Goal: Task Accomplishment & Management: Manage account settings

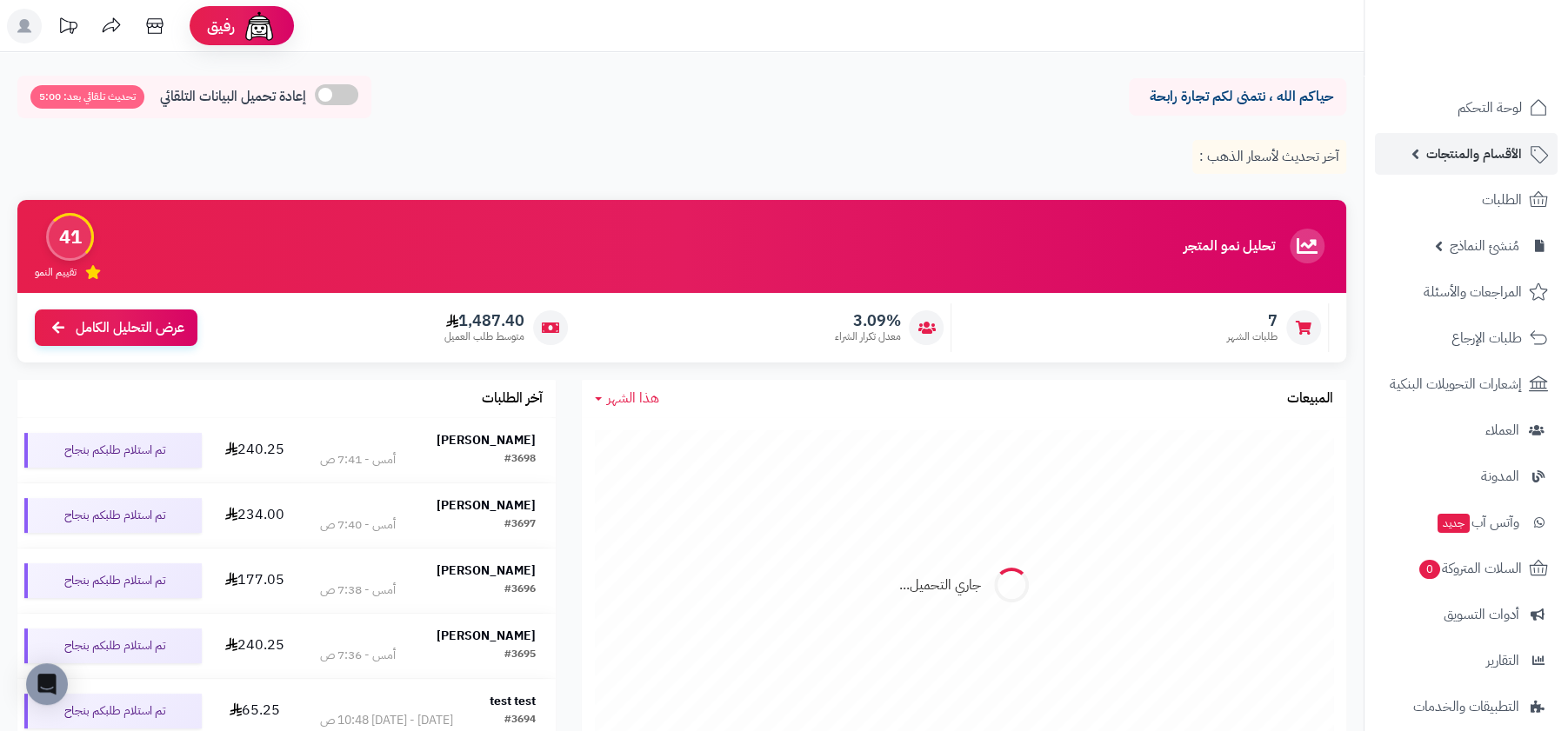
click at [1443, 159] on span "الأقسام والمنتجات" at bounding box center [1474, 153] width 96 height 24
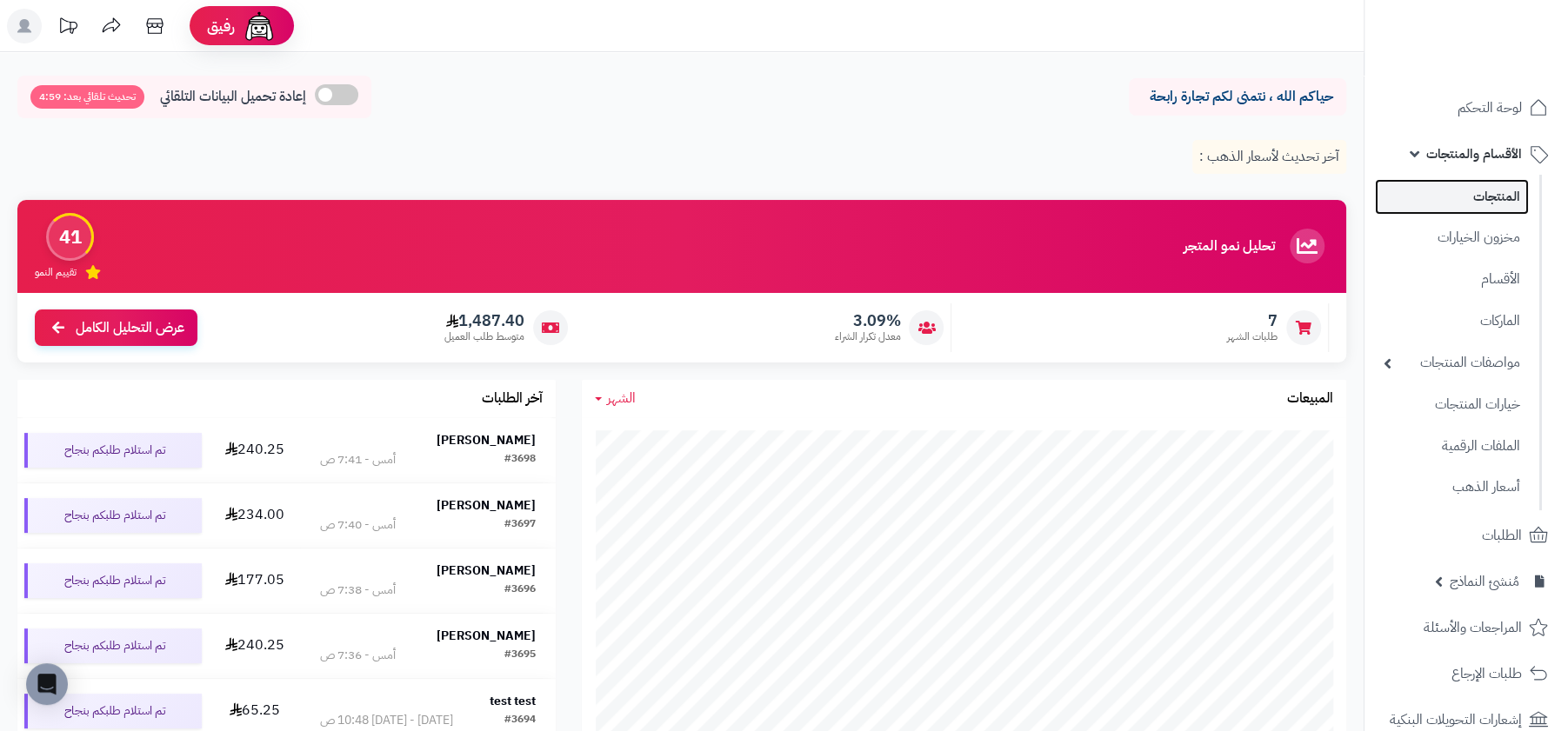
click at [1446, 187] on link "المنتجات" at bounding box center [1451, 197] width 153 height 36
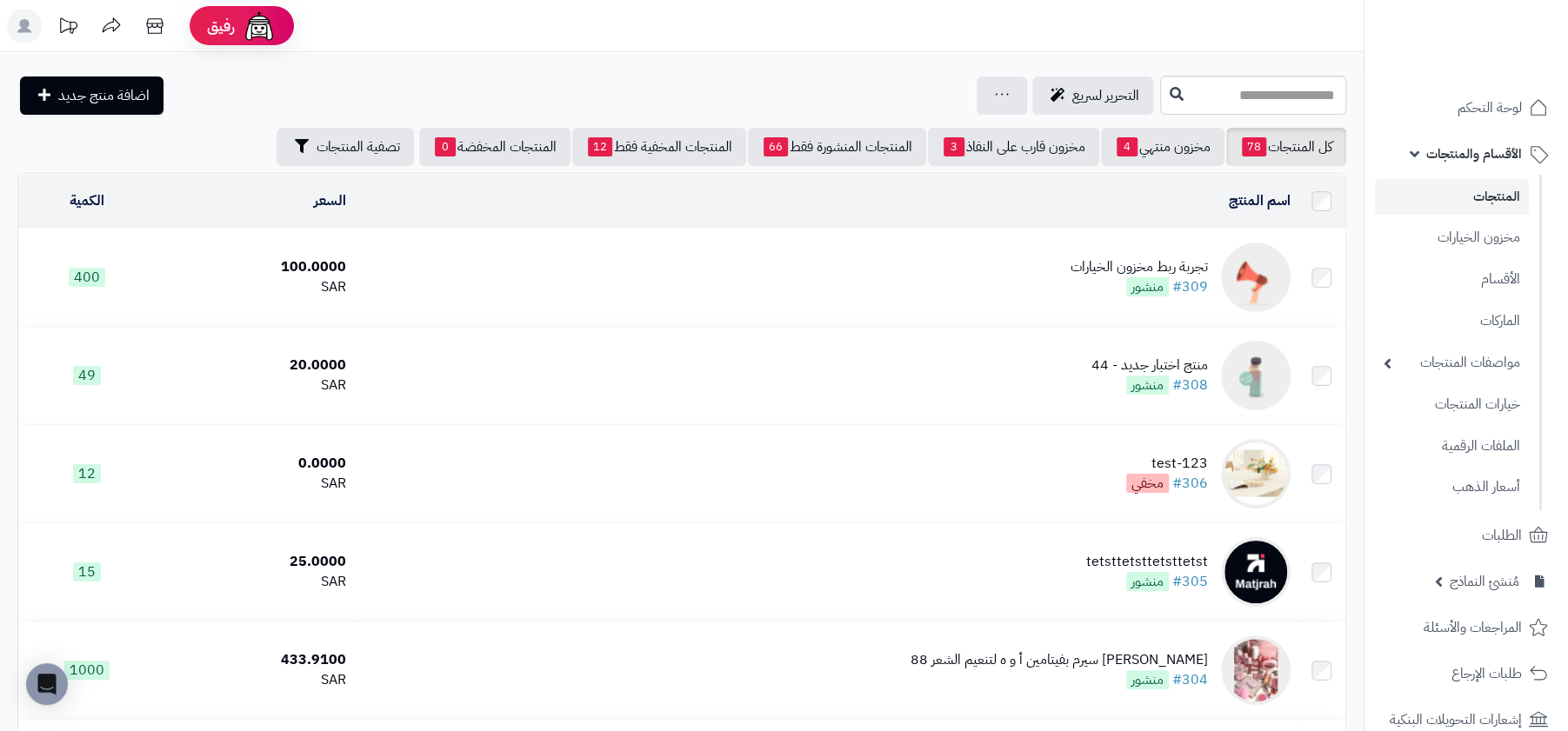
click at [1093, 263] on div "تجربة ربط مخزون الخيارات" at bounding box center [1139, 267] width 137 height 20
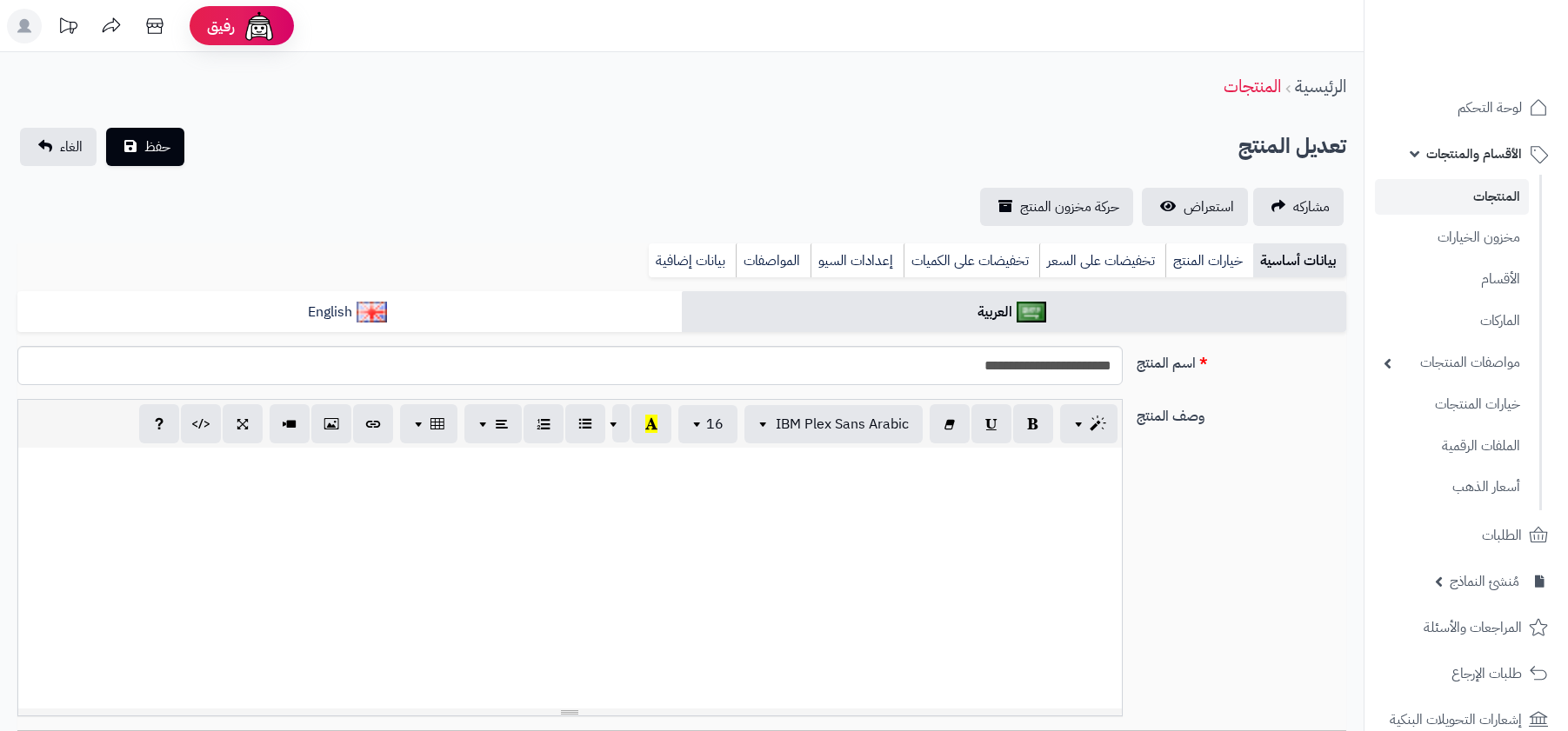
select select
click at [1196, 259] on link "خيارات المنتج" at bounding box center [1209, 260] width 88 height 35
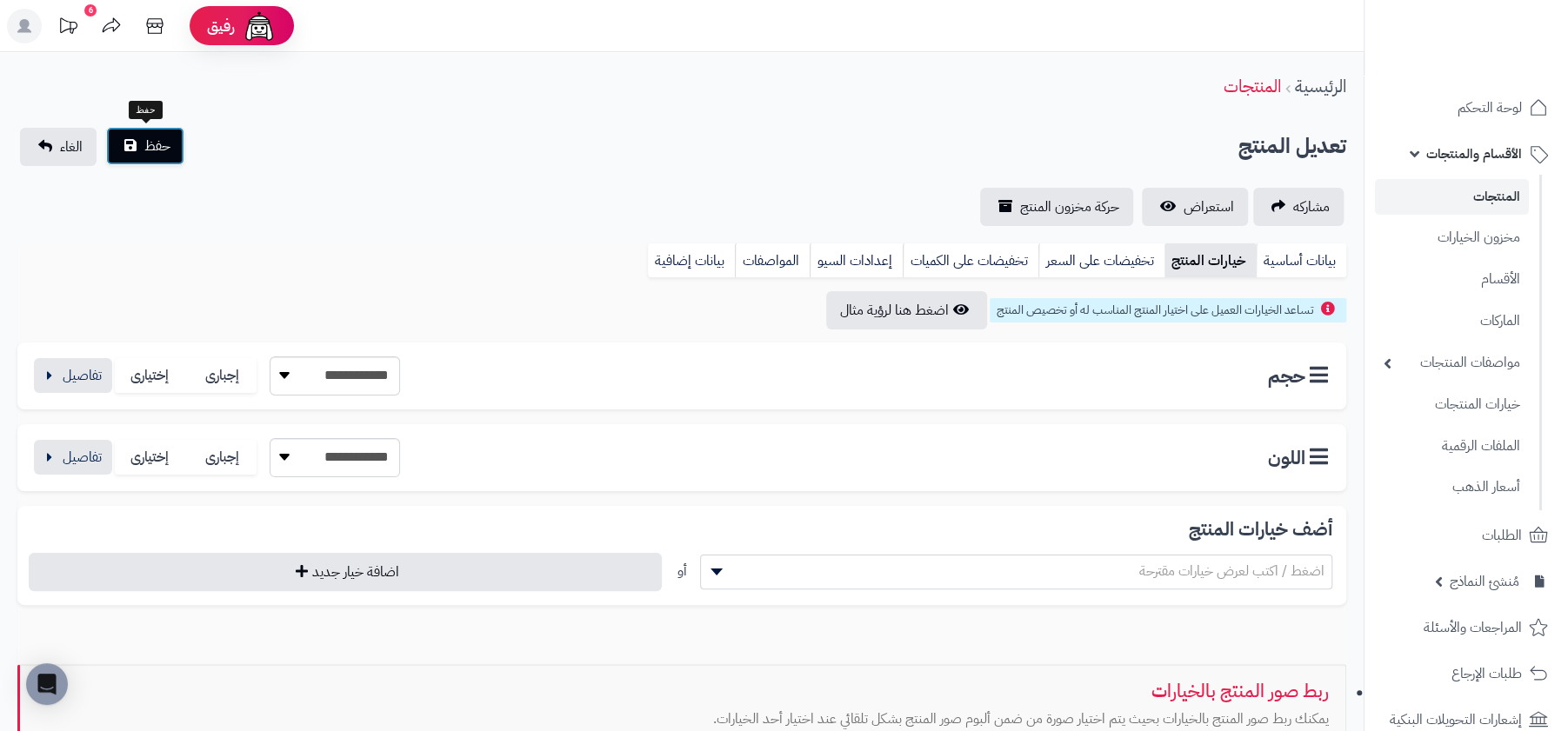
click at [135, 142] on button "حفظ" at bounding box center [145, 145] width 78 height 39
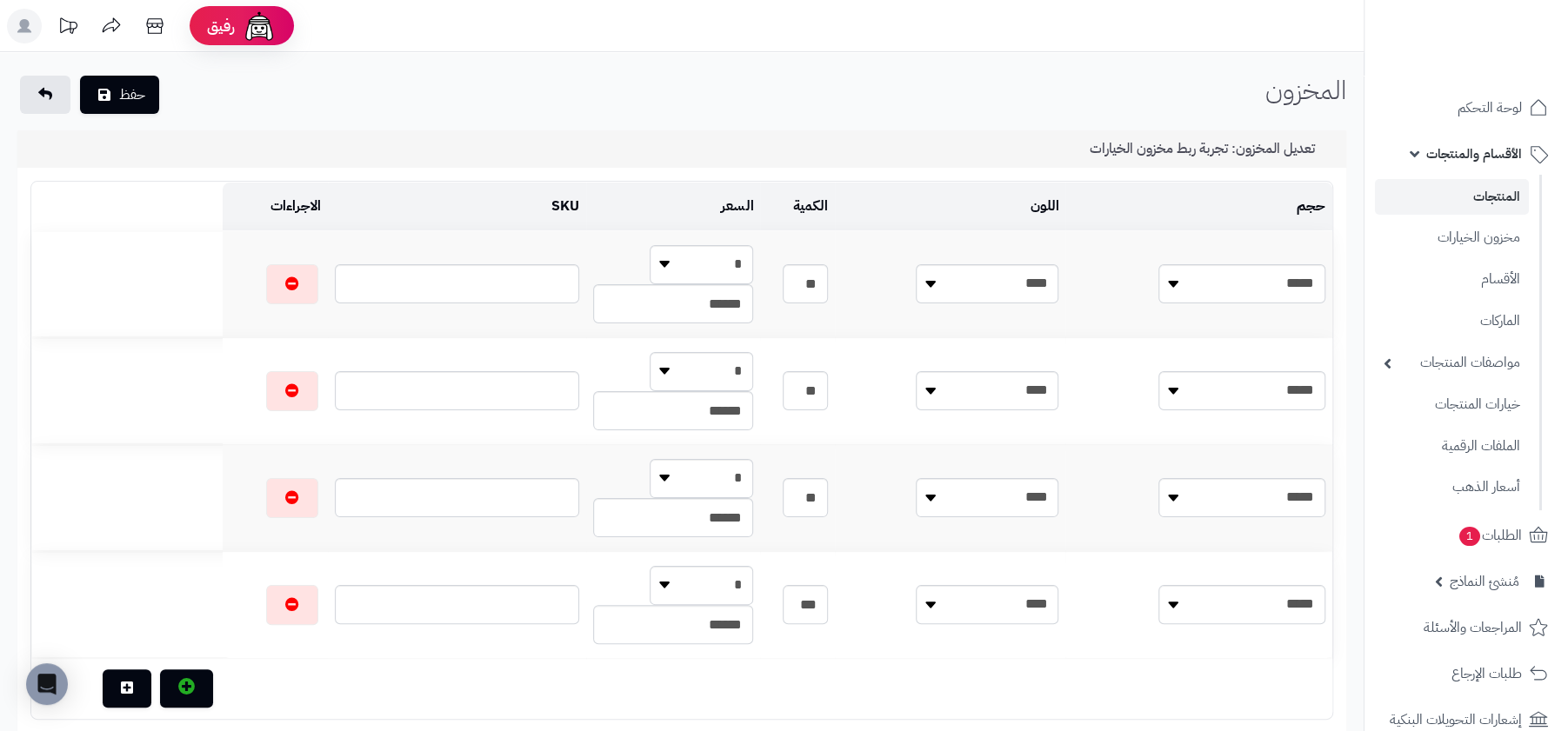
click at [1139, 96] on div "حفظ المخزون الرئيسية المخزون" at bounding box center [681, 96] width 1363 height 42
click at [828, 280] on input "**" at bounding box center [805, 284] width 45 height 39
click at [1013, 97] on div "حفظ المخزون الرئيسية المخزون" at bounding box center [681, 96] width 1363 height 42
click at [828, 280] on input "**" at bounding box center [805, 284] width 45 height 39
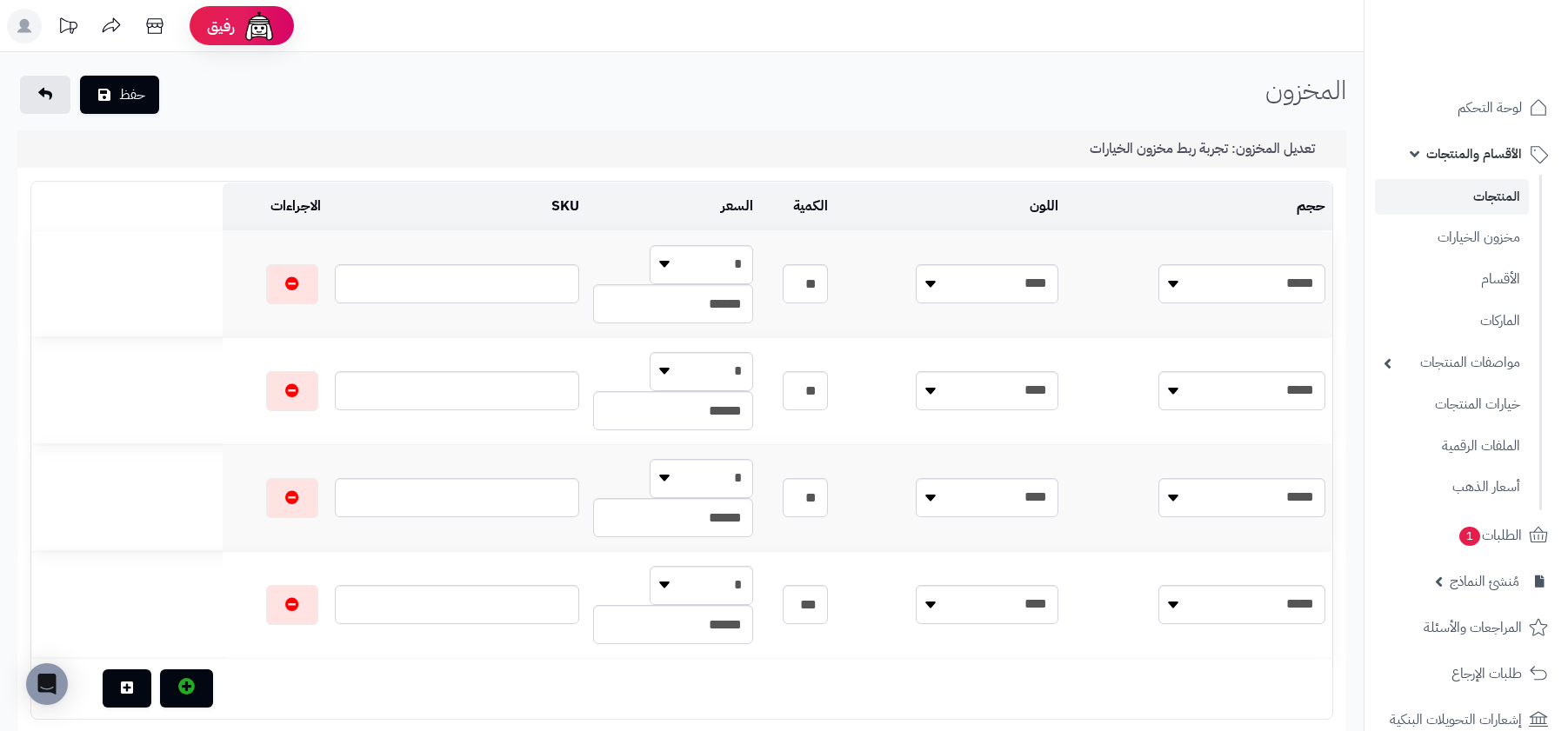
click at [996, 133] on div "تعديل المخزون: تجربة ربط مخزون الخيارات" at bounding box center [681, 149] width 1328 height 38
click at [33, 109] on link at bounding box center [45, 94] width 50 height 39
click at [1445, 190] on link "المنتجات" at bounding box center [1451, 197] width 153 height 36
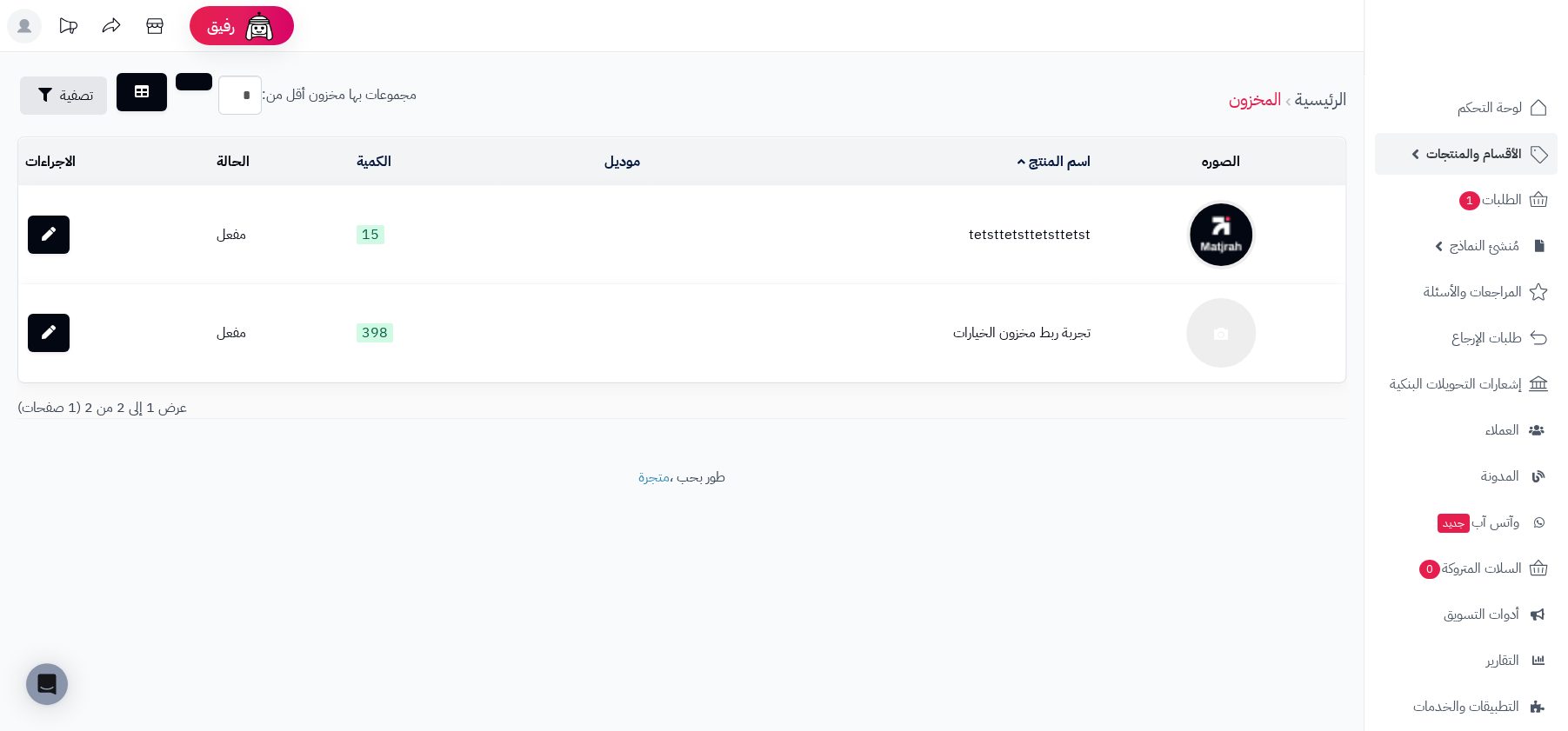
click at [1474, 144] on span "الأقسام والمنتجات" at bounding box center [1474, 153] width 96 height 24
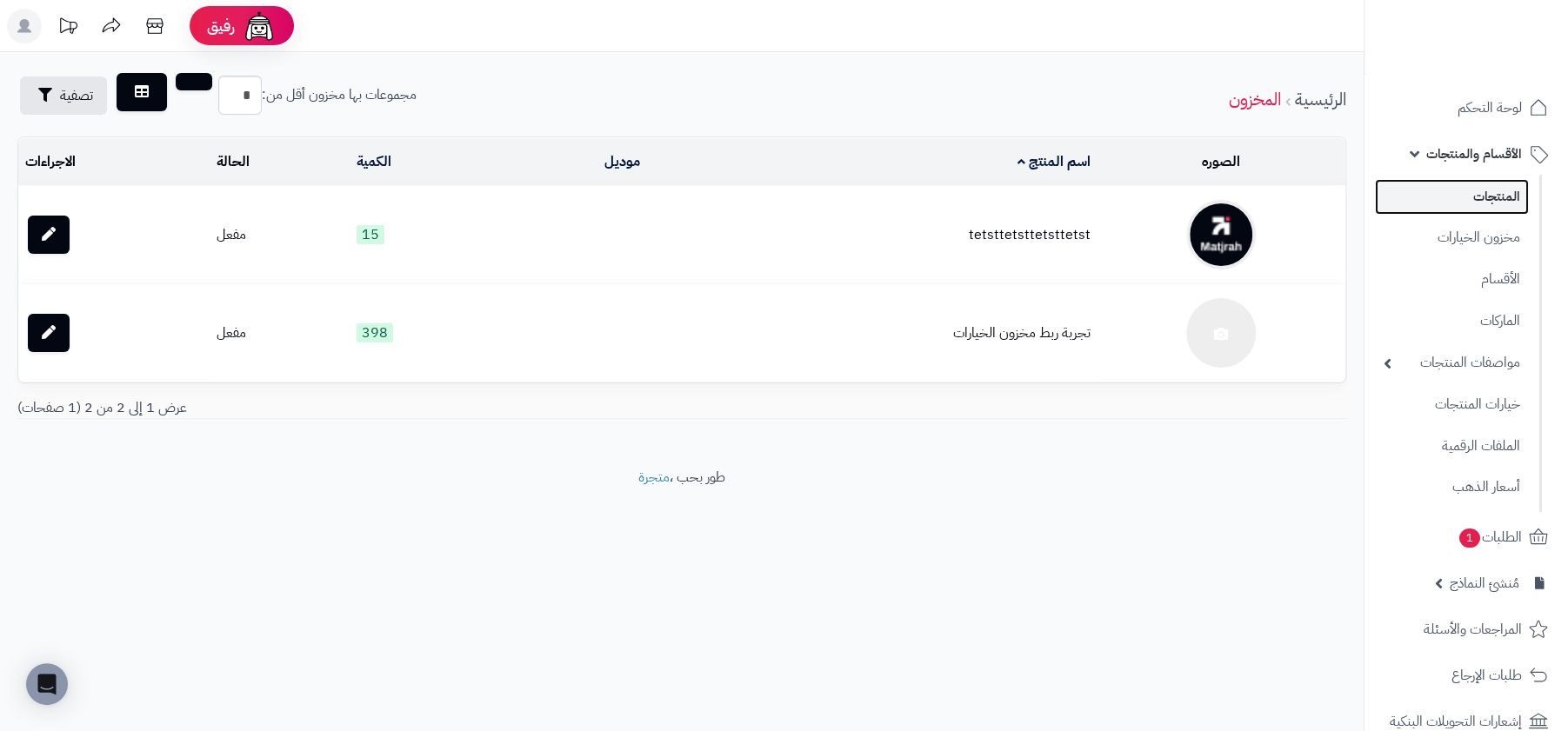
click at [1474, 187] on link "المنتجات" at bounding box center [1451, 197] width 153 height 36
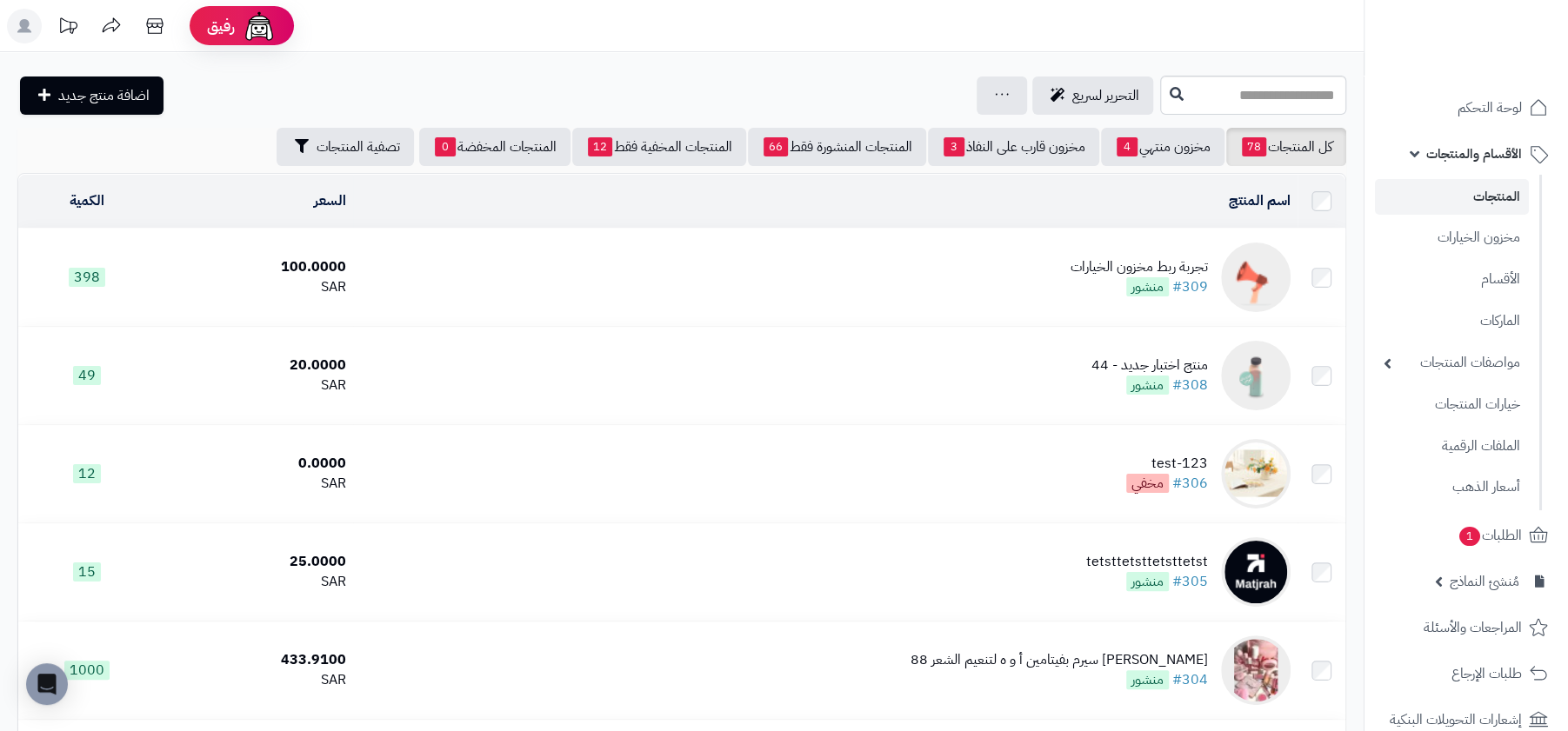
click at [1174, 257] on div "تجربة ربط مخزون الخيارات" at bounding box center [1139, 267] width 137 height 20
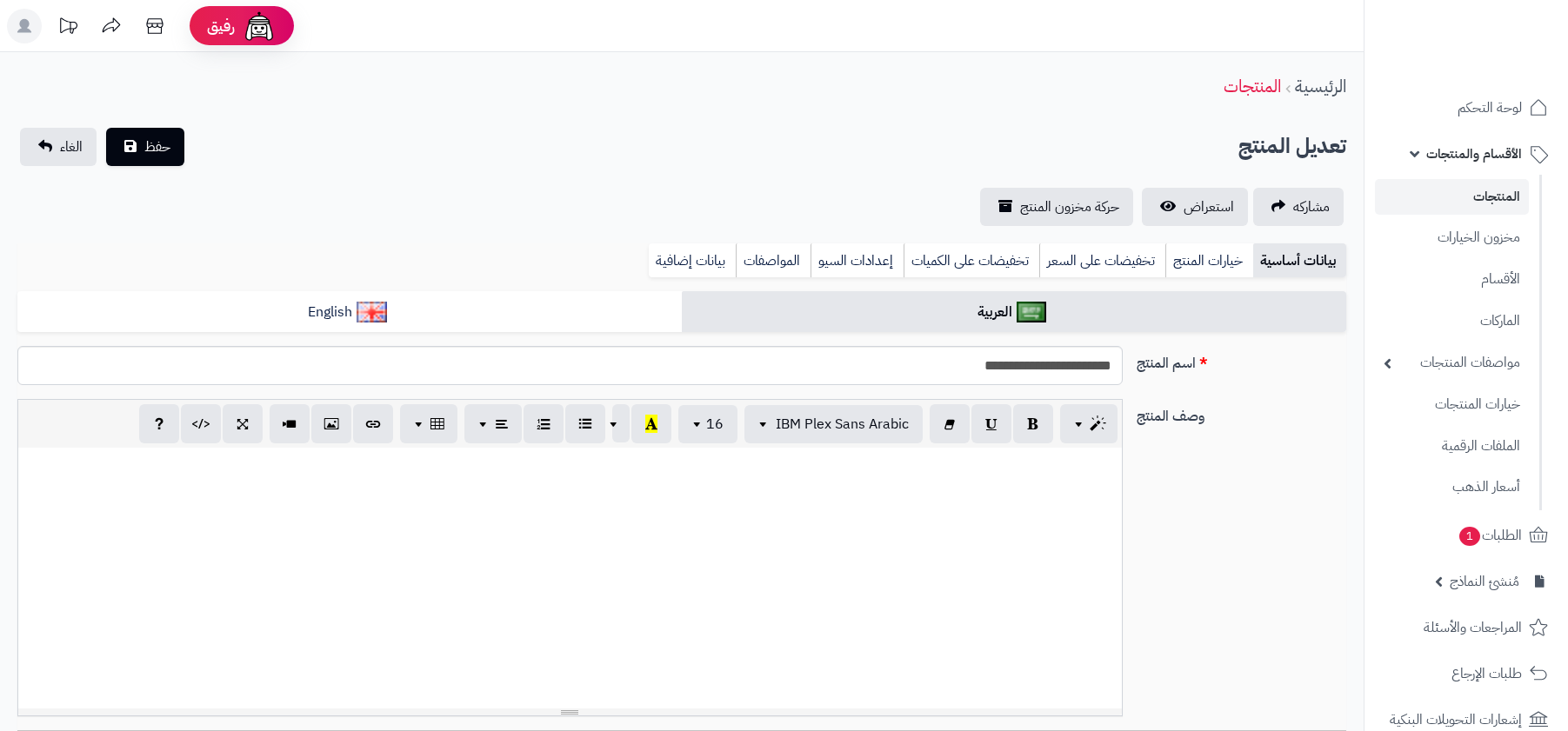
select select
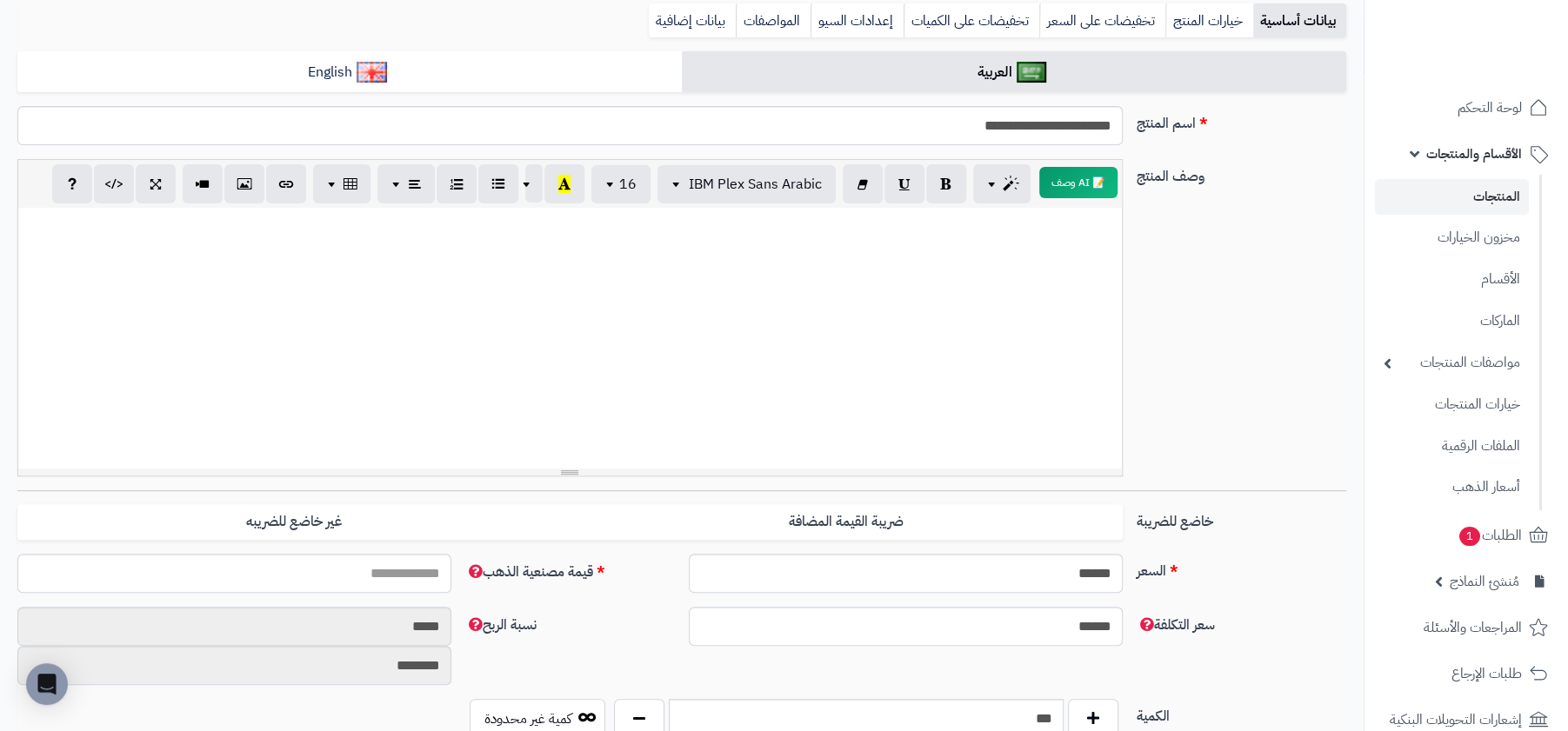
scroll to position [184, 0]
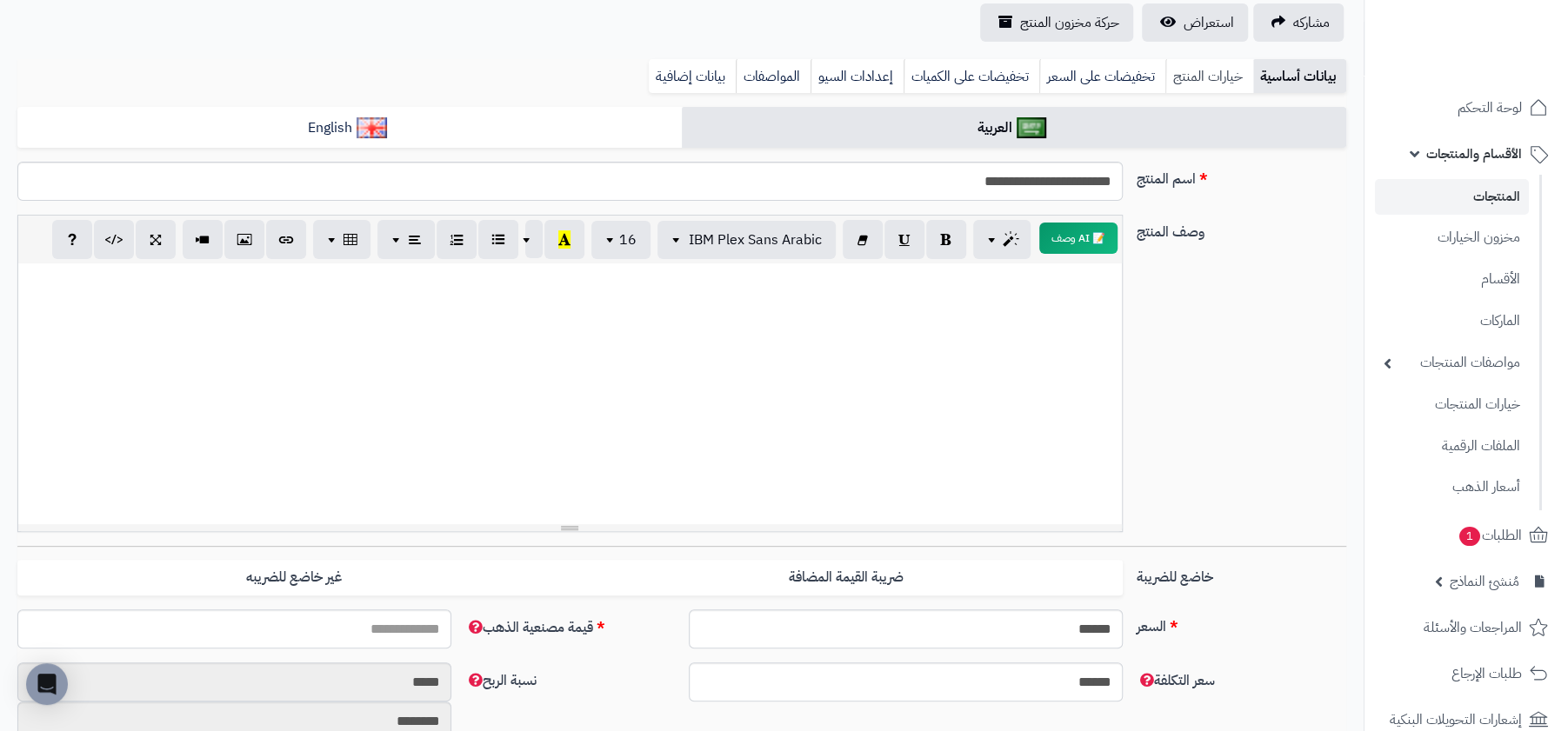
click at [1224, 68] on link "خيارات المنتج" at bounding box center [1209, 76] width 88 height 35
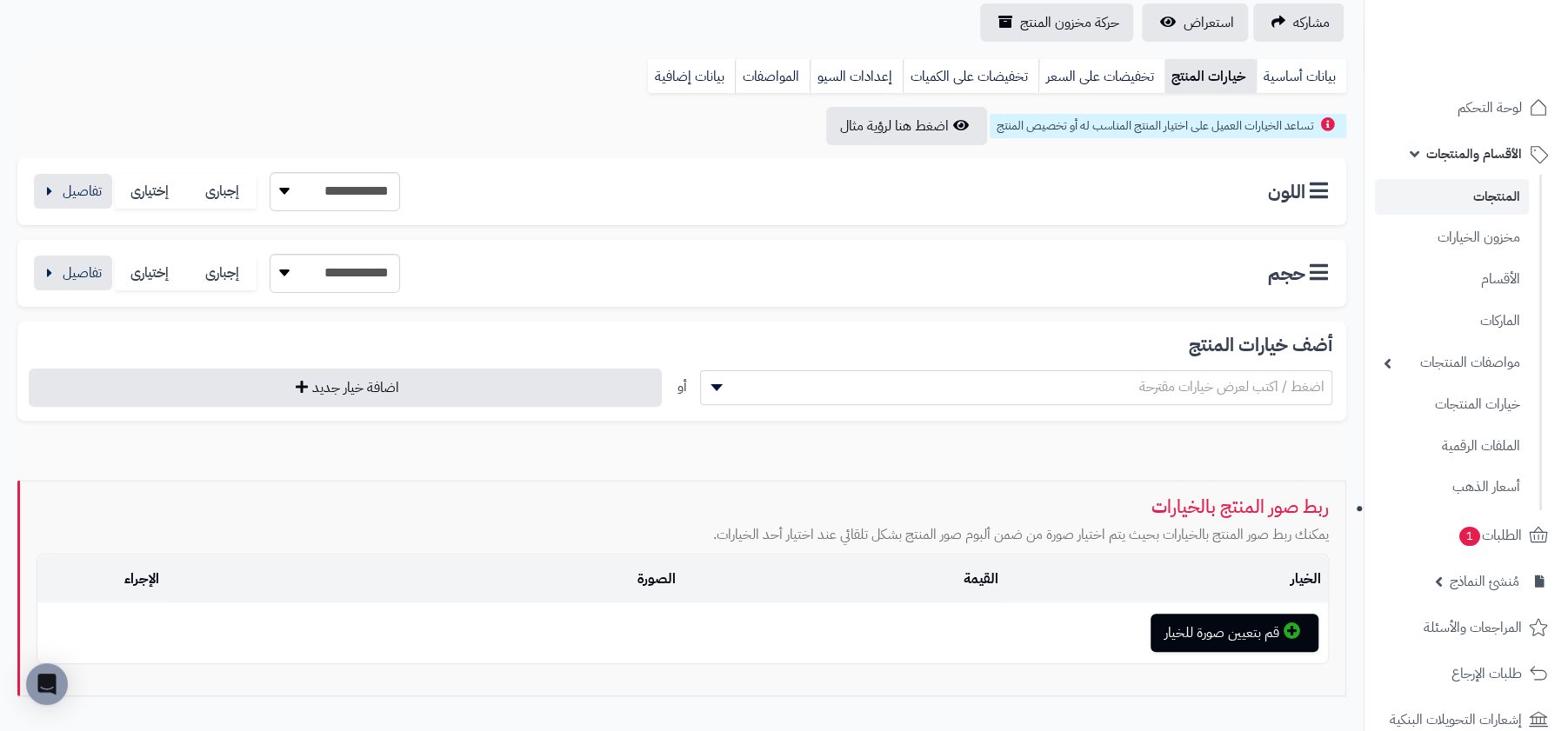
scroll to position [122, 0]
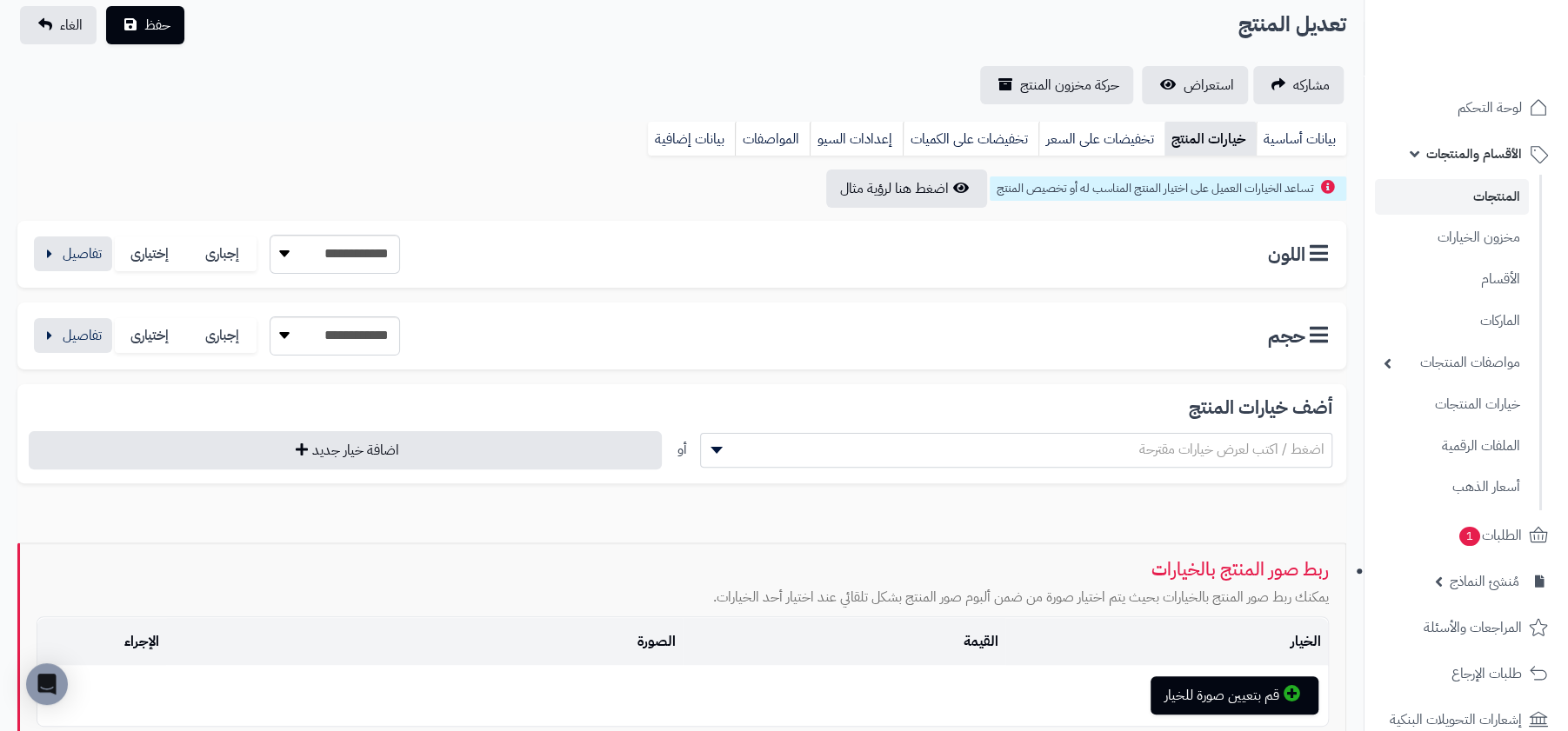
click at [1495, 194] on link "المنتجات" at bounding box center [1451, 197] width 153 height 36
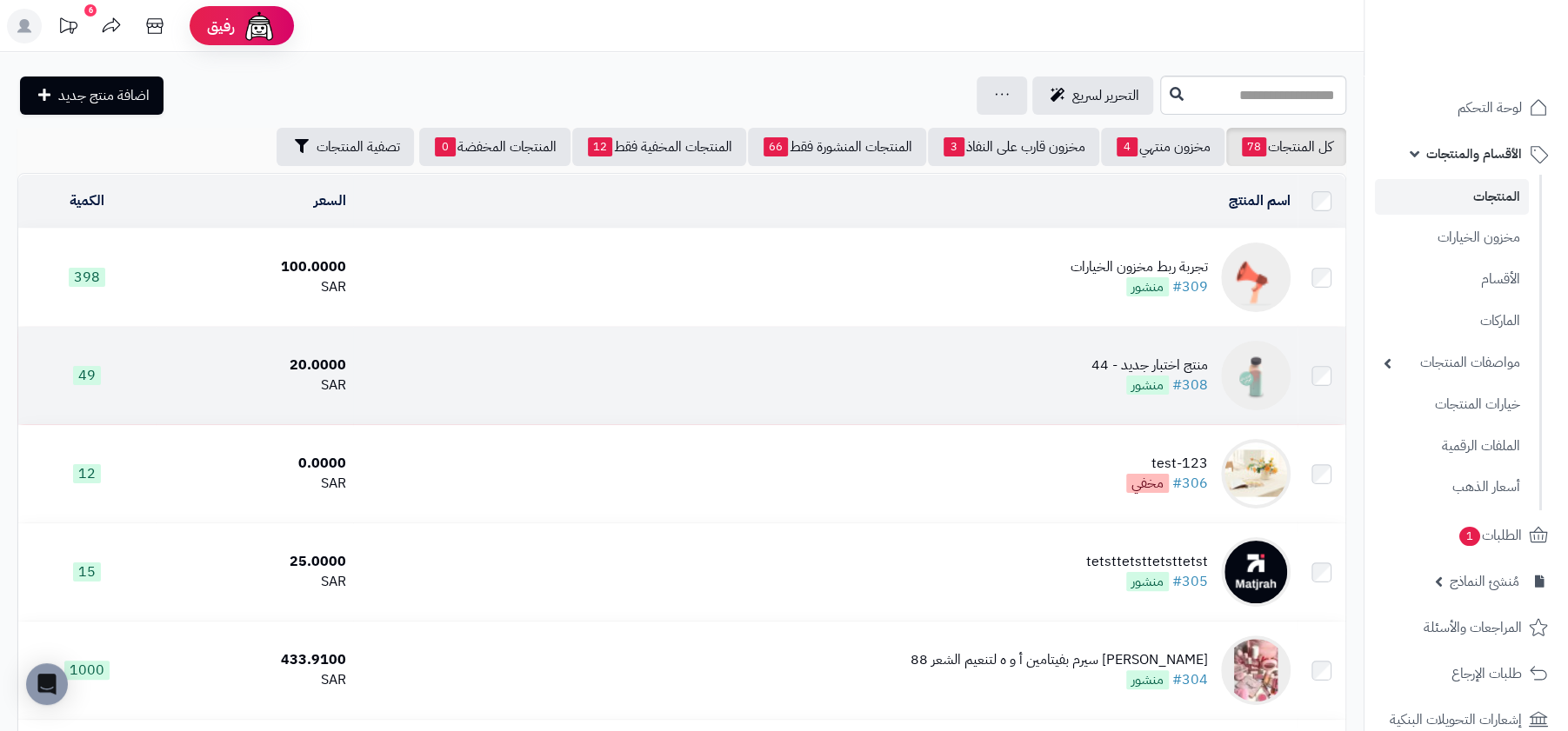
click at [1150, 365] on div "منتج اختبار جديد - 44" at bounding box center [1150, 365] width 117 height 20
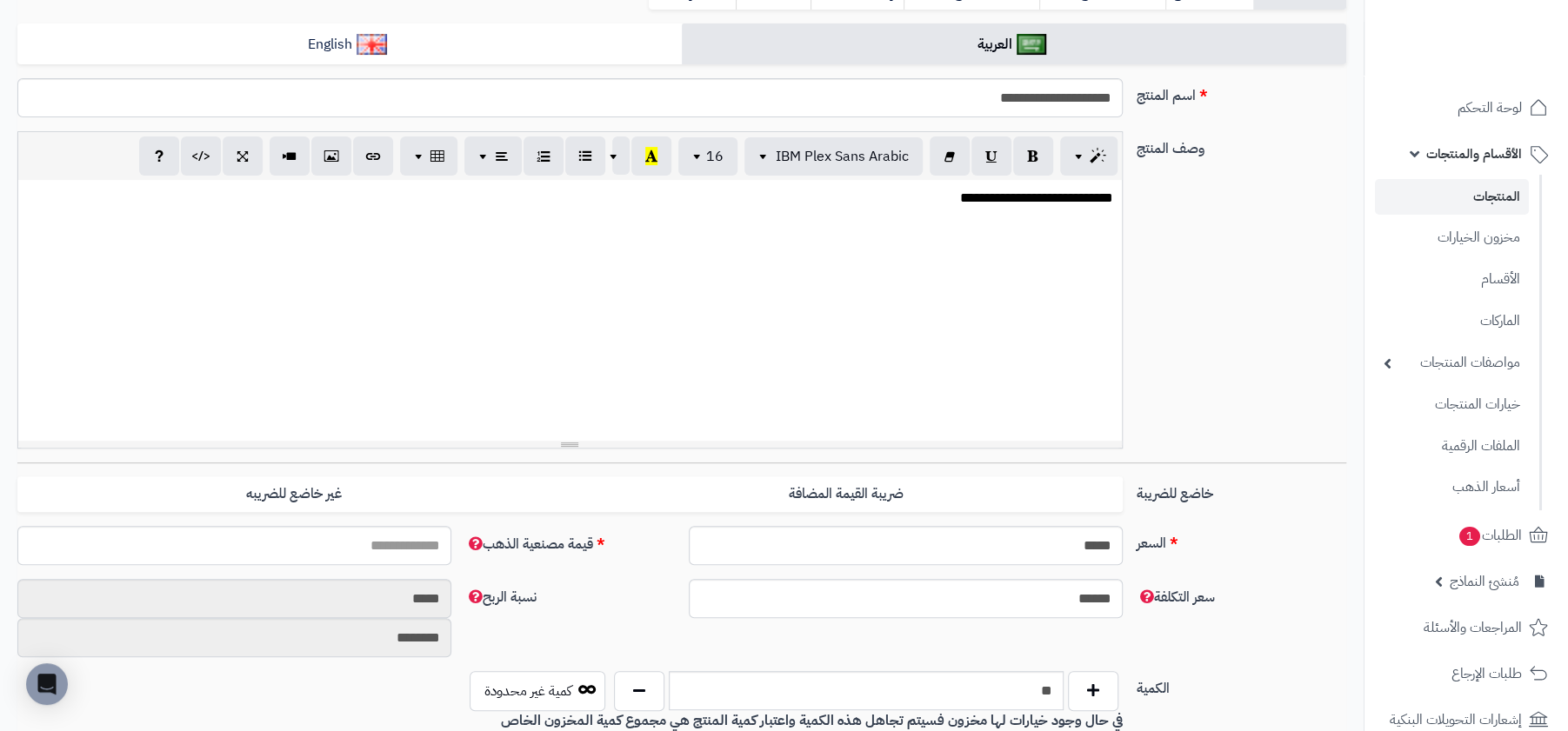
scroll to position [77, 0]
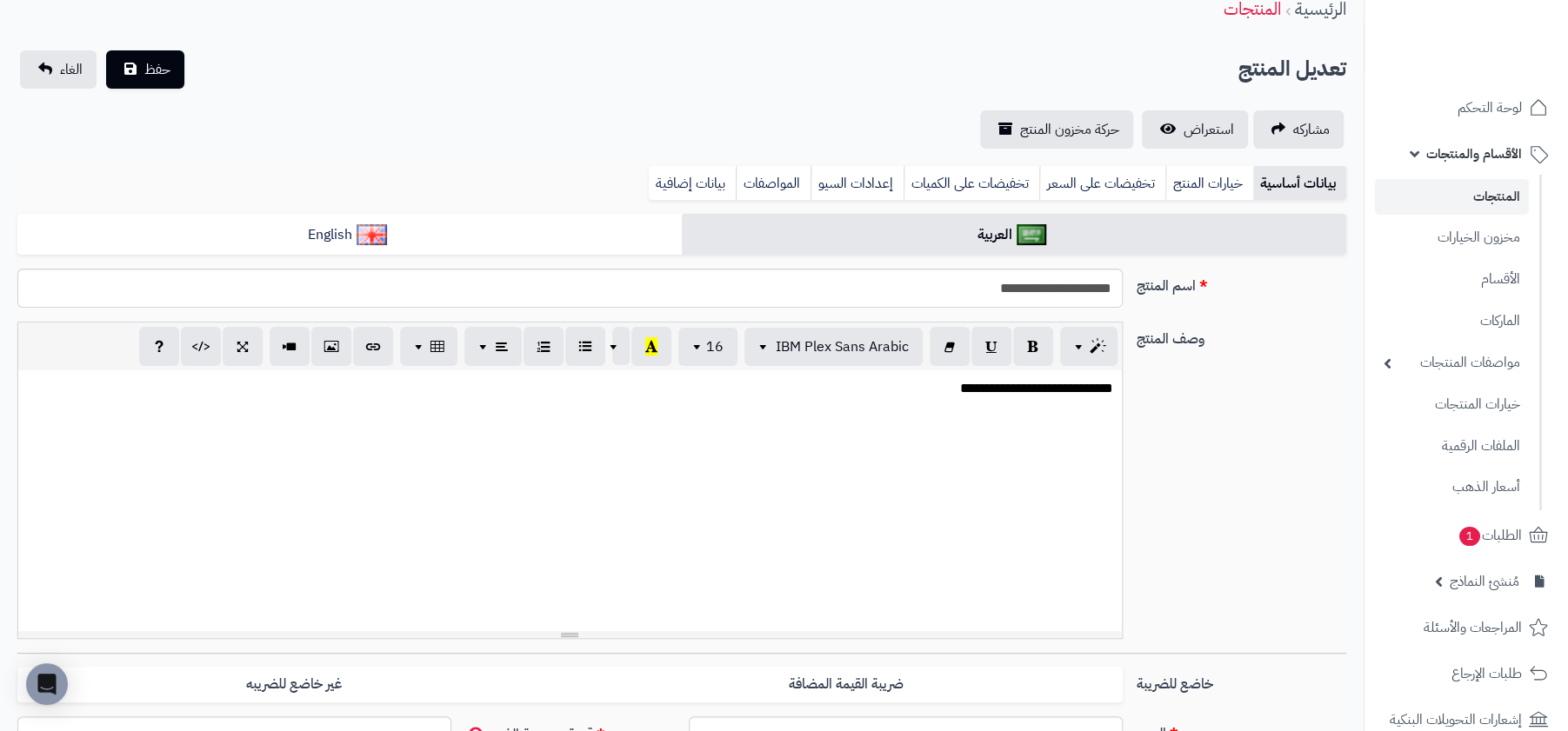
click at [1183, 200] on div "بيانات أساسية خيارات المنتج تخفيضات على السعر تخفيضات على الكميات إعدادات السيو…" at bounding box center [681, 189] width 1328 height 48
click at [1196, 176] on link "خيارات المنتج" at bounding box center [1209, 183] width 88 height 35
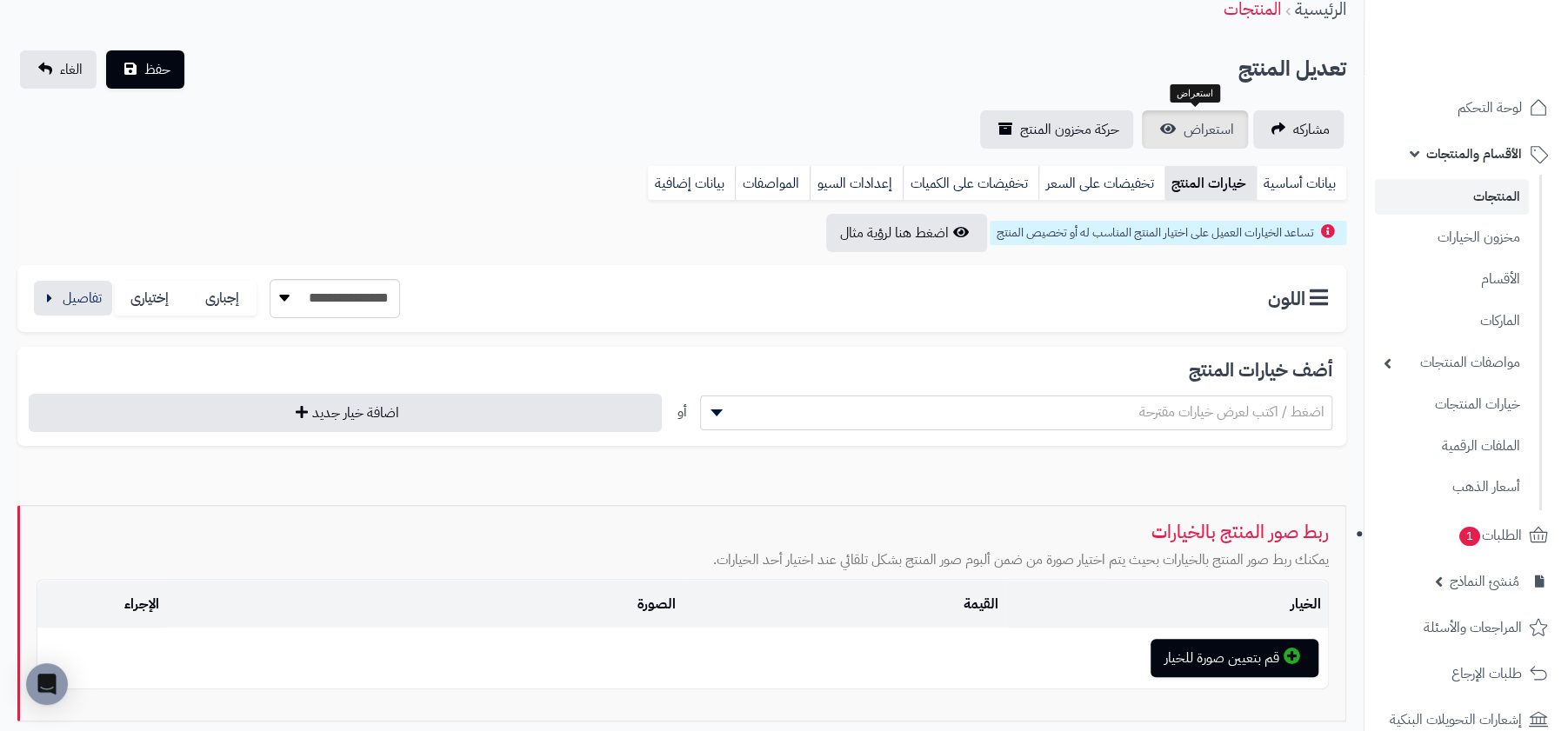
click at [1204, 117] on link "استعراض" at bounding box center [1195, 129] width 106 height 39
click at [1277, 174] on link "بيانات أساسية" at bounding box center [1301, 183] width 91 height 35
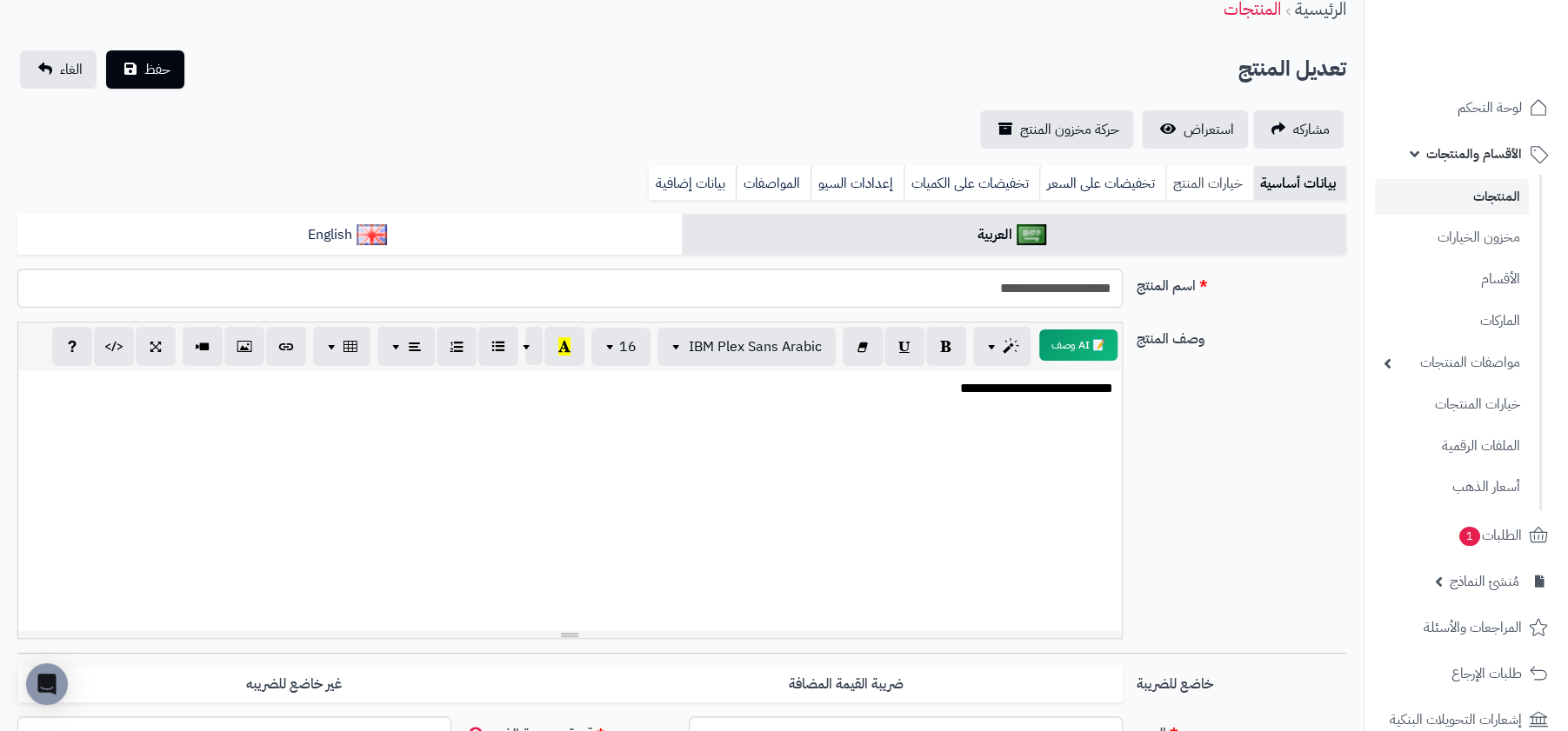
click at [1216, 185] on link "خيارات المنتج" at bounding box center [1209, 183] width 88 height 35
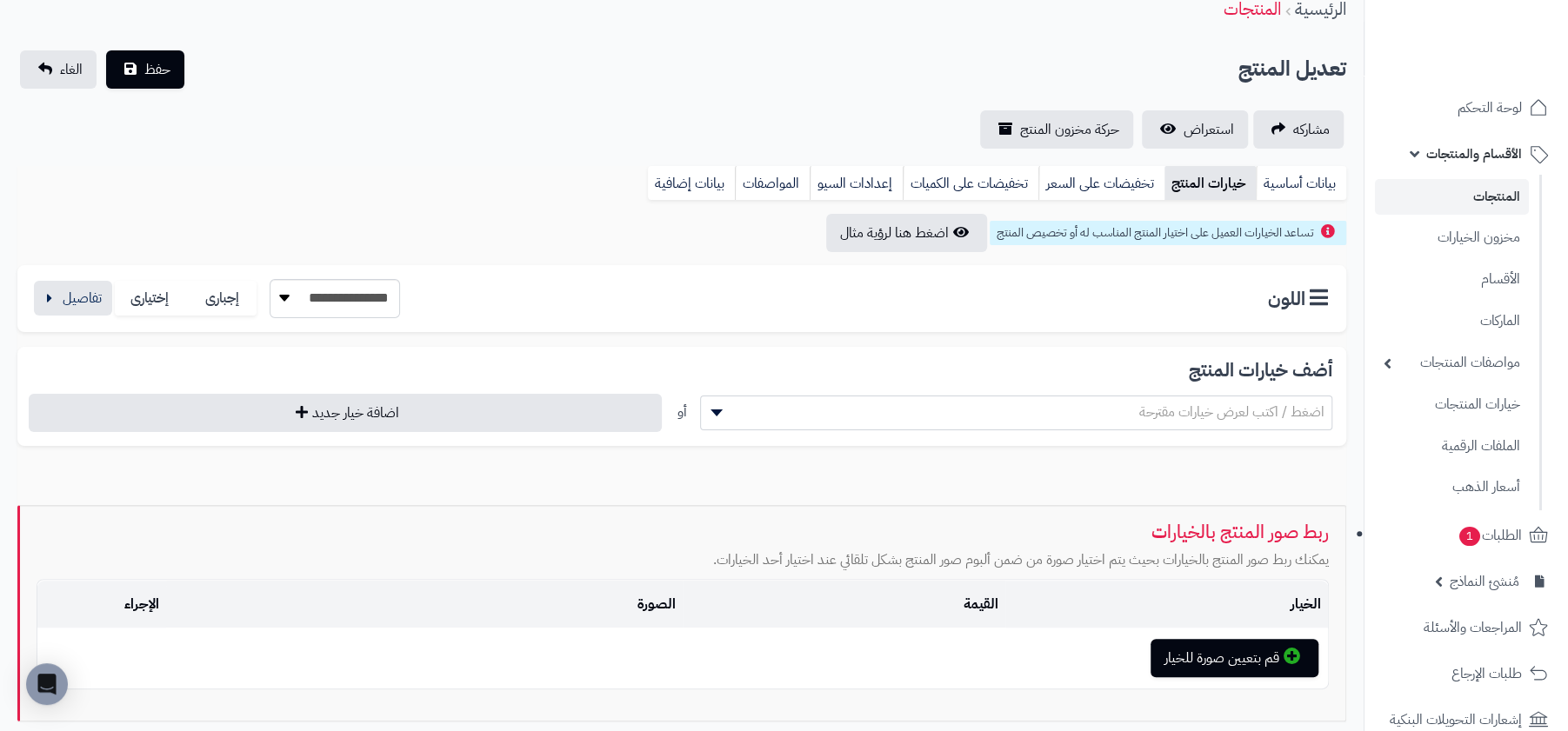
click at [13, 308] on div "**********" at bounding box center [681, 444] width 1363 height 556
click at [49, 288] on button "button" at bounding box center [73, 297] width 78 height 35
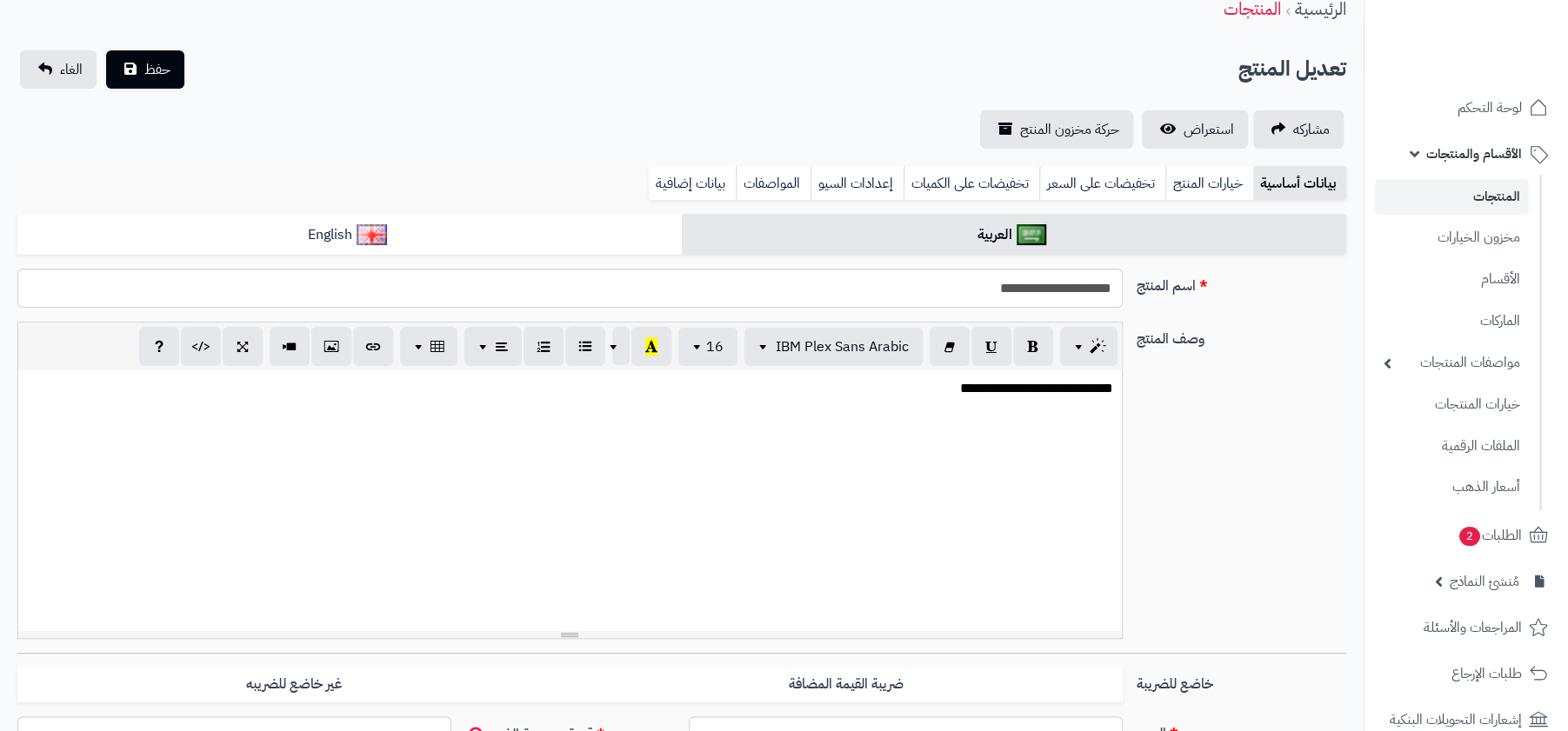
scroll to position [30, 0]
click at [1239, 177] on link "خيارات المنتج" at bounding box center [1209, 183] width 88 height 35
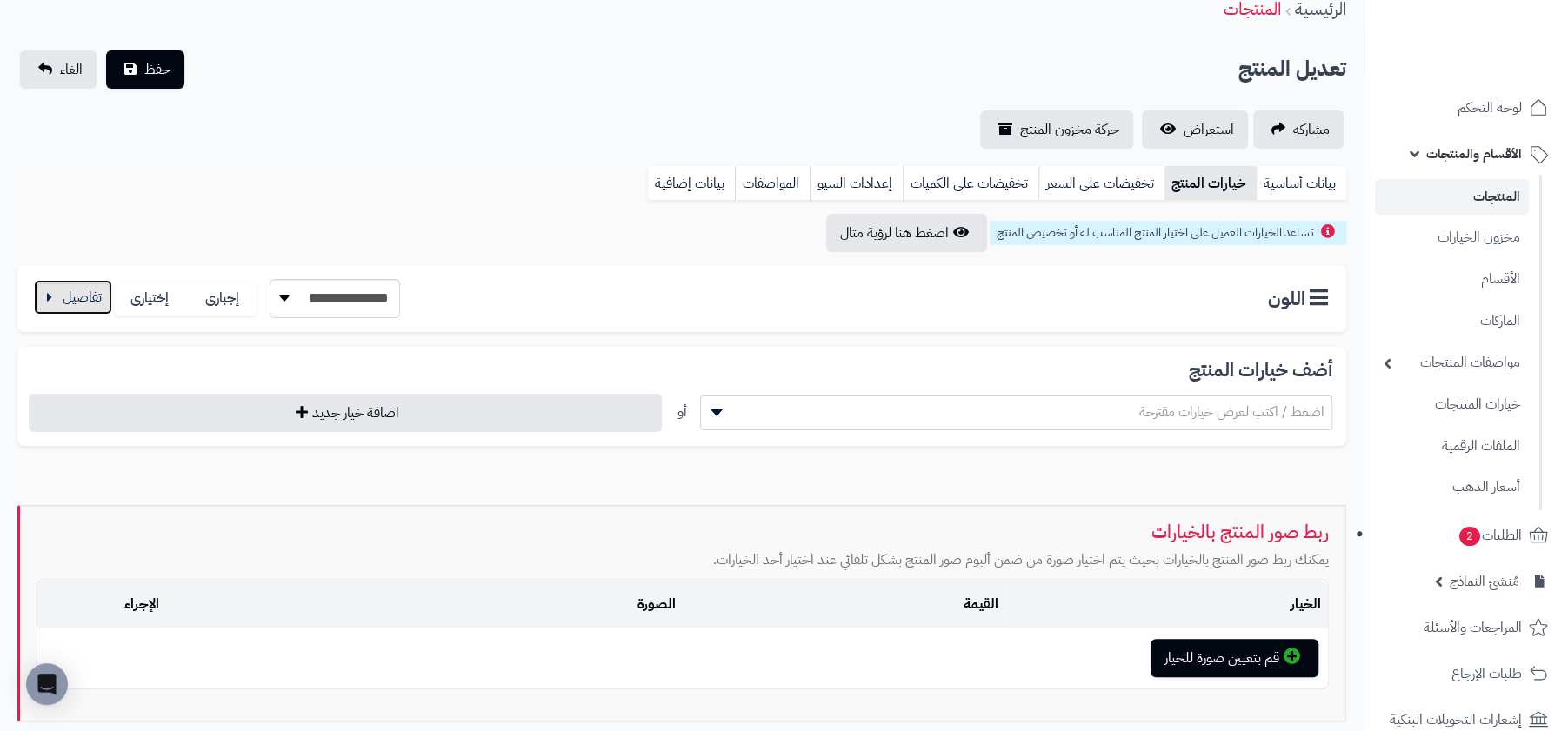
click at [68, 284] on button "button" at bounding box center [73, 297] width 78 height 35
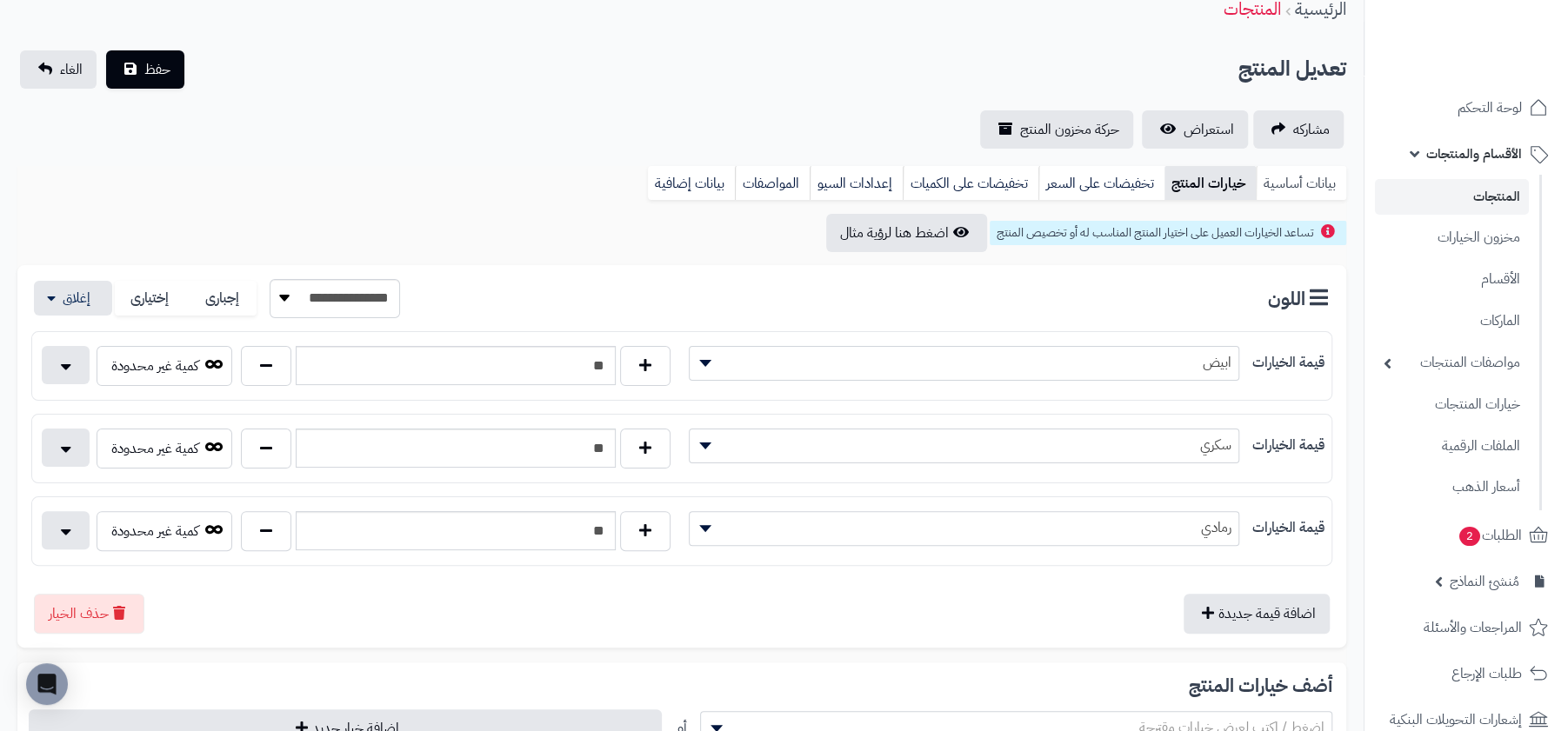
click at [1319, 182] on link "بيانات أساسية" at bounding box center [1301, 183] width 91 height 35
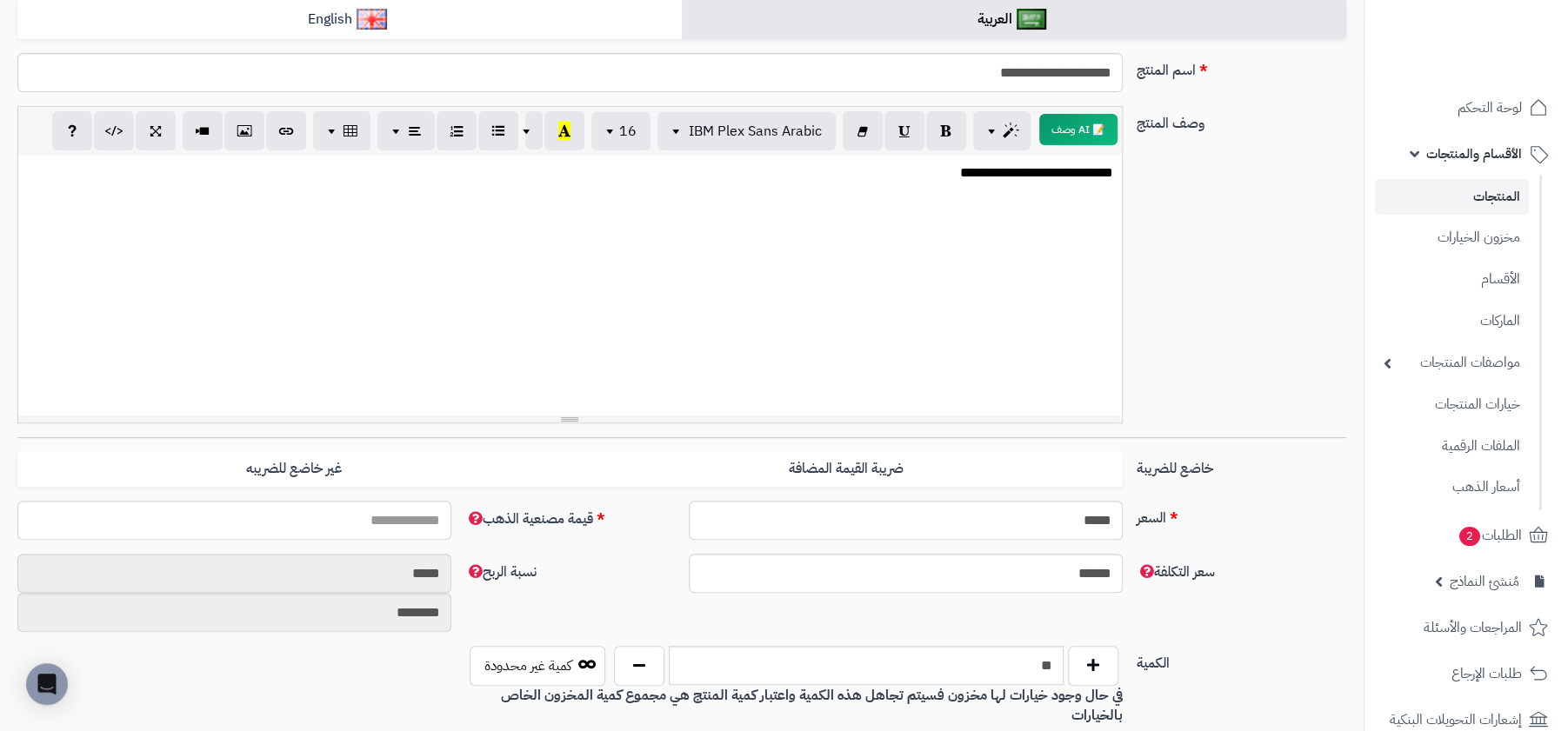
scroll to position [151, 0]
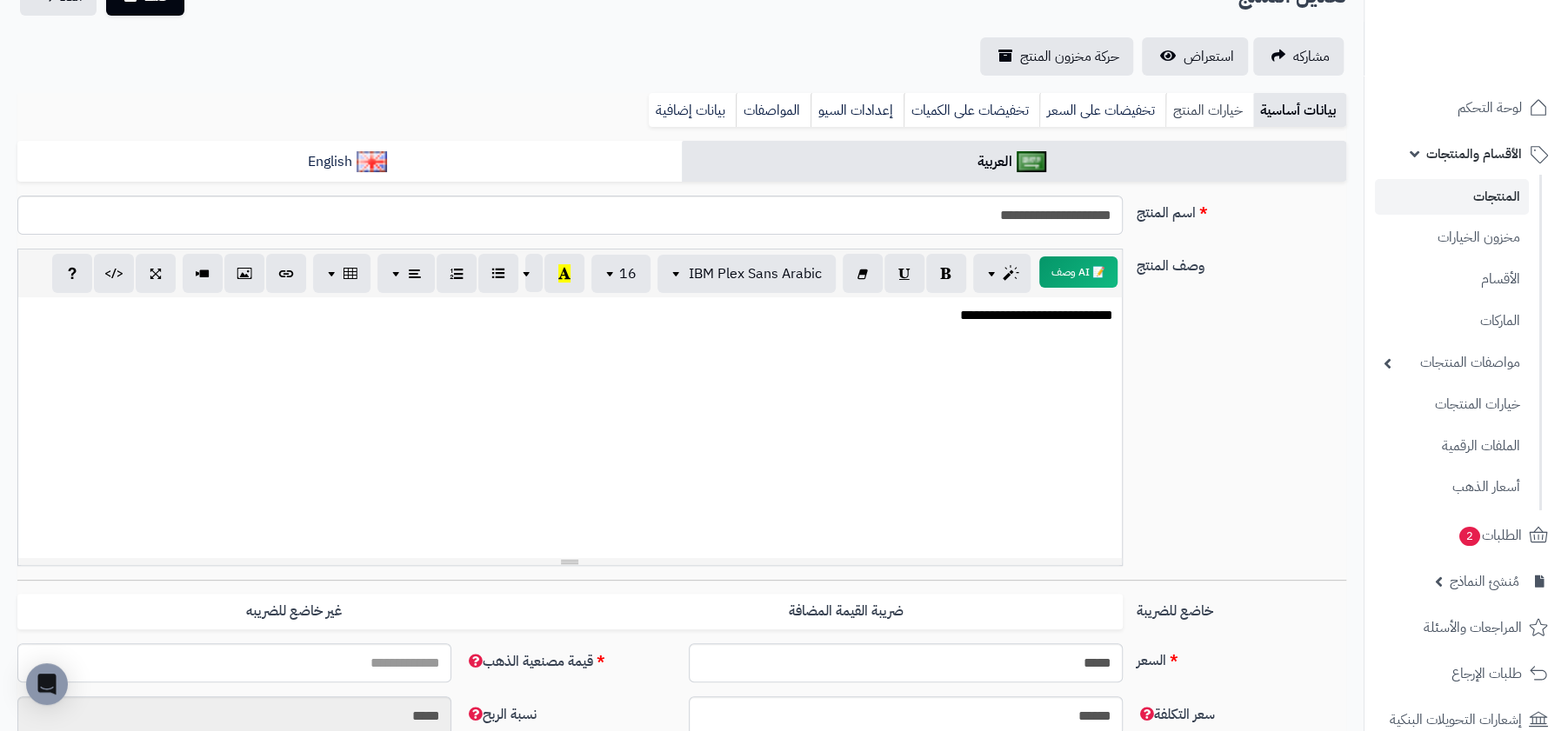
click at [1176, 107] on link "خيارات المنتج" at bounding box center [1209, 110] width 88 height 35
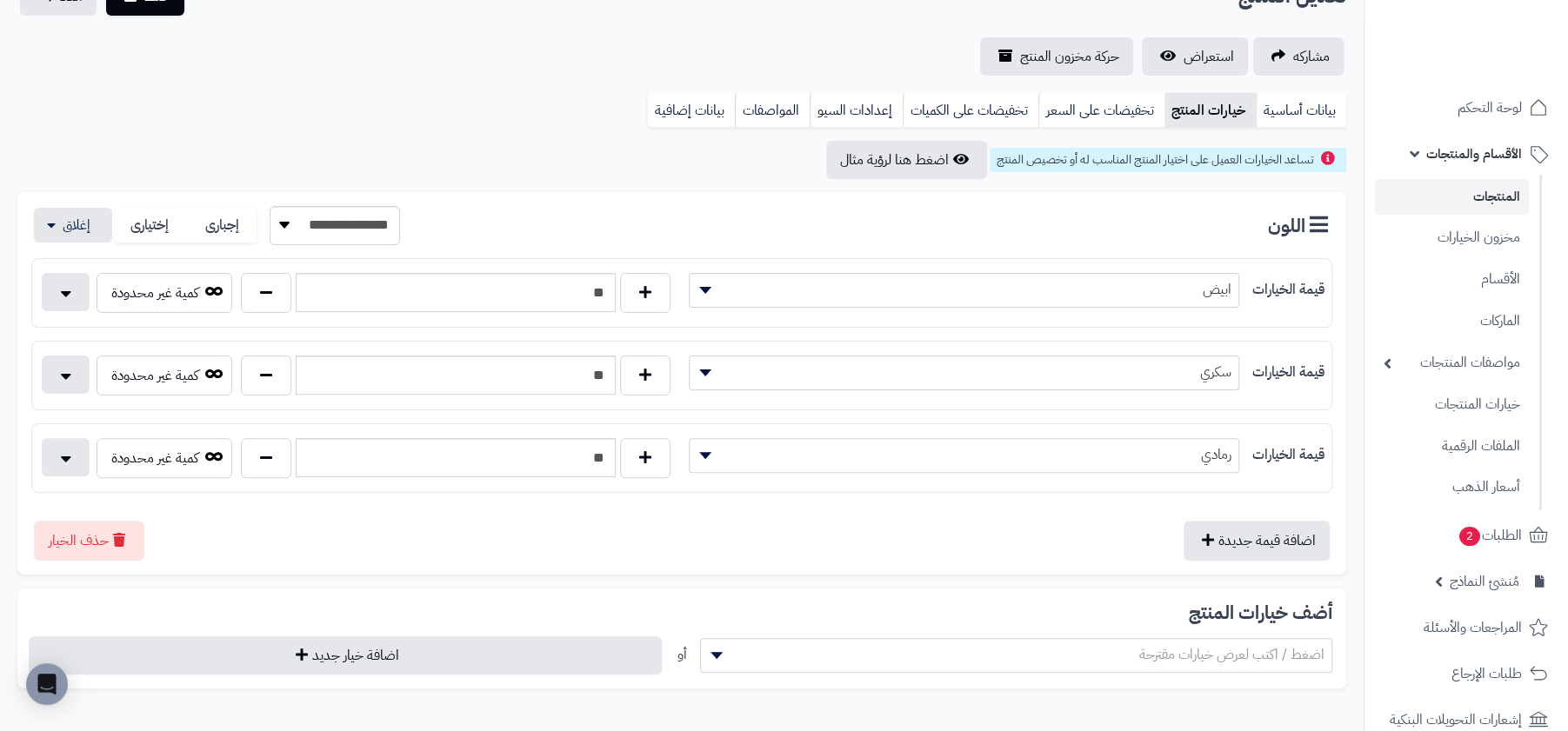
click at [1272, 171] on div "تساعد الخيارات العميل على اختيار المنتج المناسب له أو تخصيص المنتج اضغط هنا لرؤ…" at bounding box center [681, 160] width 1328 height 39
click at [1406, 183] on link "المنتجات" at bounding box center [1451, 197] width 153 height 36
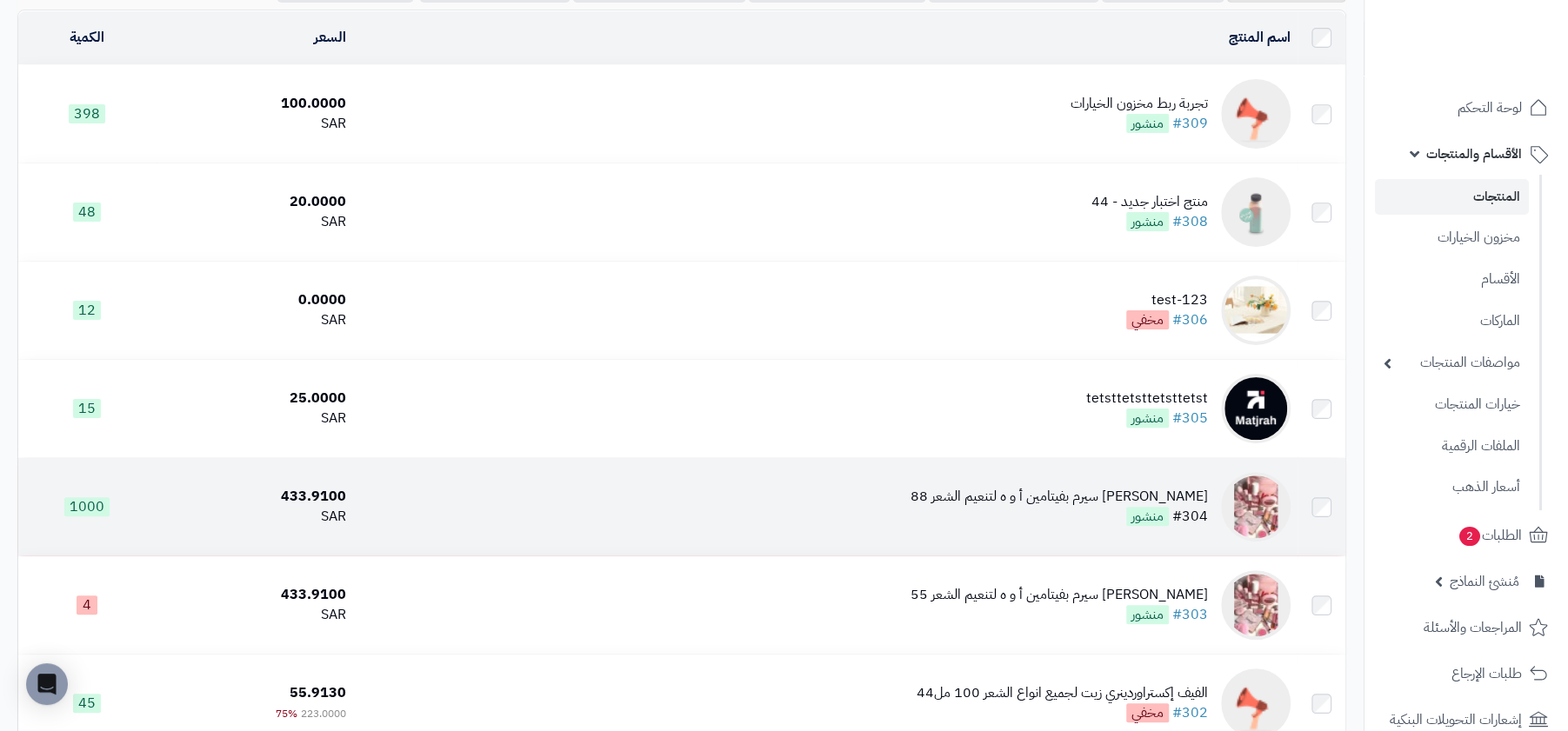
scroll to position [175, 0]
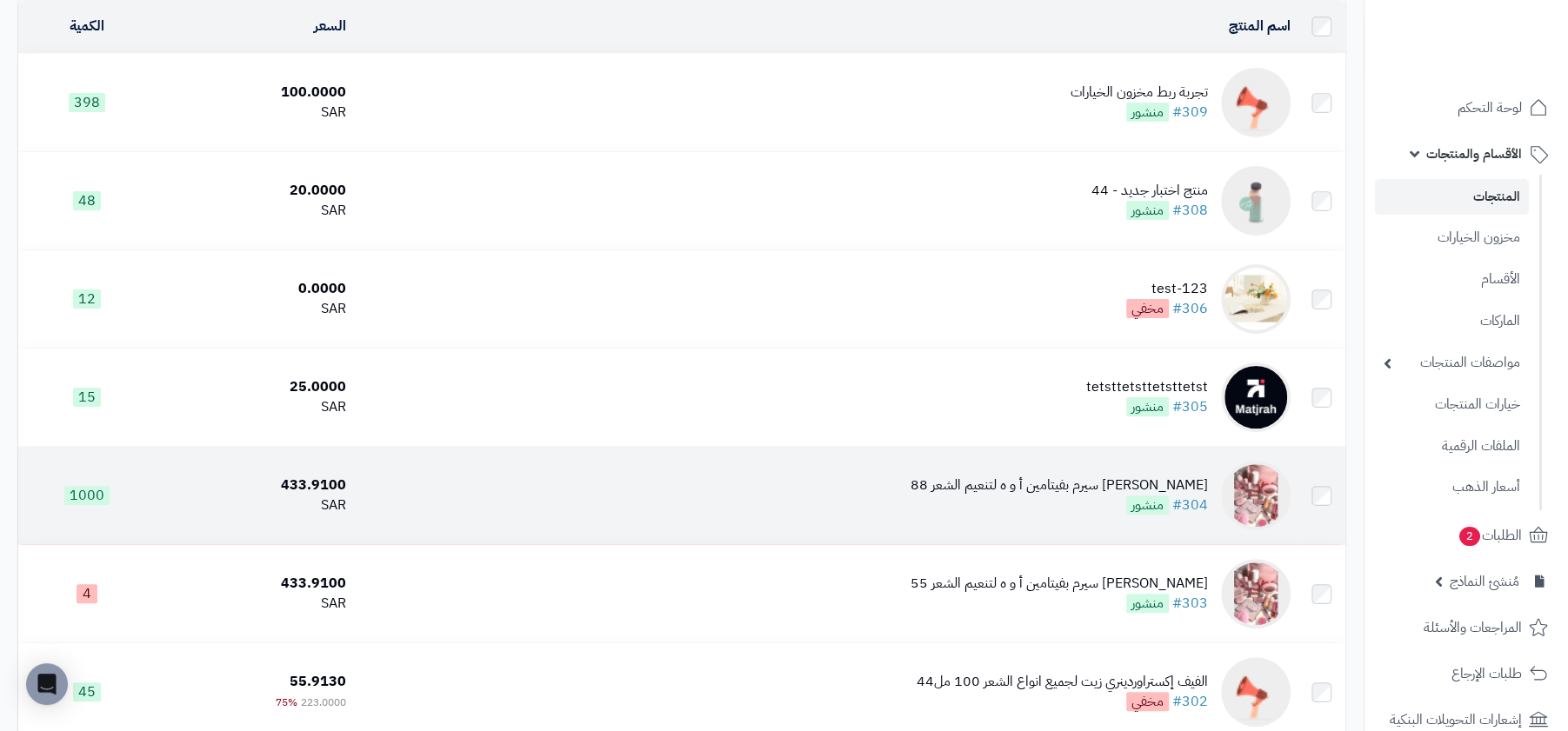
click at [1134, 479] on div "لي ستافورد سيرم بفيتامين أ و ه لتنعيم الشعر 88" at bounding box center [1058, 485] width 297 height 20
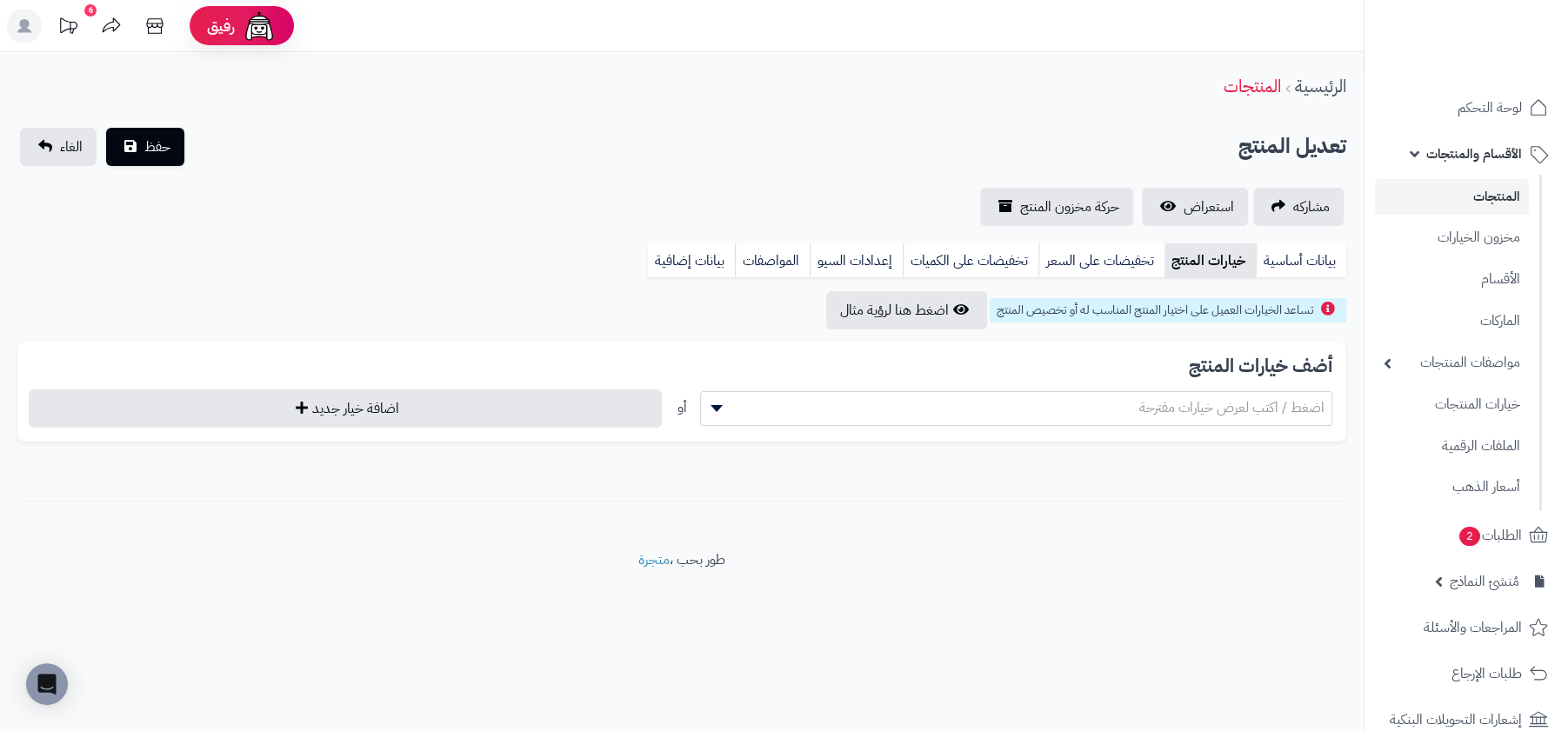
click at [1228, 176] on div "**********" at bounding box center [681, 176] width 1363 height 98
click at [1213, 196] on span "استعراض" at bounding box center [1209, 206] width 50 height 21
click at [1300, 265] on link "بيانات أساسية" at bounding box center [1301, 260] width 91 height 35
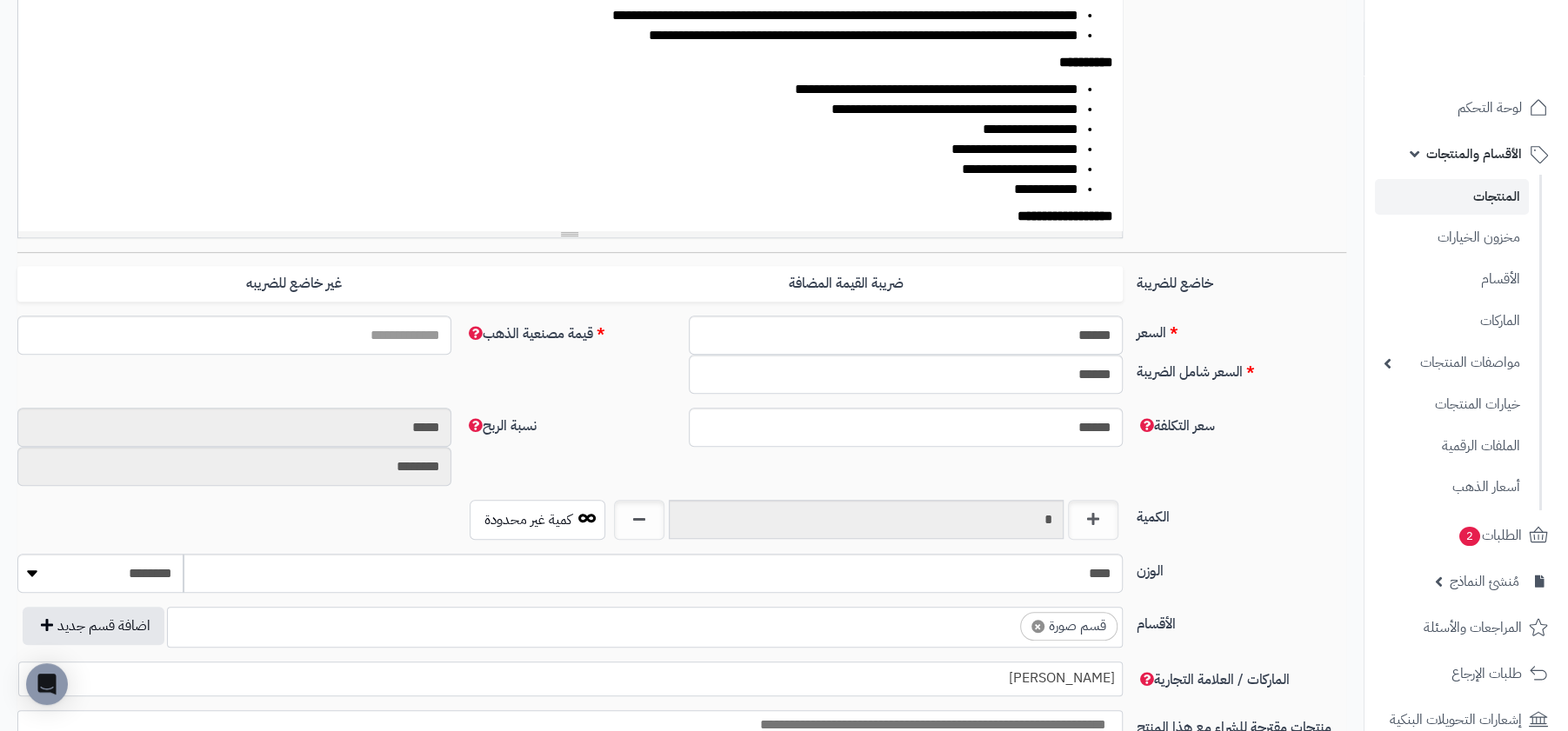
scroll to position [545, 0]
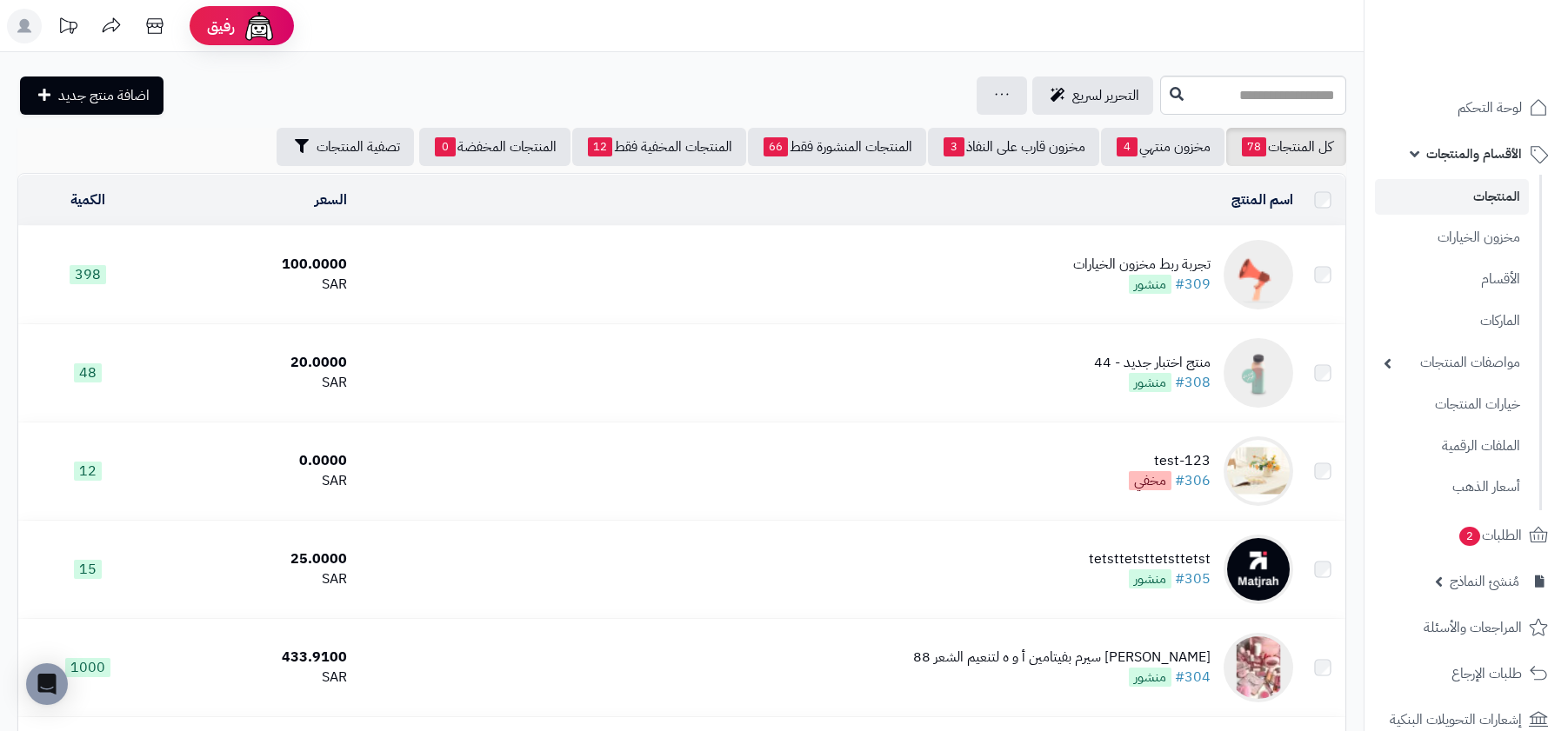
scroll to position [175, 0]
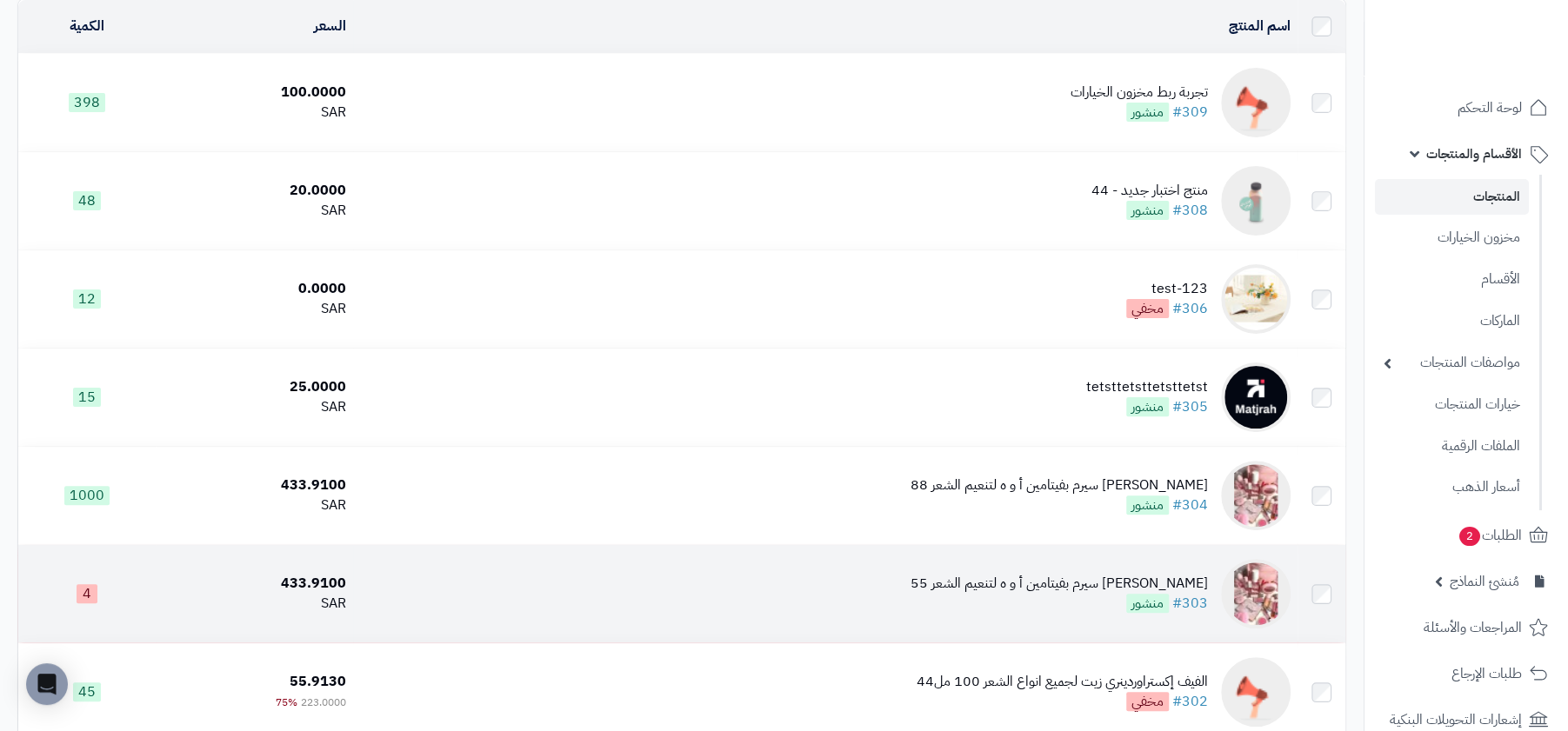
click at [1082, 579] on div "لي ستافورد سيرم بفيتامين أ و ه لتنعيم الشعر 55" at bounding box center [1058, 583] width 297 height 20
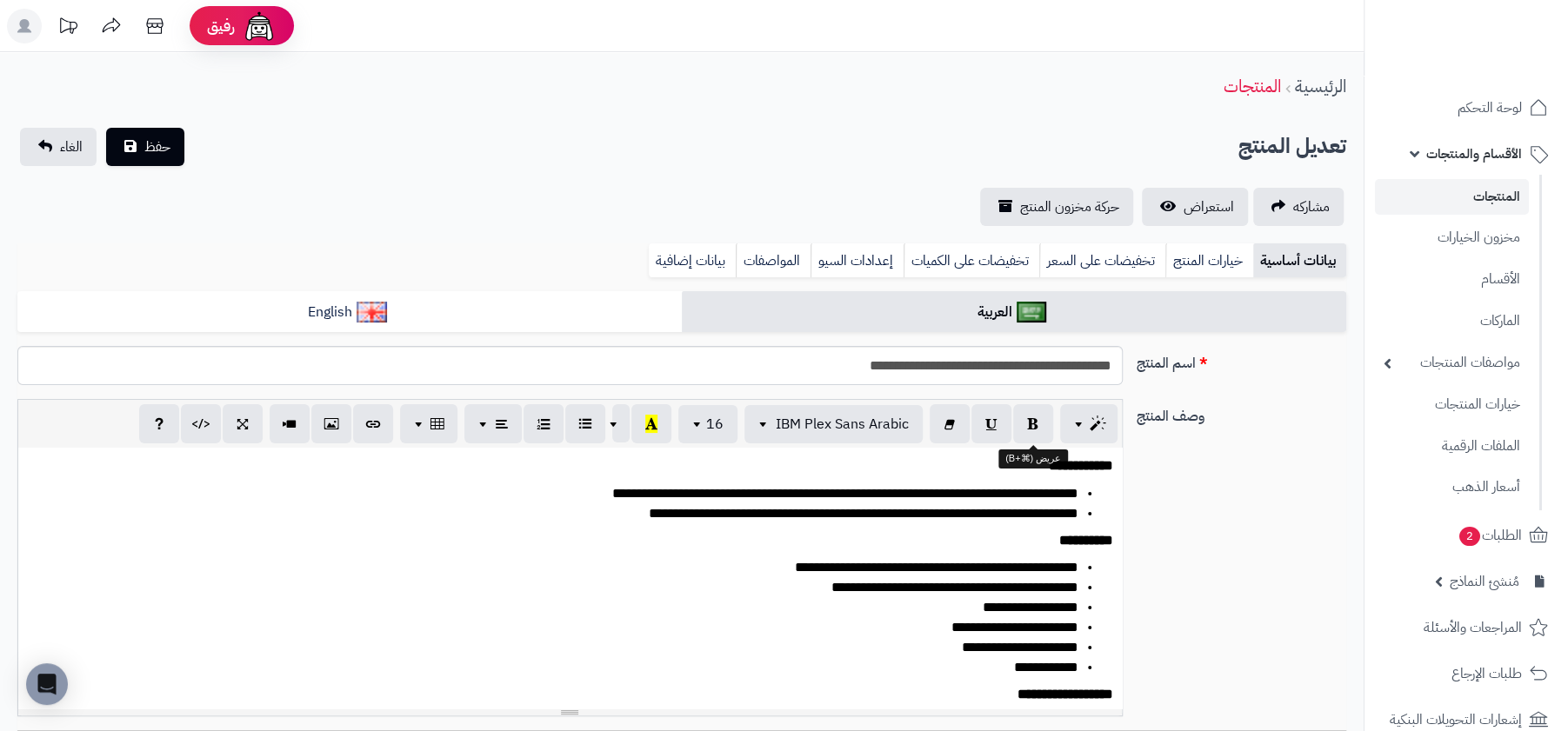
scroll to position [208, 0]
click at [1238, 264] on link "خيارات المنتج" at bounding box center [1209, 260] width 88 height 35
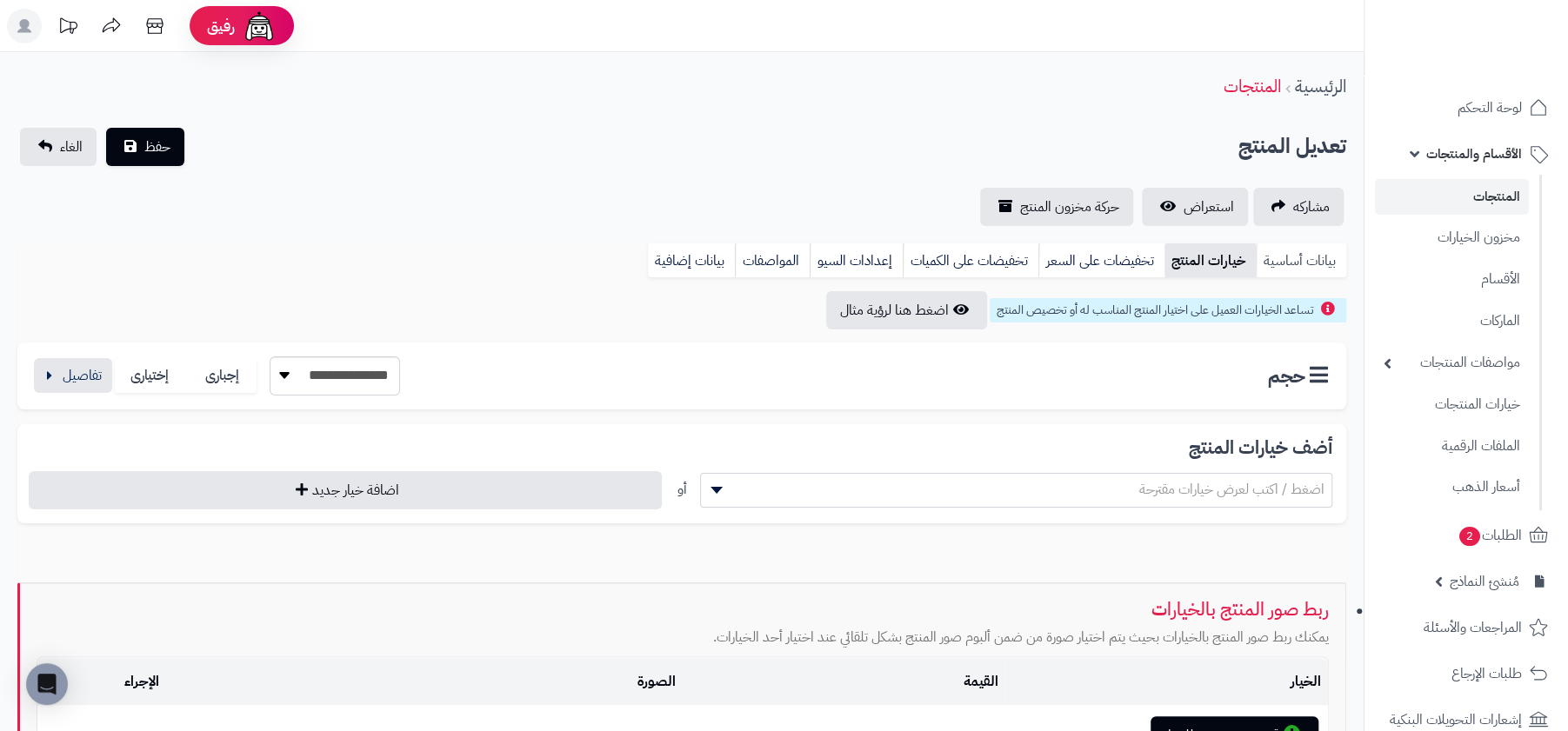
click at [1296, 266] on link "بيانات أساسية" at bounding box center [1301, 260] width 91 height 35
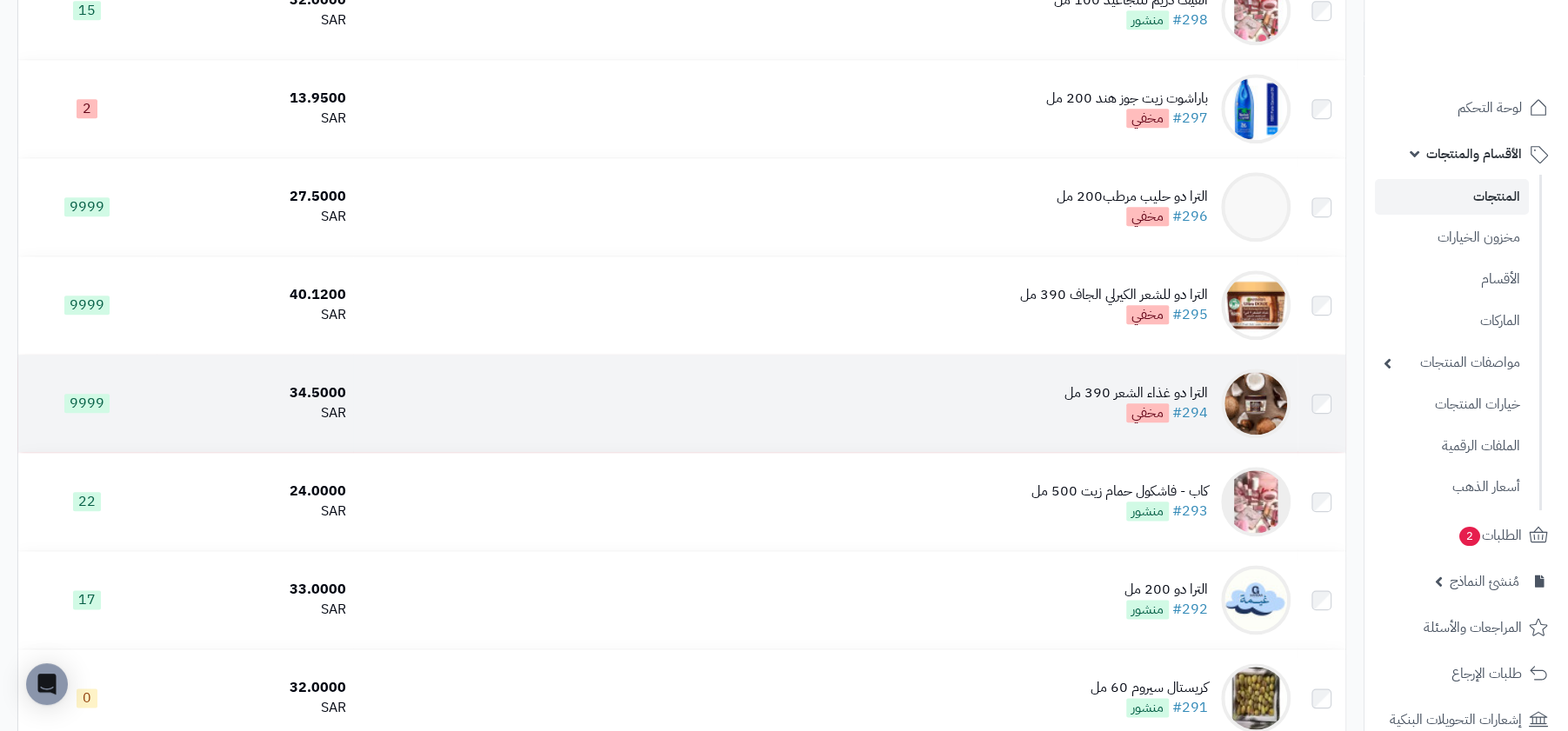
scroll to position [1260, 0]
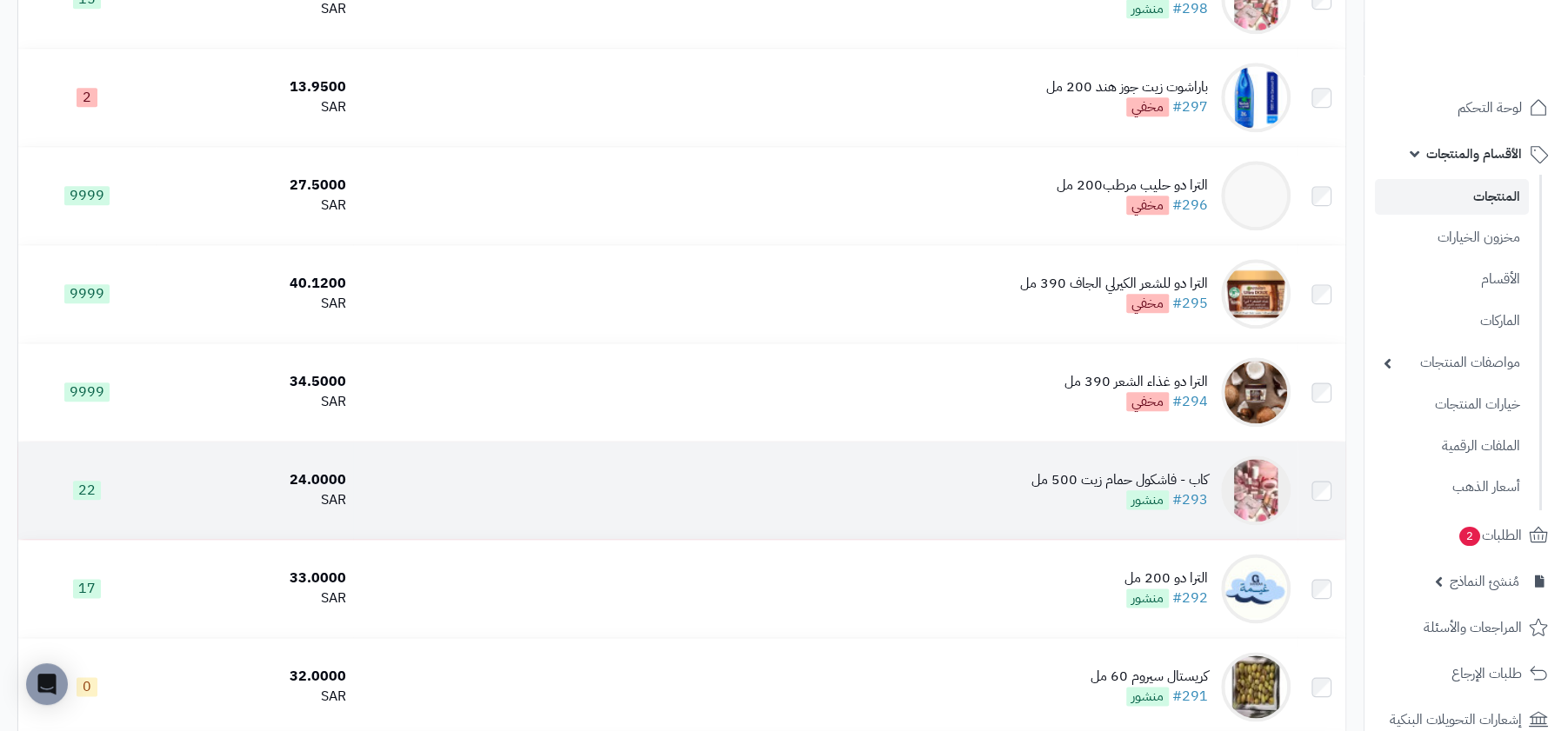
click at [1166, 492] on span "منشور" at bounding box center [1147, 499] width 42 height 19
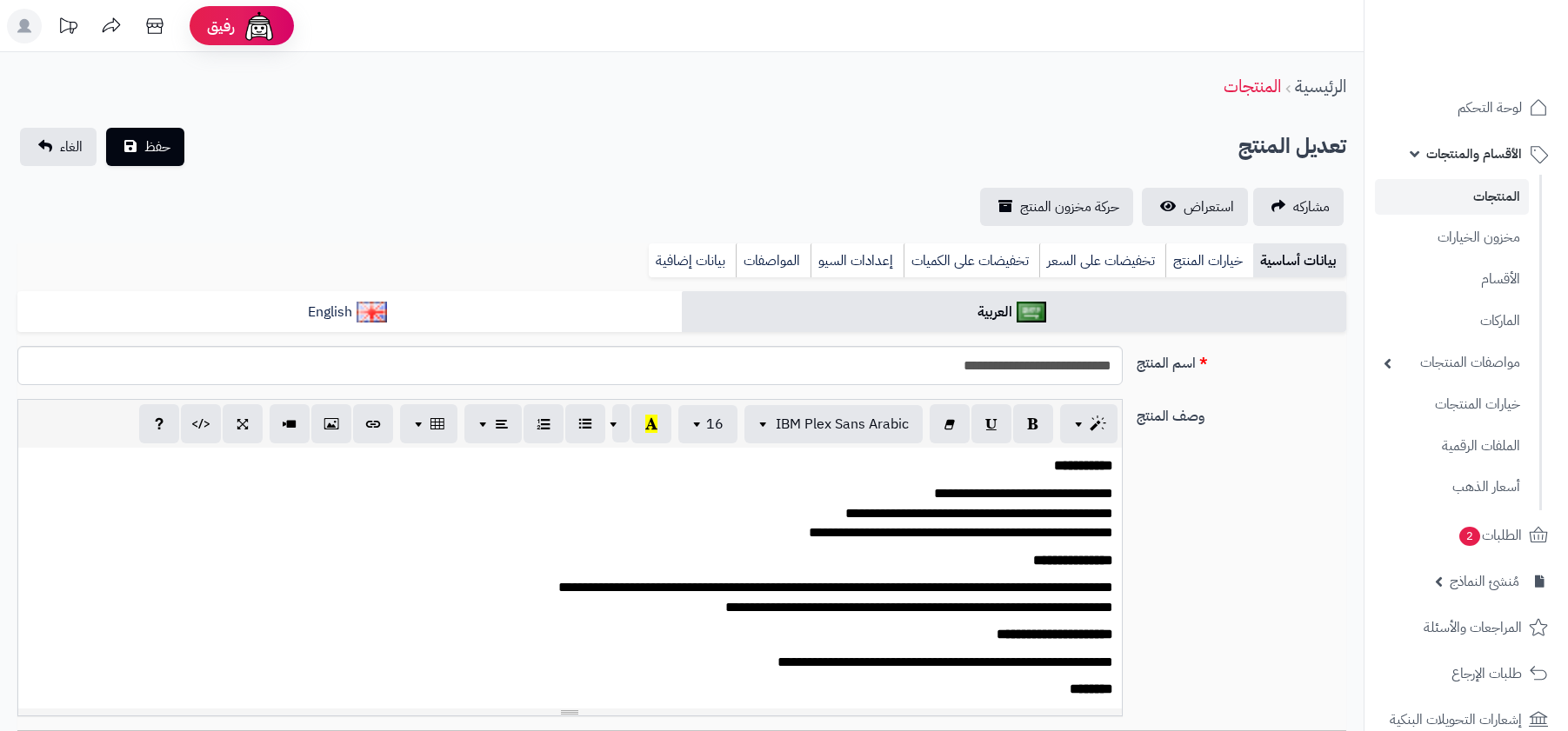
select select
type input "*****"
click at [1233, 274] on link "خيارات المنتج" at bounding box center [1209, 260] width 88 height 35
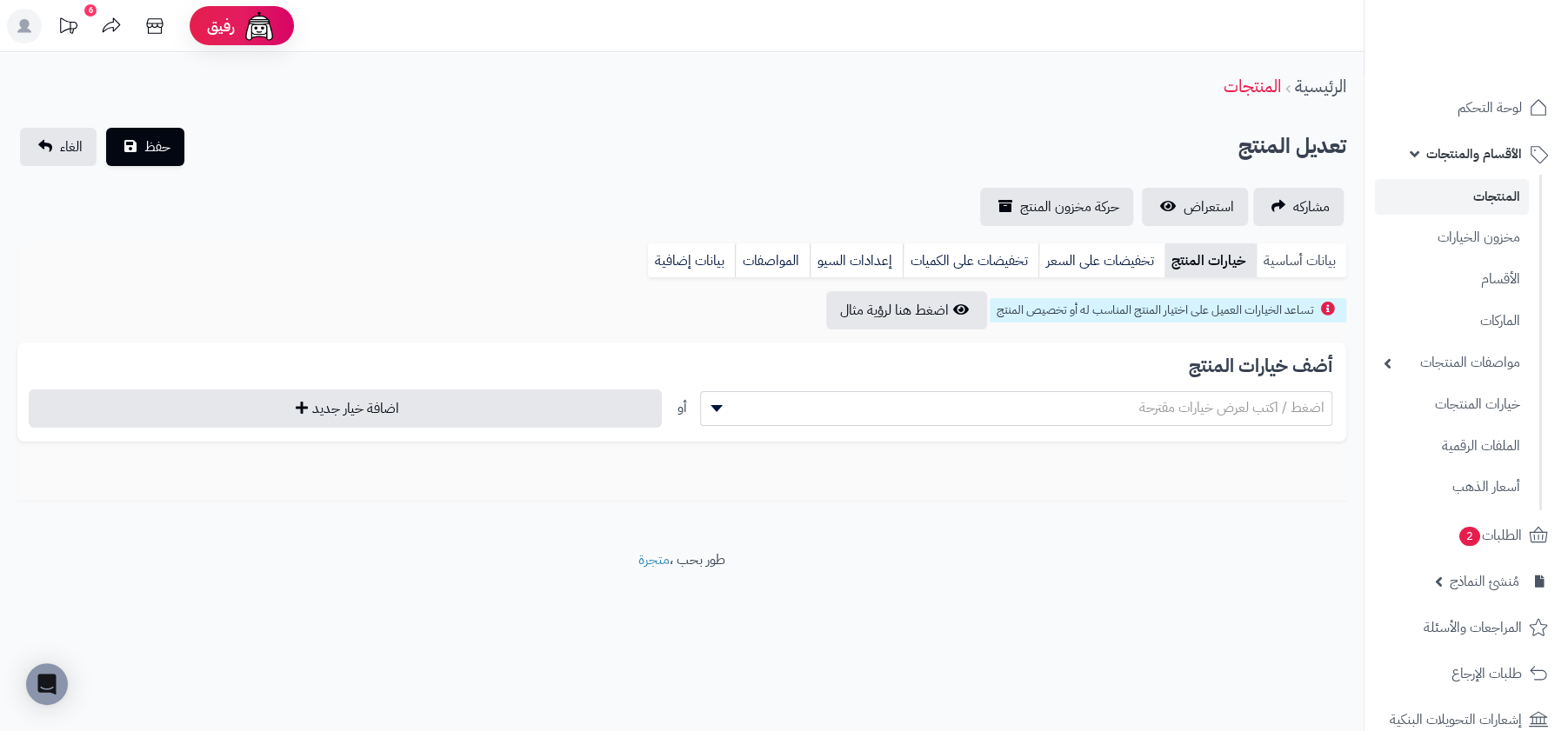
click at [1272, 260] on link "بيانات أساسية" at bounding box center [1301, 260] width 91 height 35
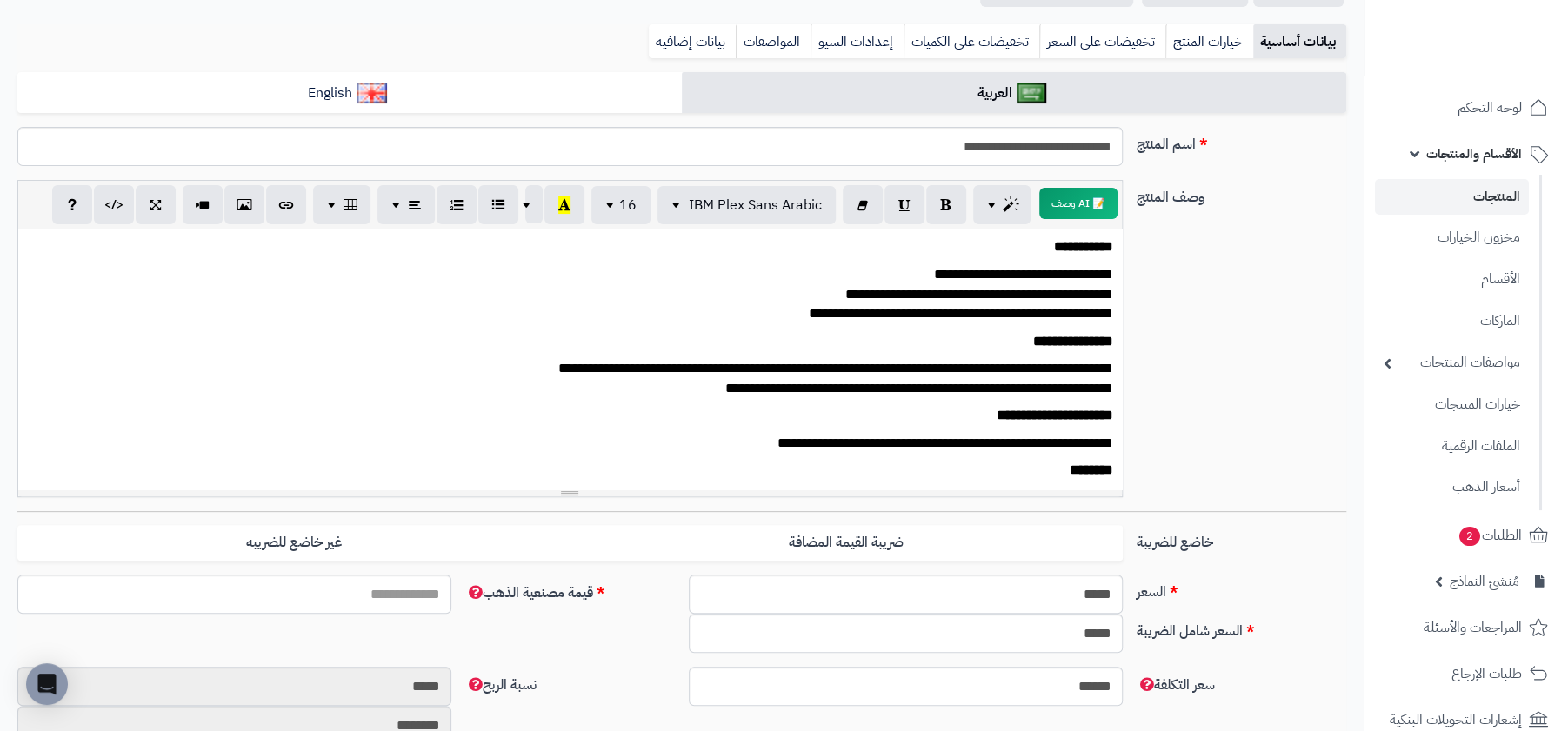
scroll to position [65, 0]
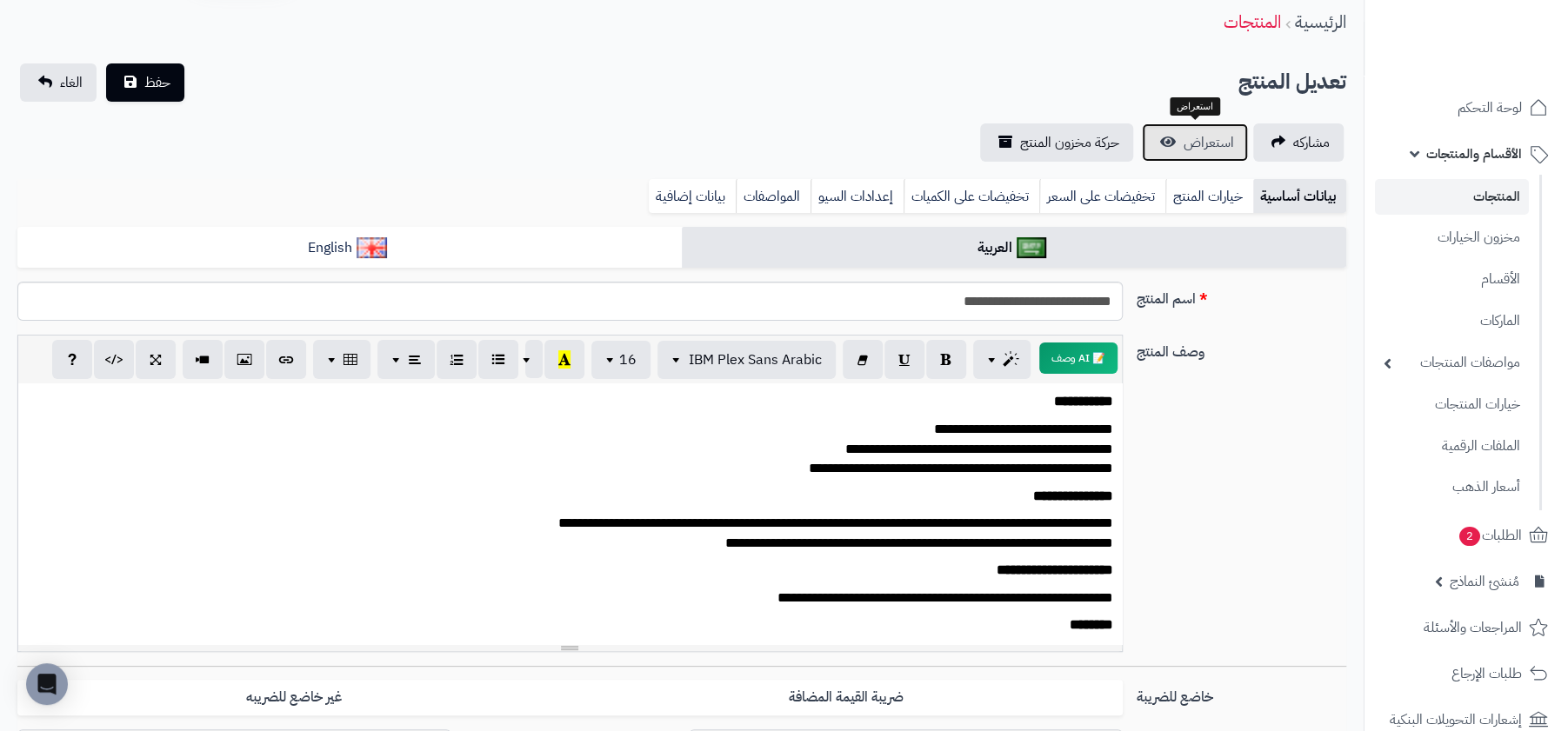
click at [1202, 145] on span "استعراض" at bounding box center [1209, 142] width 50 height 21
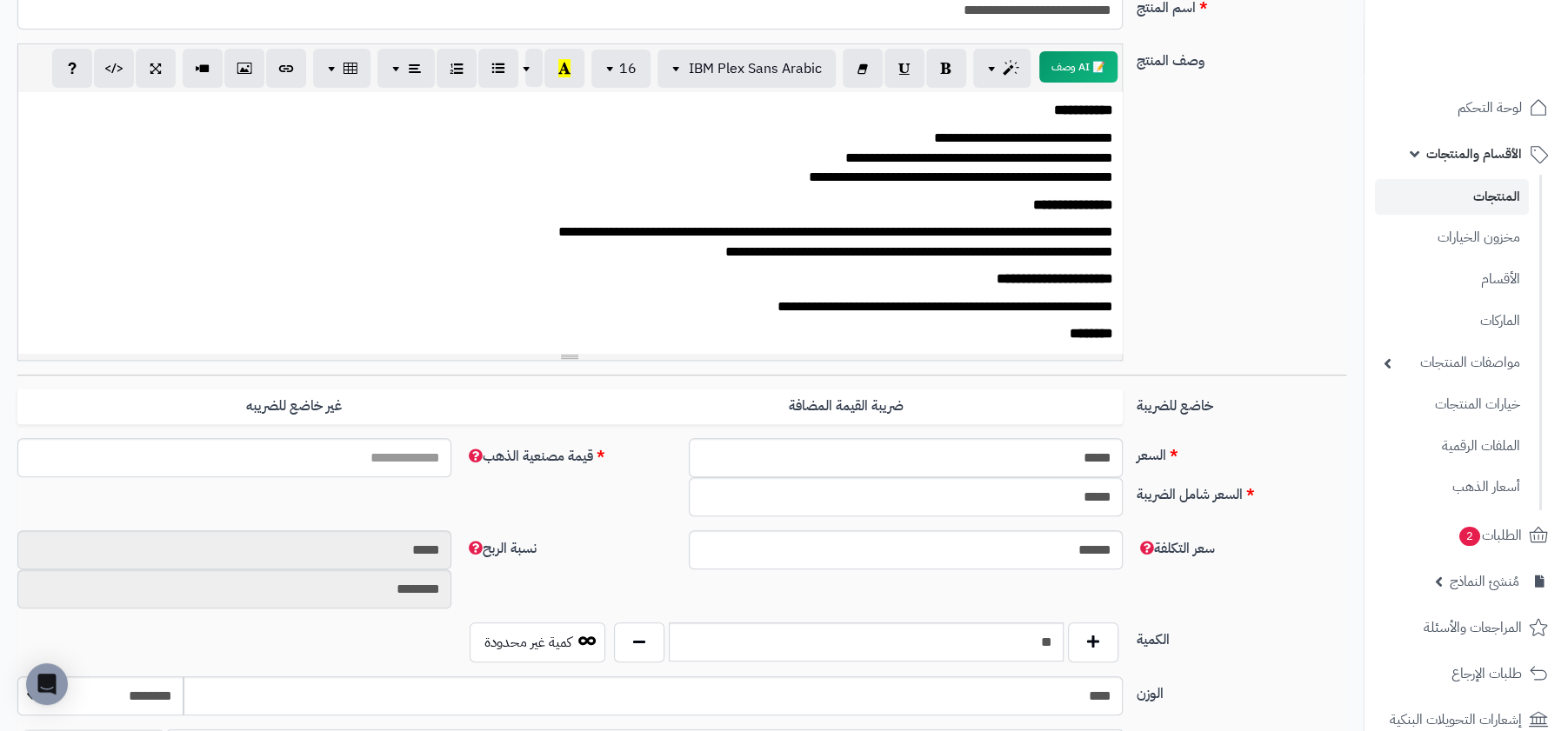
scroll to position [377, 0]
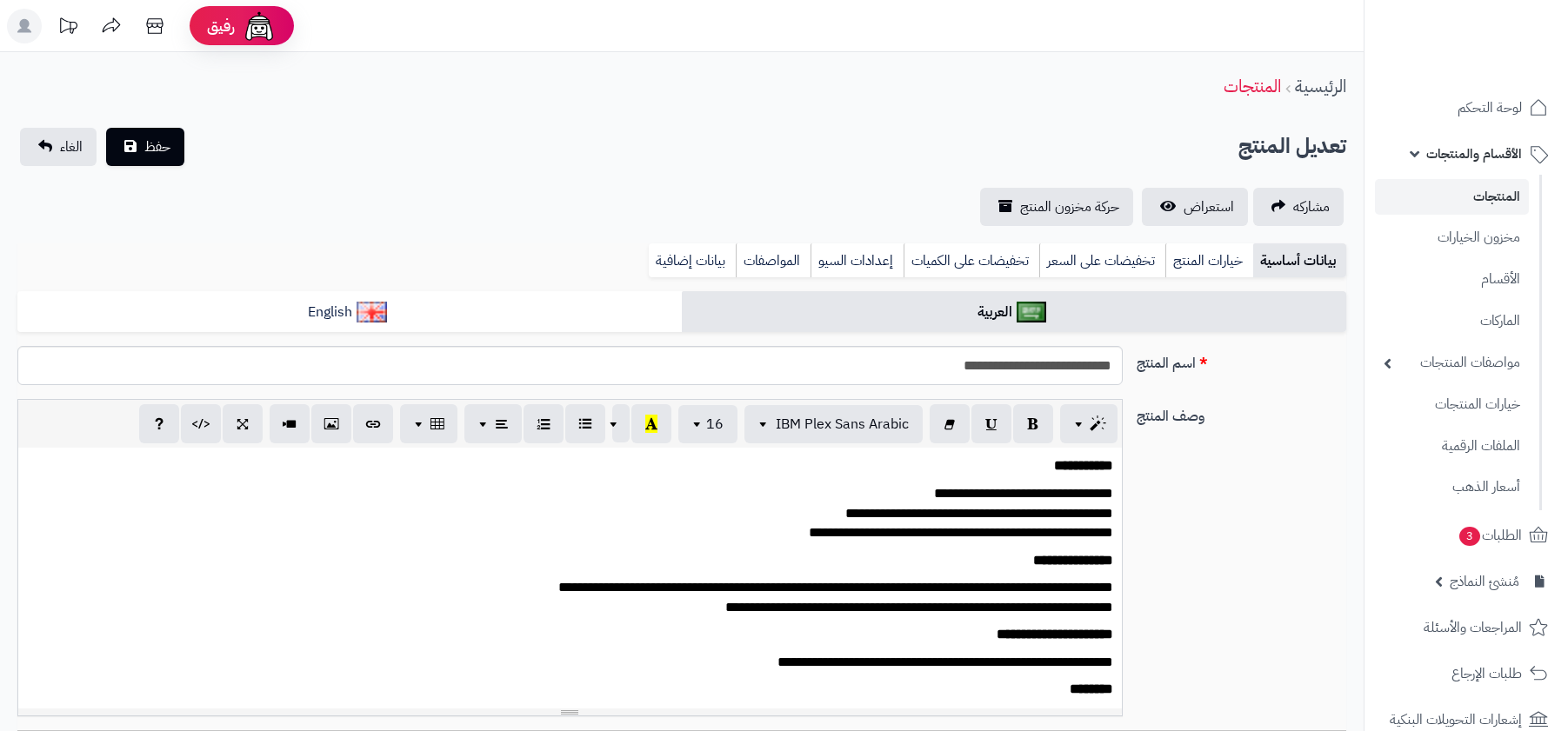
select select
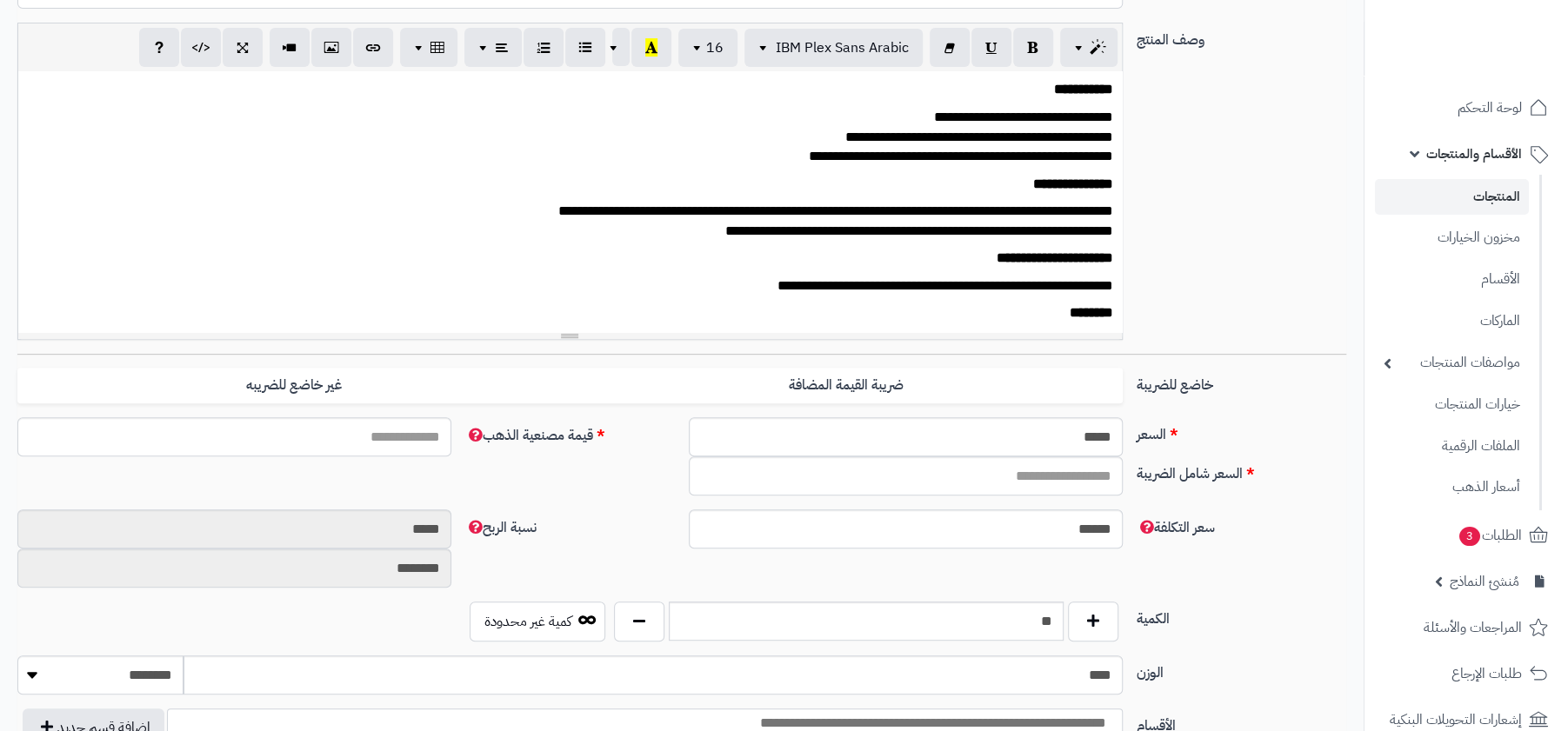
type input "*****"
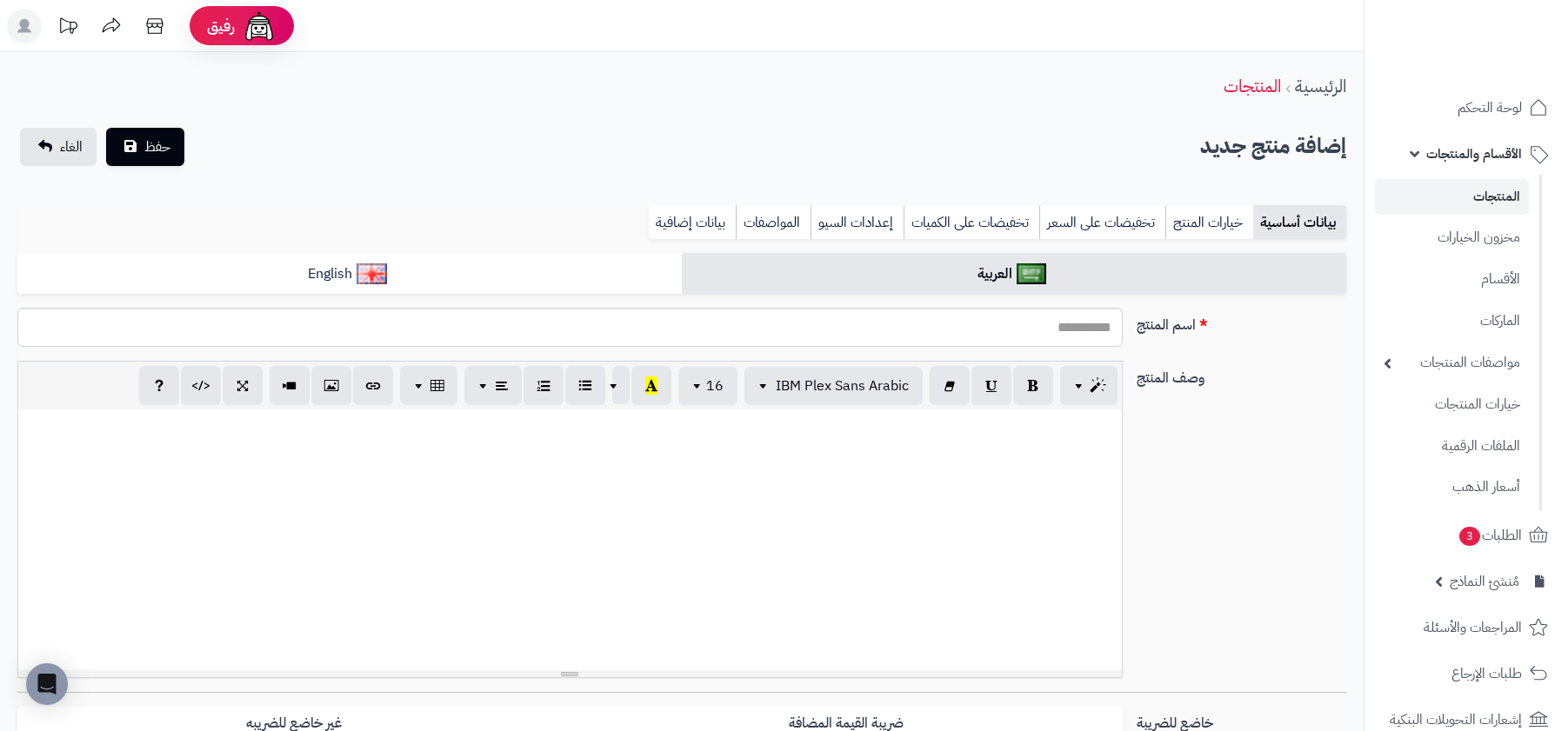
select select
click at [1059, 317] on input "اسم المنتج" at bounding box center [569, 327] width 1105 height 39
type input "******"
click at [1053, 524] on div at bounding box center [570, 539] width 1104 height 261
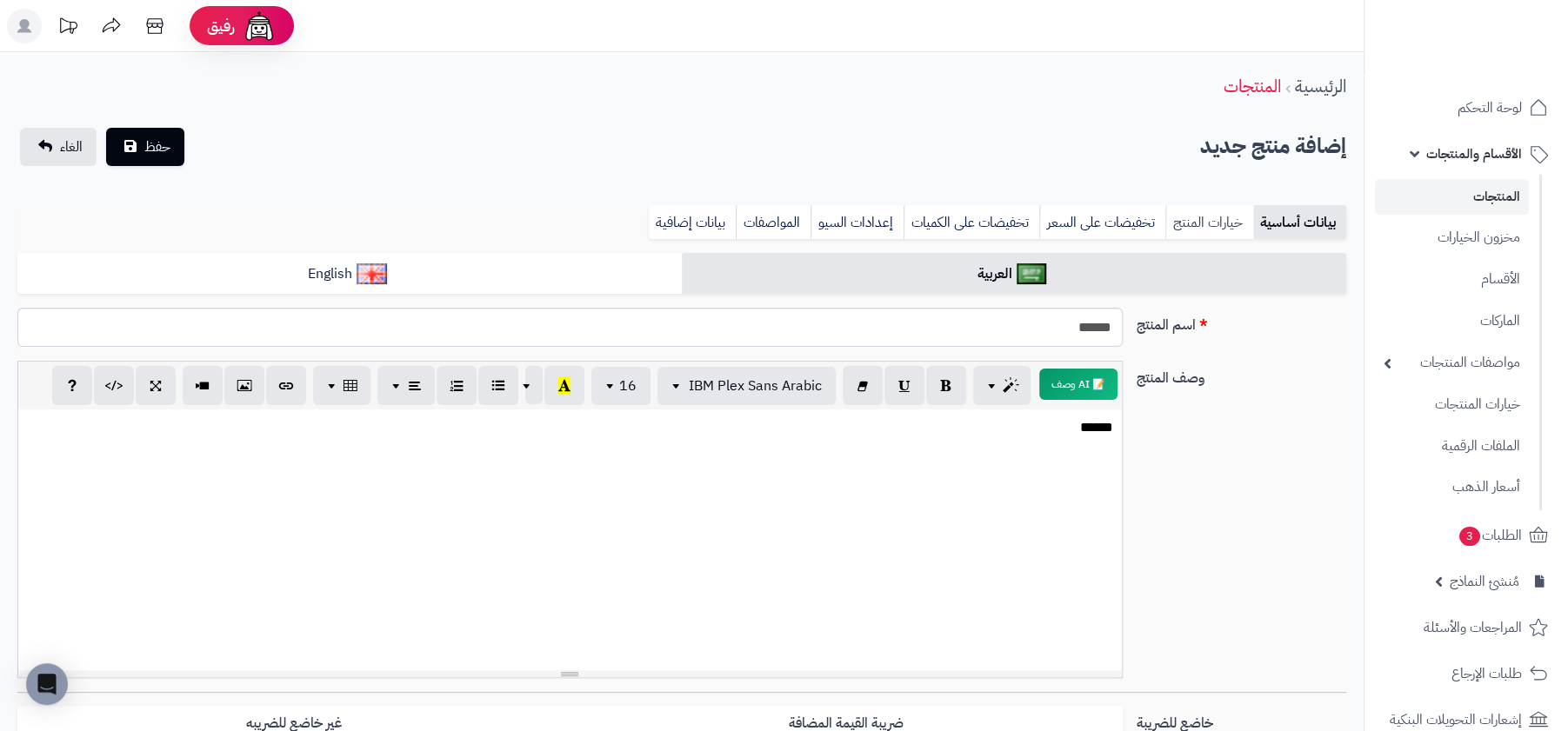
click at [1215, 236] on link "خيارات المنتج" at bounding box center [1209, 222] width 88 height 35
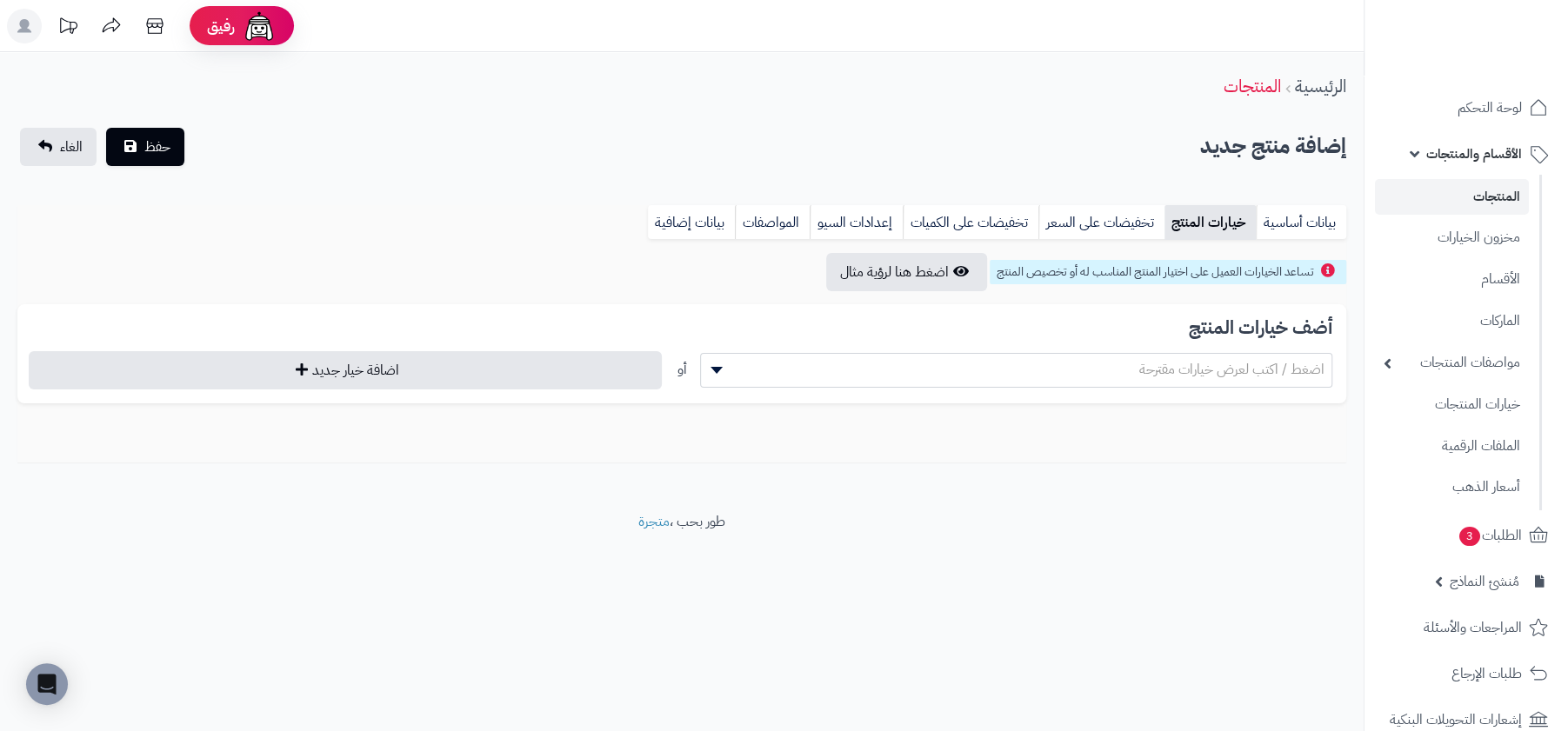
click at [1047, 365] on span "اضغط / اكتب لعرض خيارات مقترحة" at bounding box center [1016, 369] width 631 height 26
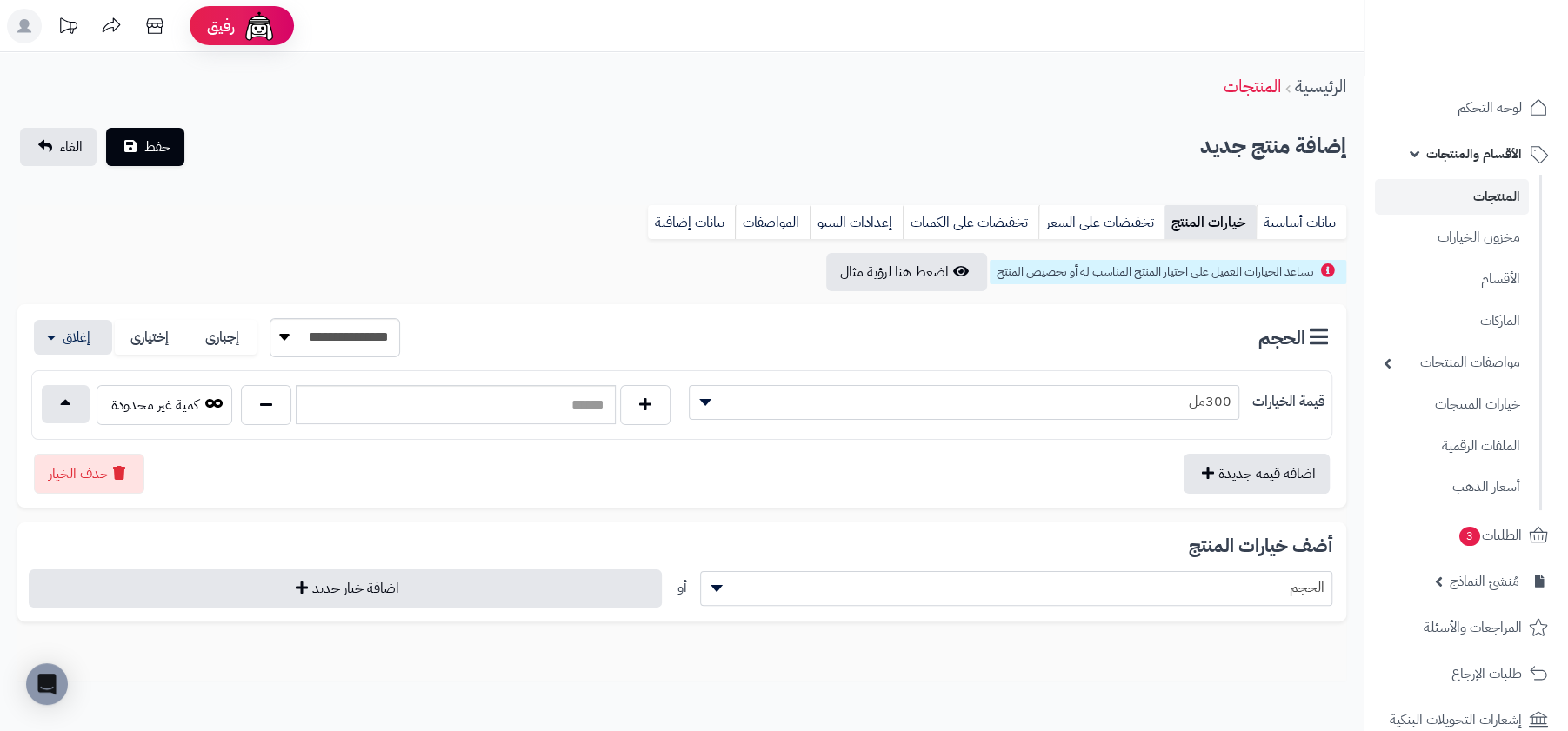
click at [1275, 564] on div "أضف خيارات المنتج ***** الحجم أو اضافة خيار جديد" at bounding box center [681, 571] width 1328 height 99
click at [1273, 580] on span "الحجم" at bounding box center [1016, 587] width 631 height 26
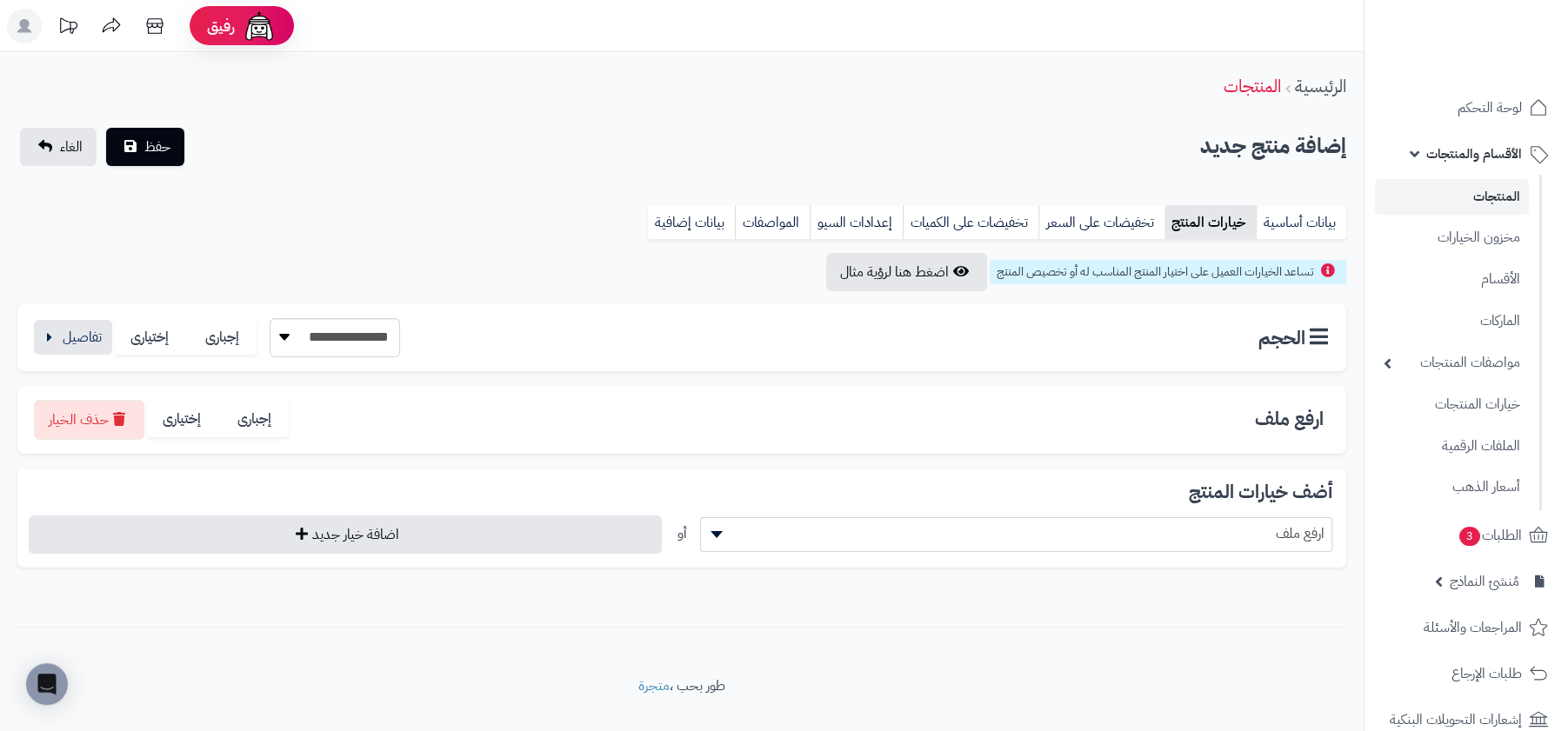
click at [1288, 544] on span "ارفع ملف" at bounding box center [1016, 533] width 631 height 26
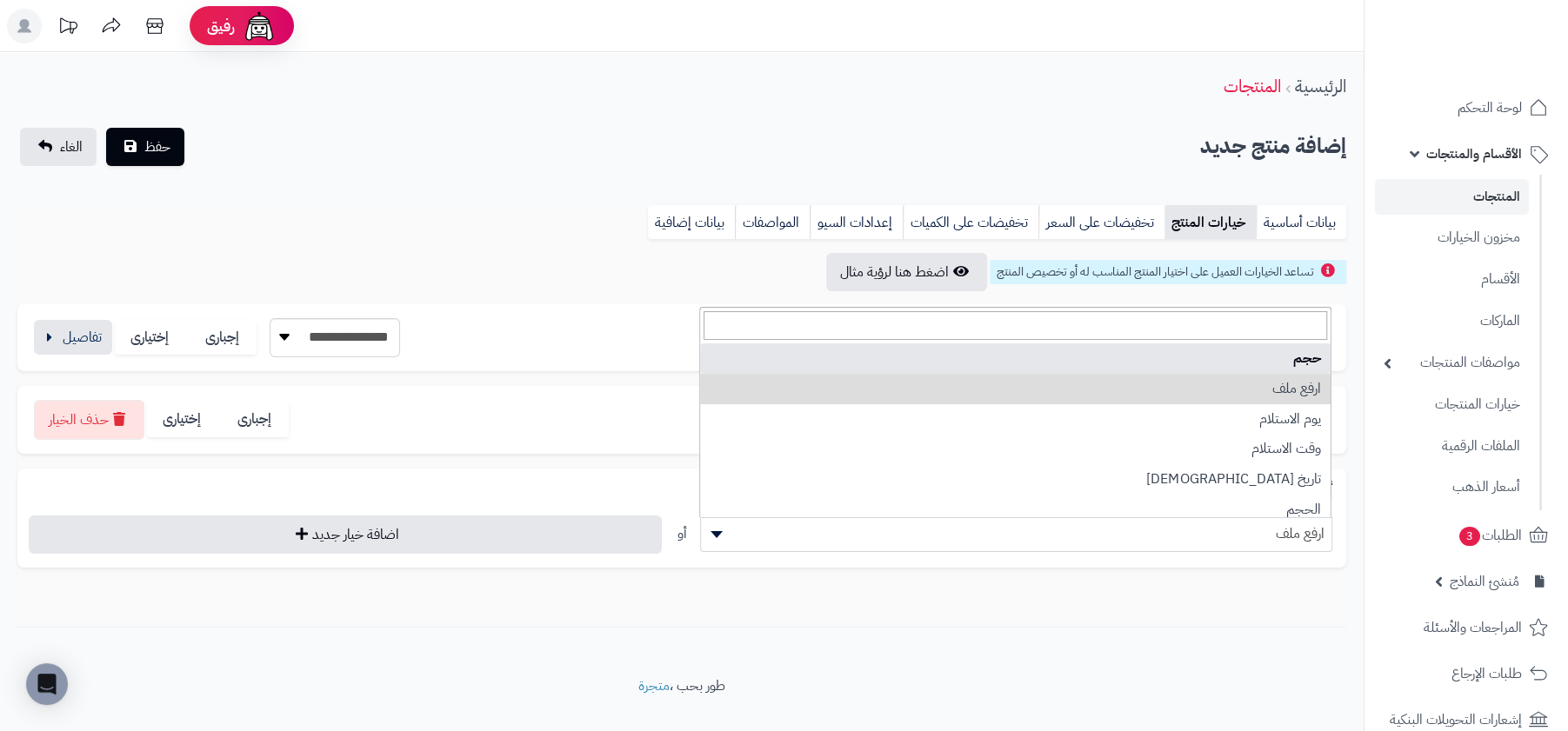
select select "**"
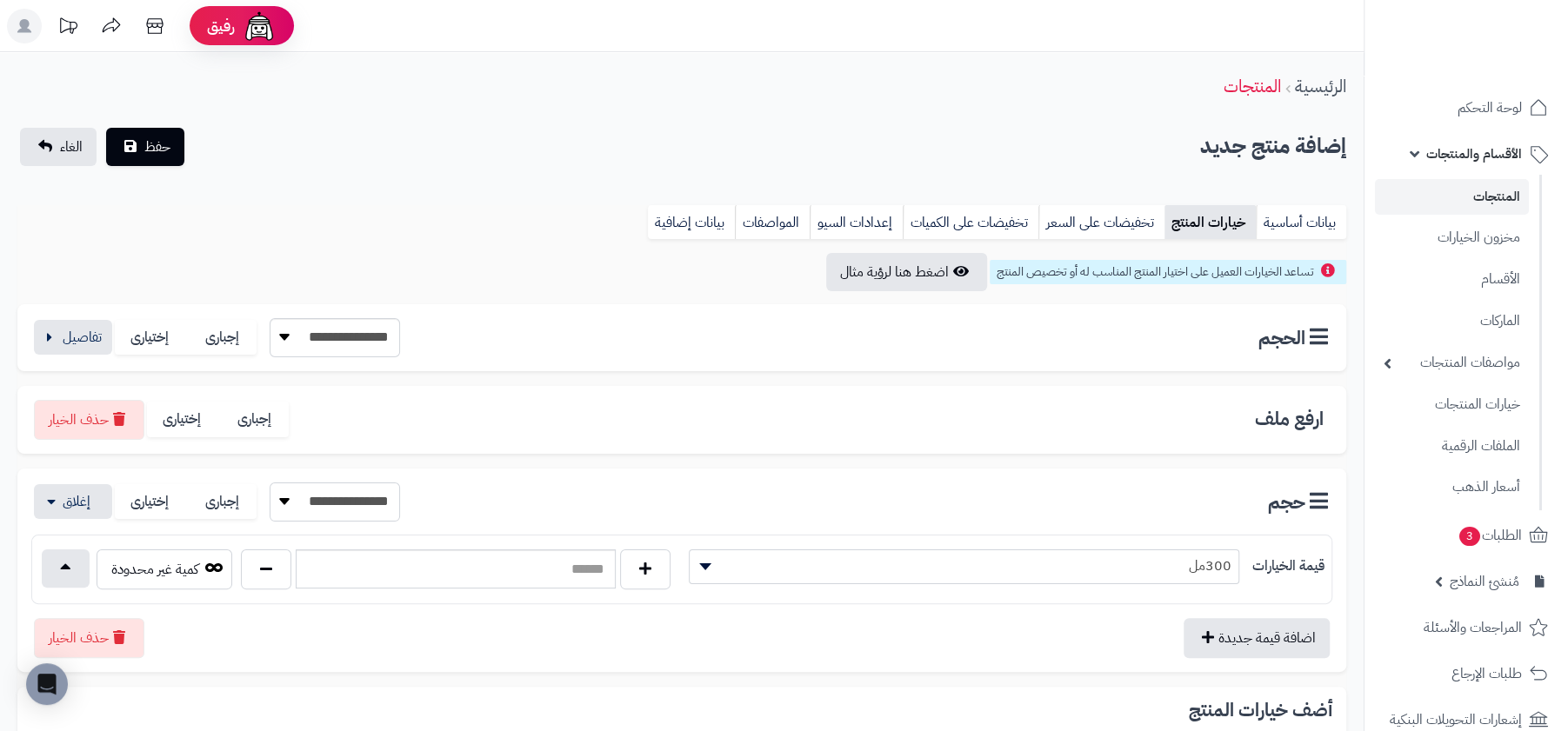
click at [330, 499] on select "**********" at bounding box center [334, 502] width 130 height 39
select select "*"
click at [272, 483] on select "**********" at bounding box center [334, 502] width 130 height 39
click at [346, 337] on select "**********" at bounding box center [334, 338] width 130 height 39
select select "*"
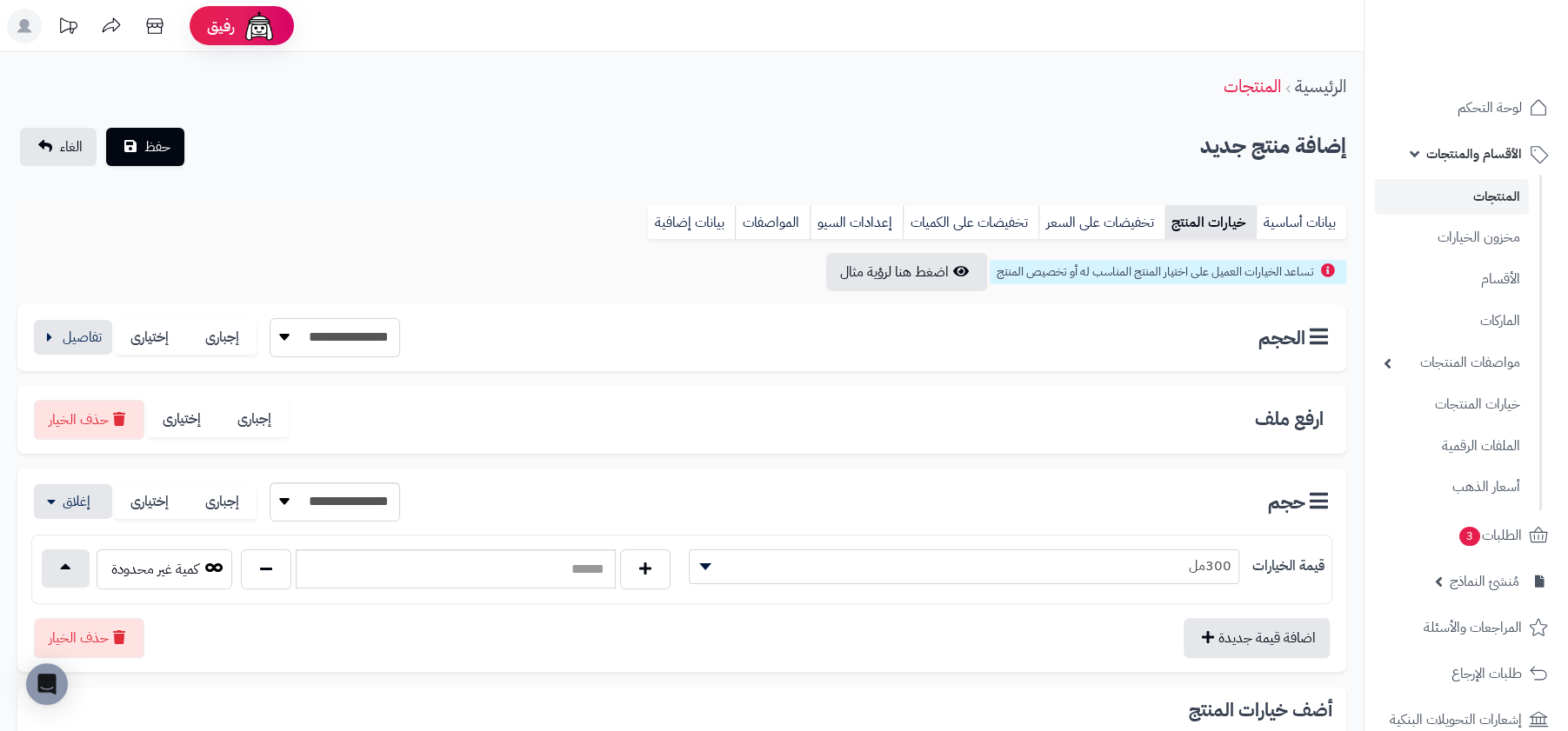
click at [272, 318] on select "**********" at bounding box center [334, 338] width 130 height 39
click at [459, 561] on input "text" at bounding box center [455, 569] width 320 height 39
type input "**"
click at [78, 326] on button "button" at bounding box center [73, 336] width 78 height 35
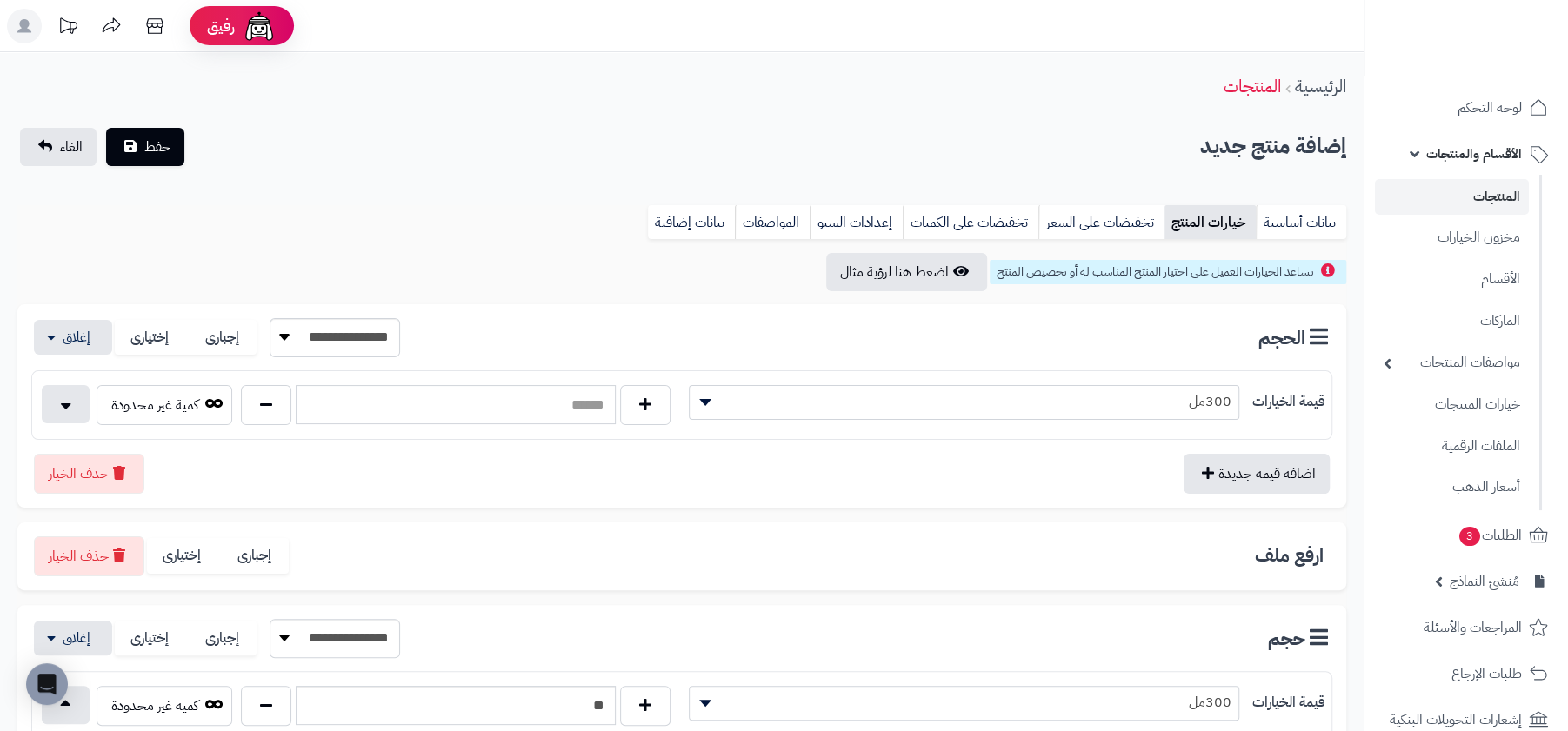
click at [450, 409] on input "text" at bounding box center [455, 405] width 320 height 39
type input "**"
click at [106, 127] on button "حفظ" at bounding box center [145, 146] width 78 height 39
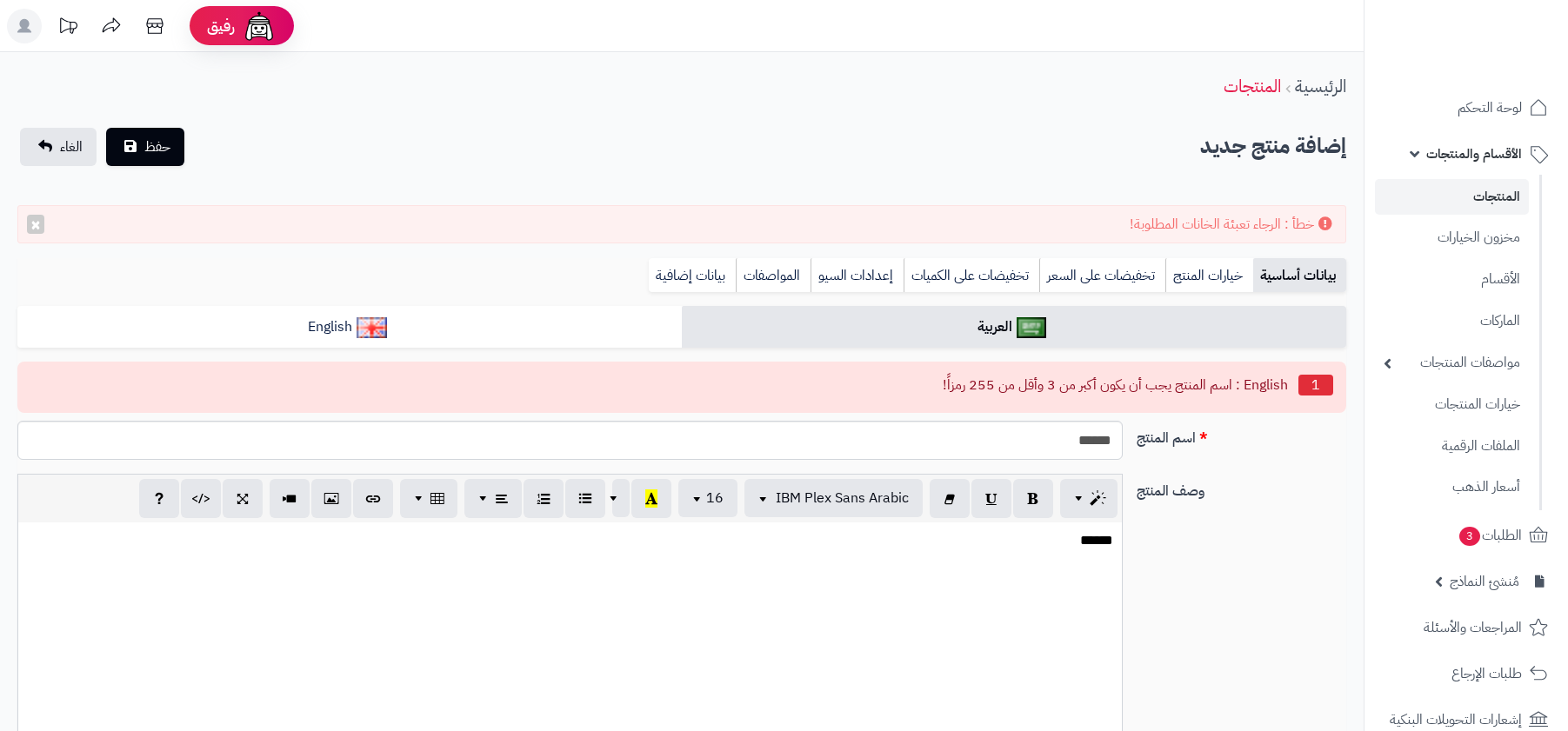
select select
click at [1052, 442] on input "******" at bounding box center [569, 440] width 1105 height 39
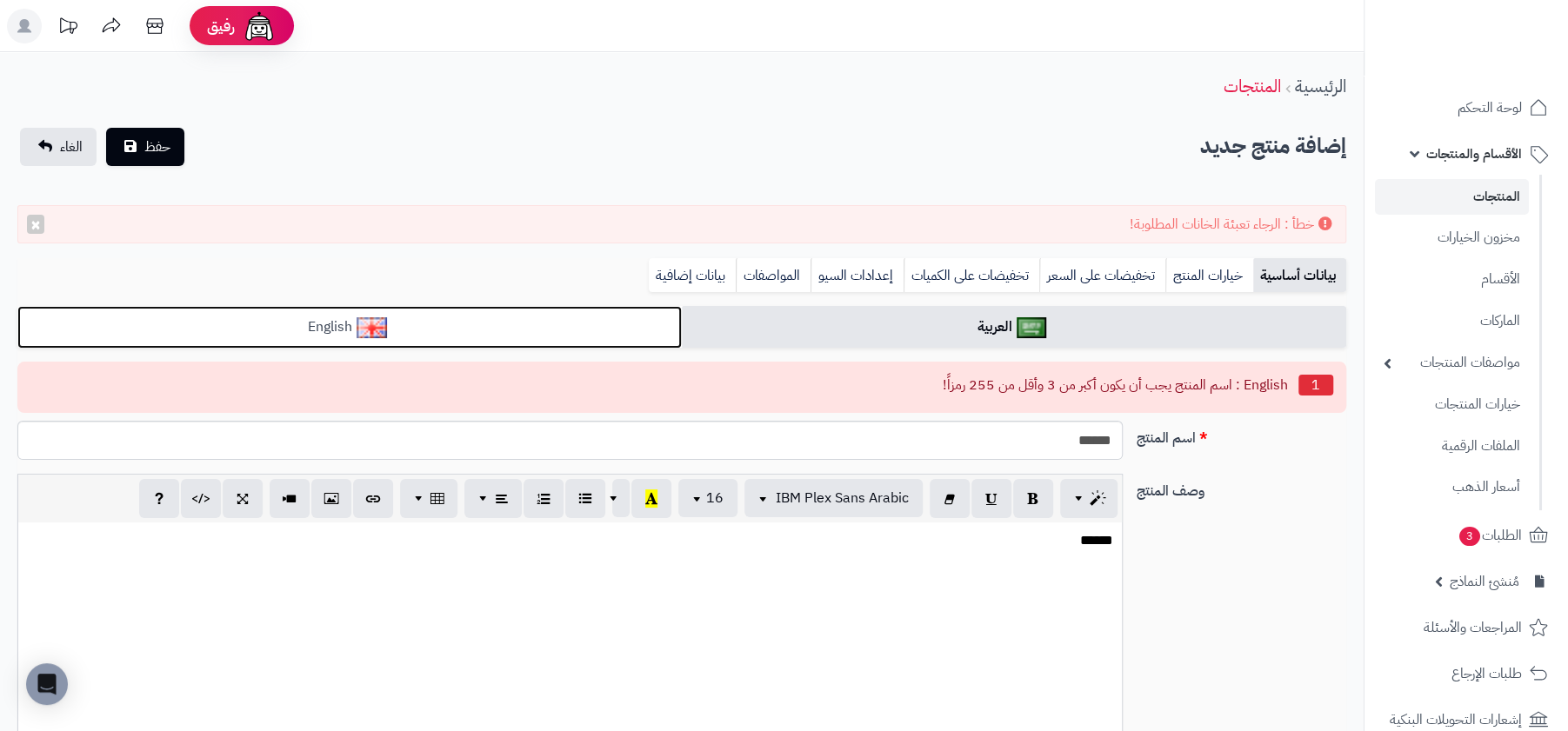
click at [595, 326] on link "English" at bounding box center [349, 326] width 664 height 42
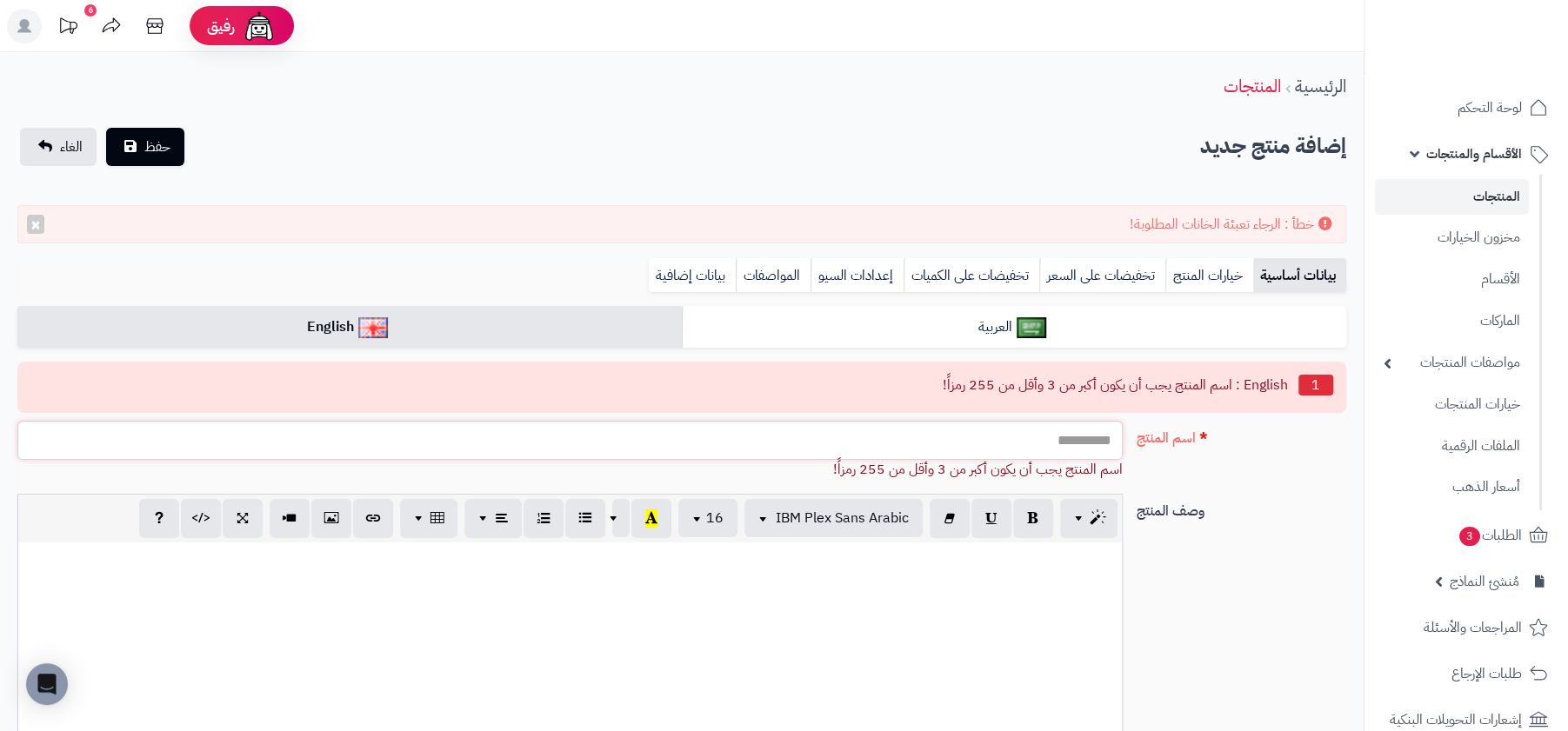
click at [654, 432] on input "اسم المنتج" at bounding box center [569, 440] width 1105 height 39
paste input "******"
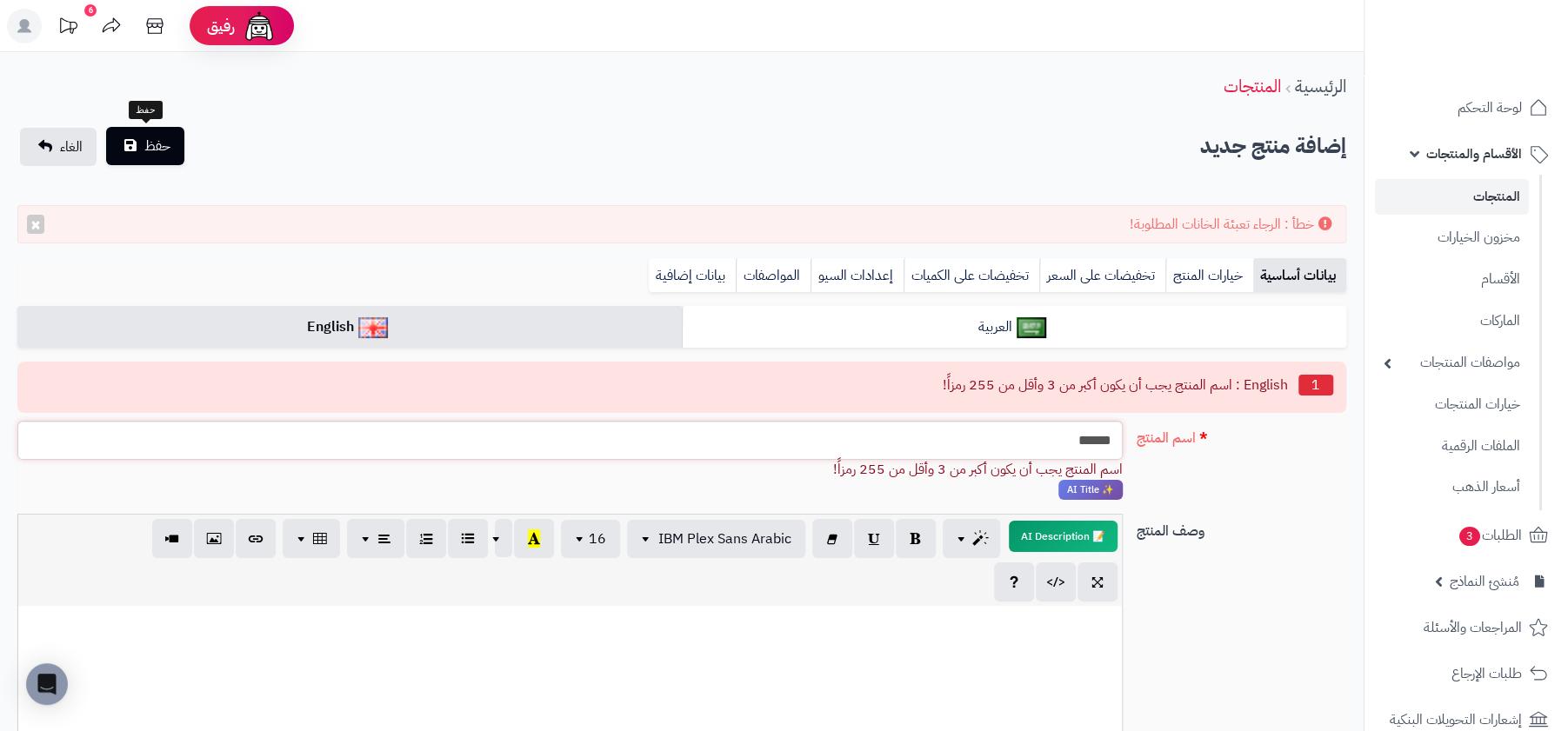
type input "******"
click at [153, 147] on span "حفظ" at bounding box center [157, 145] width 26 height 21
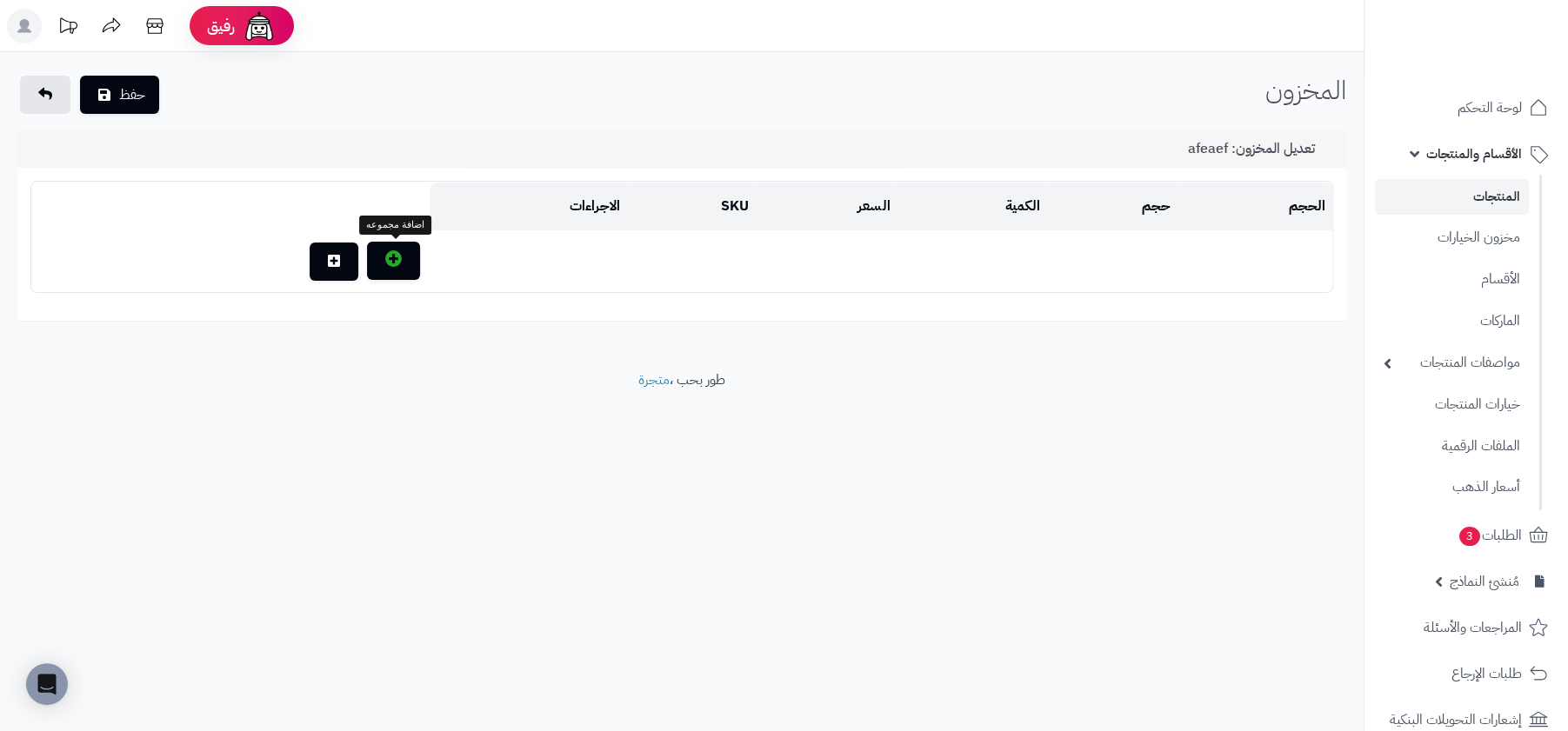
click at [401, 254] on icon "button" at bounding box center [393, 258] width 16 height 16
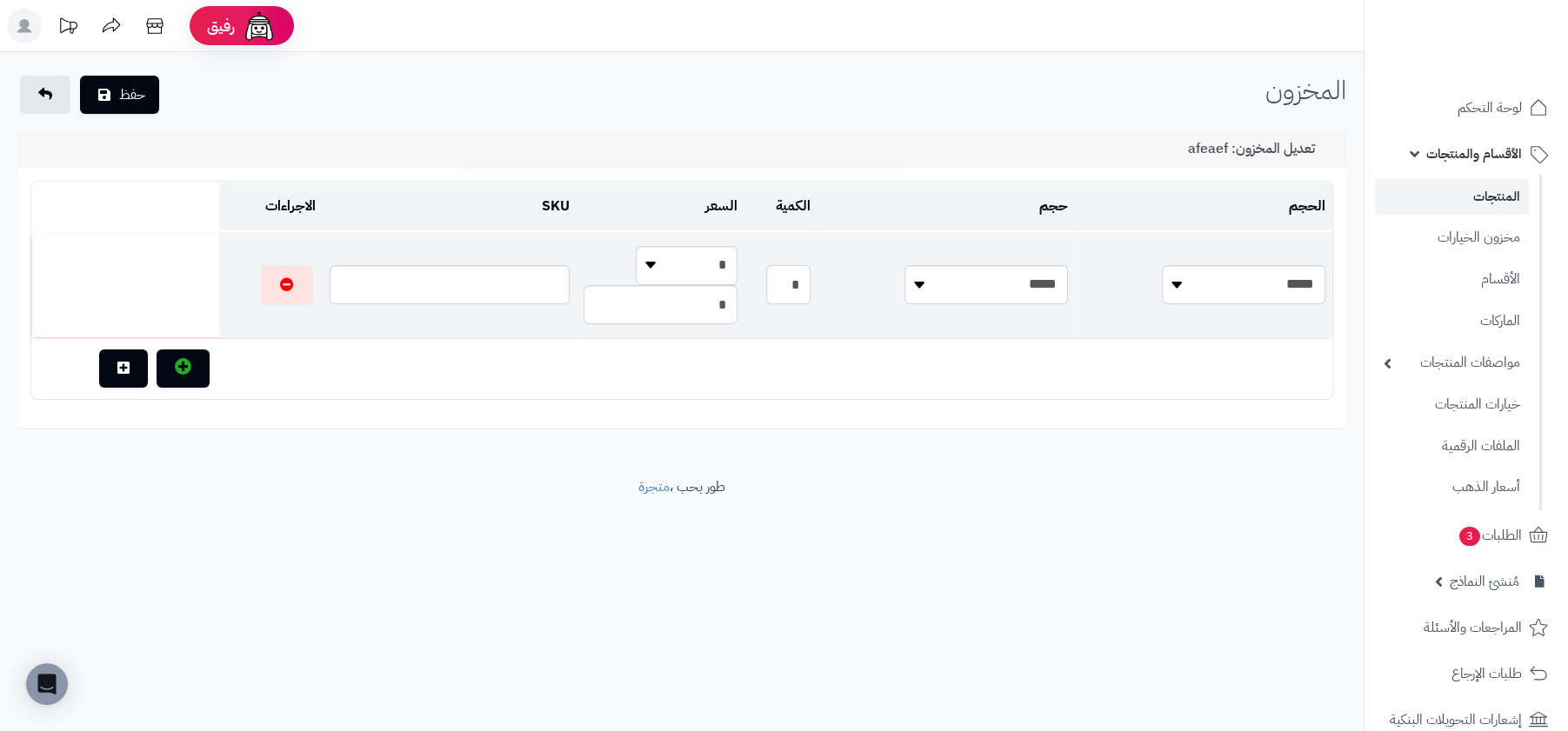
click at [810, 293] on input "*" at bounding box center [788, 285] width 44 height 39
type input "**"
click at [80, 75] on button "حفظ" at bounding box center [119, 94] width 79 height 39
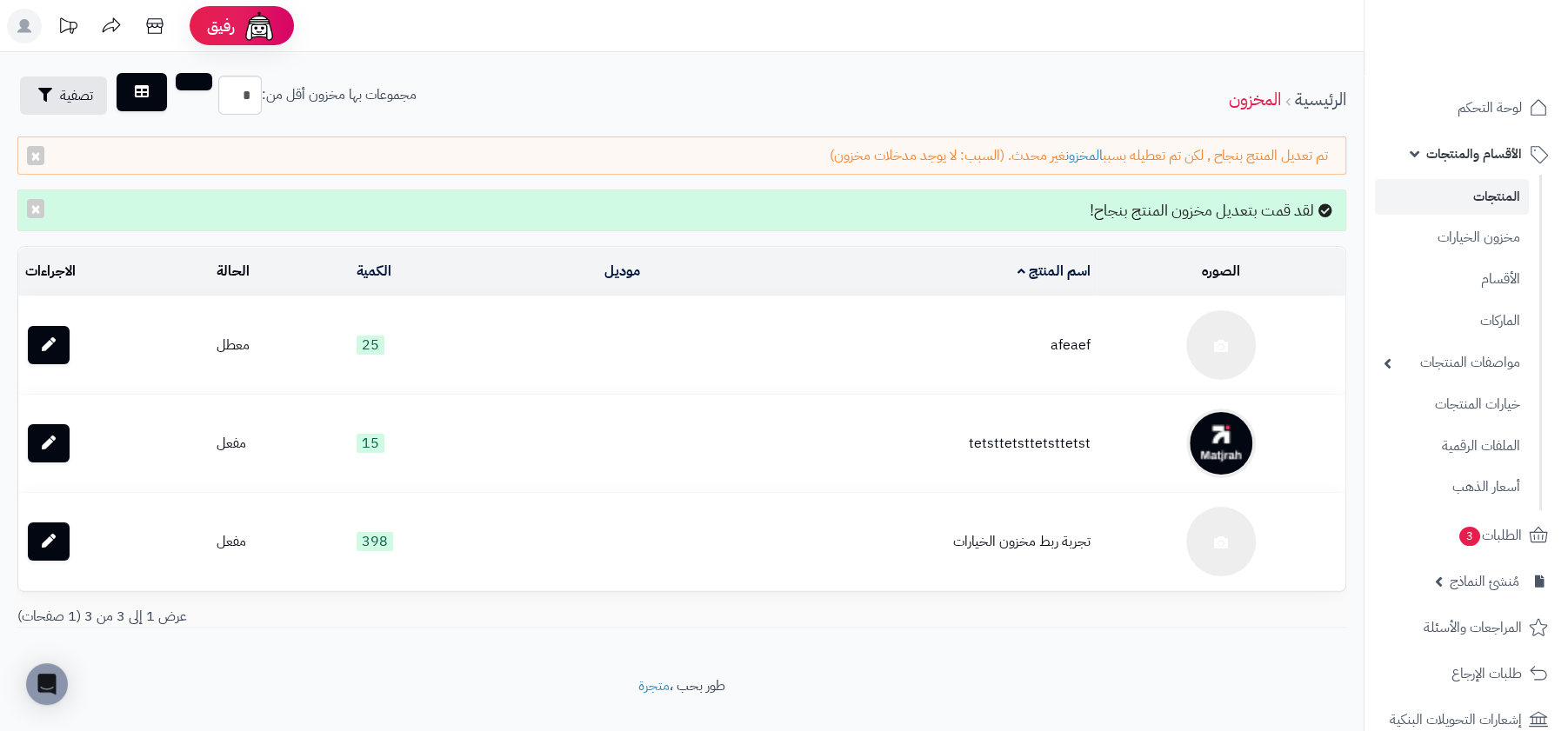
click at [984, 152] on div "تم تعديل المنتج بنجاح , لكن تم تعطيله بسبب المخزون غير محدث. (السبب: لا يوجد مد…" at bounding box center [681, 156] width 1328 height 39
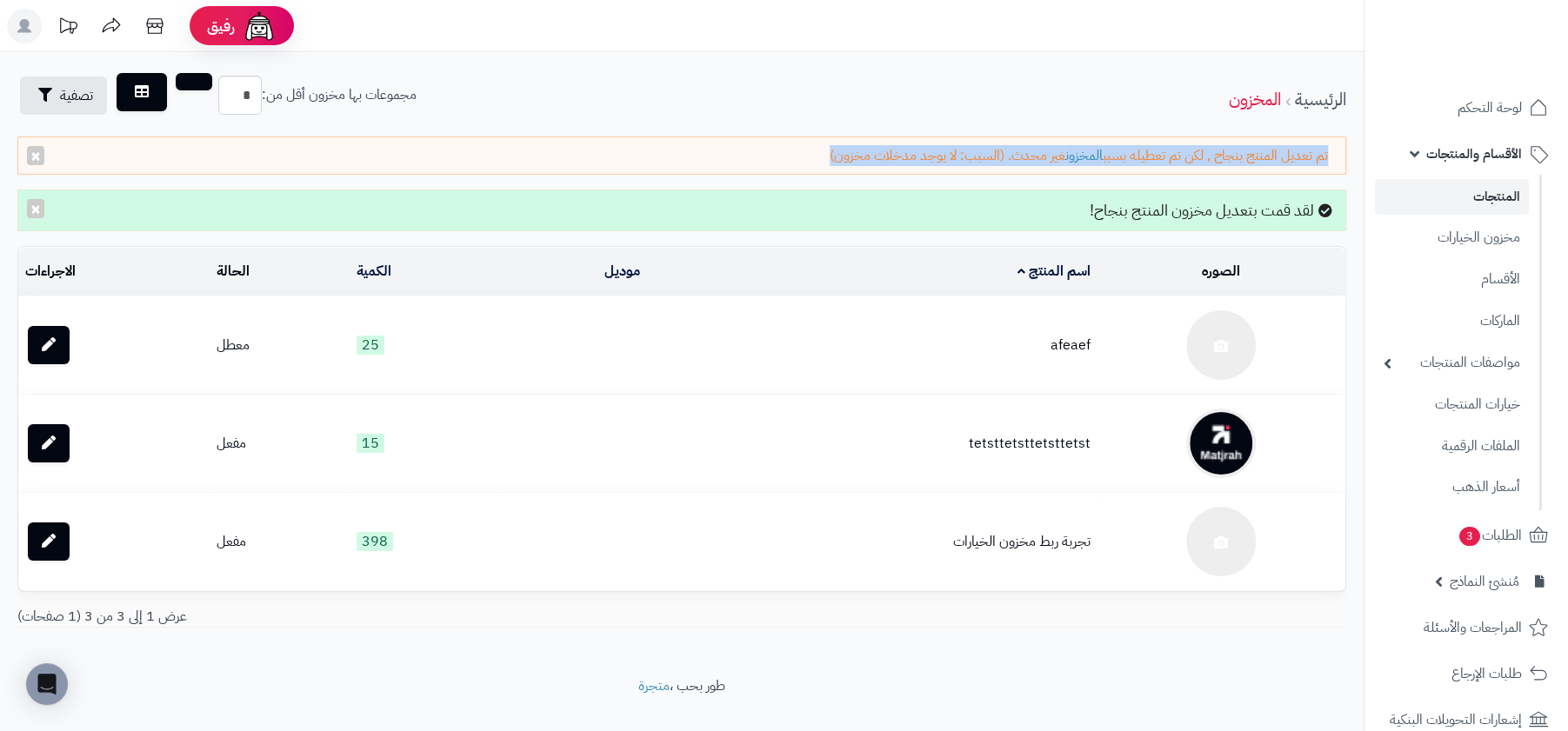
click at [1021, 101] on div "الرئيسية المخزون مجموعات بها مخزون أقل من: * تصفية" at bounding box center [681, 99] width 1363 height 48
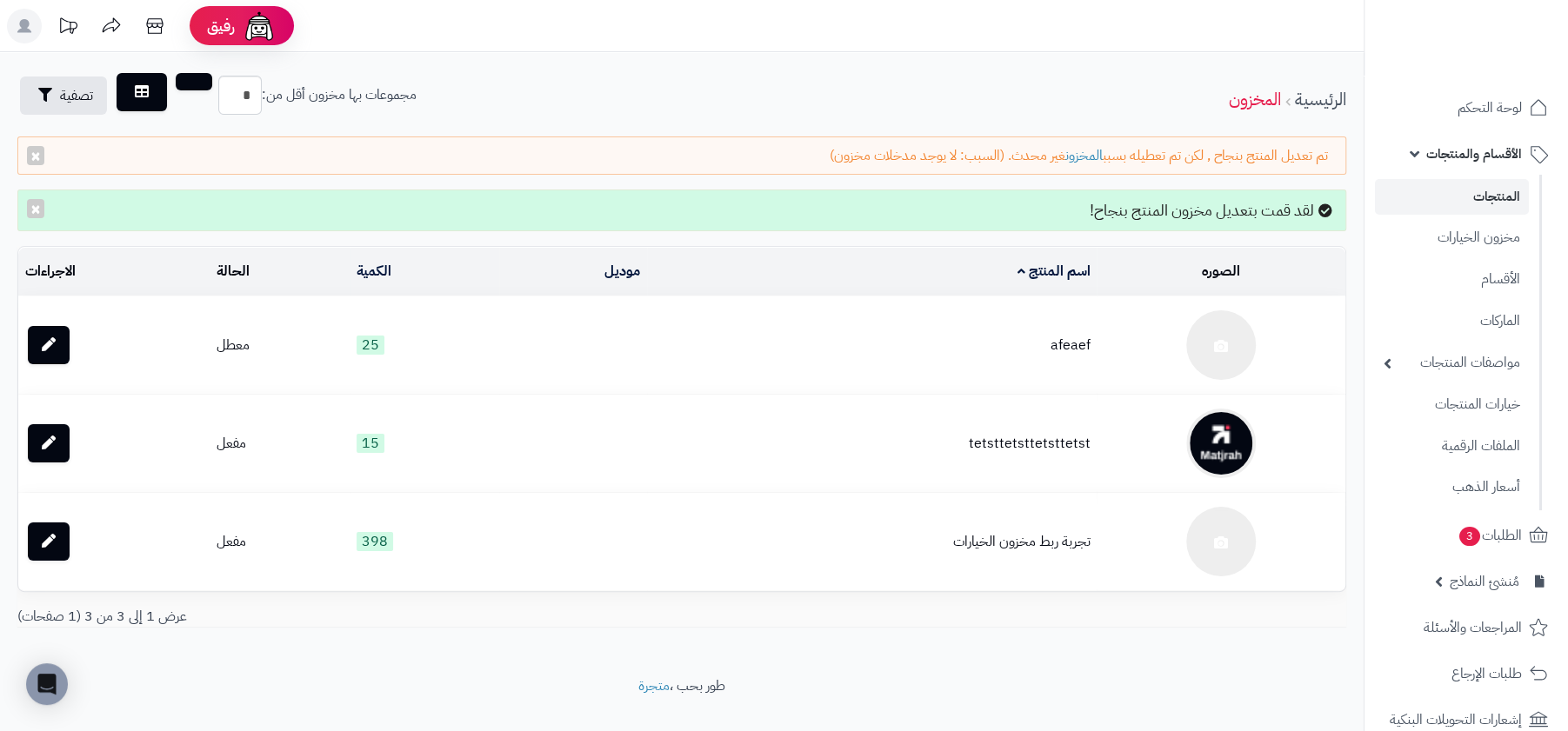
click at [1081, 337] on td "afeaef" at bounding box center [872, 344] width 451 height 98
copy td "afeaef"
click at [1497, 187] on link "المنتجات" at bounding box center [1451, 197] width 153 height 36
